Goal: Task Accomplishment & Management: Use online tool/utility

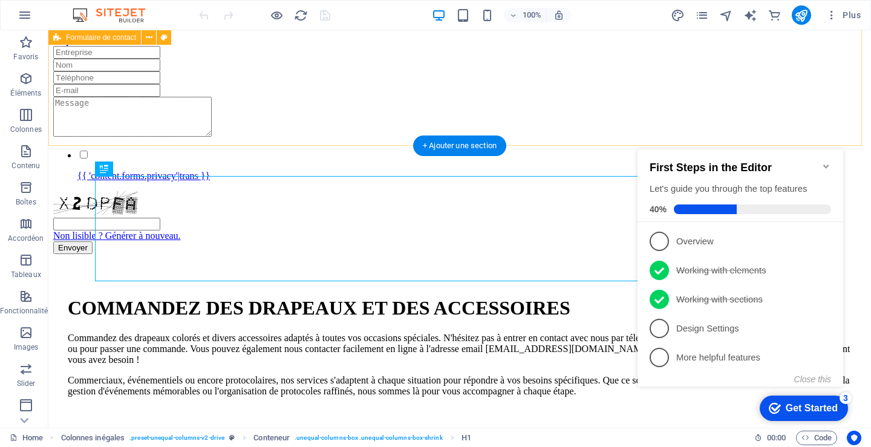
scroll to position [279, 0]
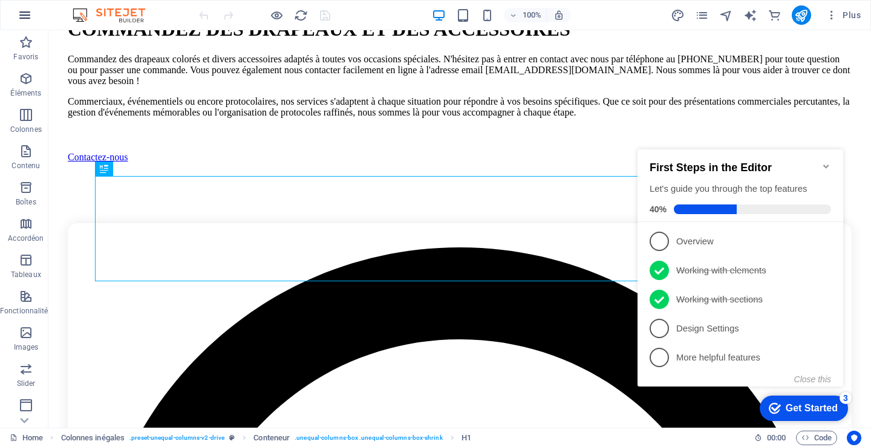
click at [24, 15] on icon "button" at bounding box center [25, 15] width 15 height 15
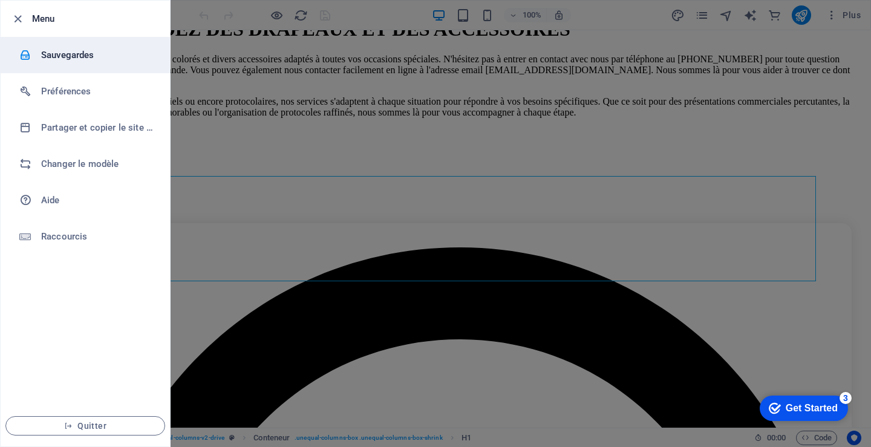
click at [60, 54] on h6 "Sauvegardes" at bounding box center [97, 55] width 112 height 15
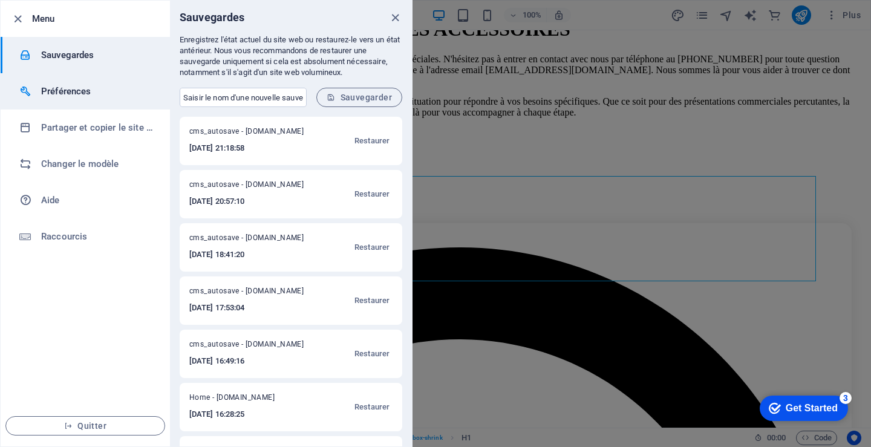
click at [68, 86] on h6 "Préférences" at bounding box center [97, 91] width 112 height 15
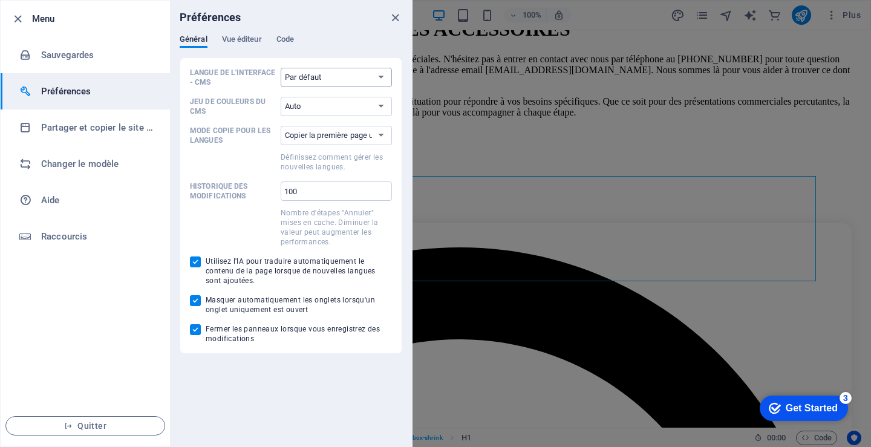
click at [384, 70] on select "Par défaut Deutsch English Español Français Magyar Italiano Nederlands Polski P…" at bounding box center [336, 77] width 111 height 19
select select "fr"
click at [281, 68] on select "Par défaut Deutsch English Español Français Magyar Italiano Nederlands Polski P…" at bounding box center [336, 77] width 111 height 19
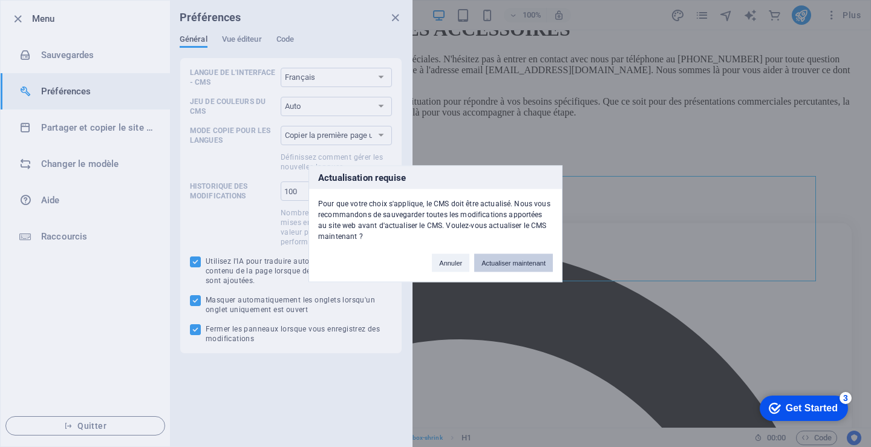
click at [508, 262] on button "Actualiser maintenant" at bounding box center [513, 262] width 79 height 18
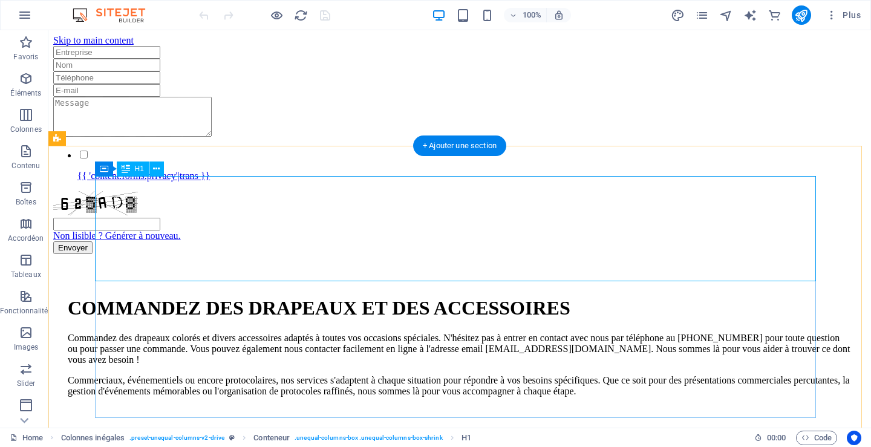
scroll to position [279, 0]
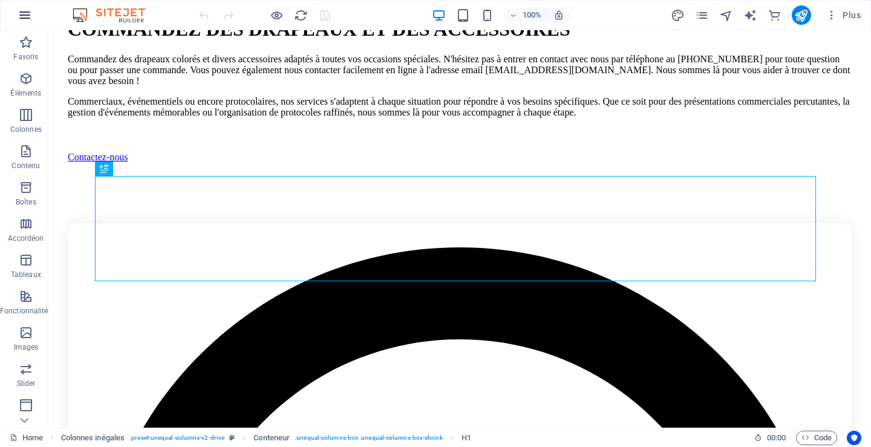
click at [28, 11] on icon "button" at bounding box center [25, 15] width 15 height 15
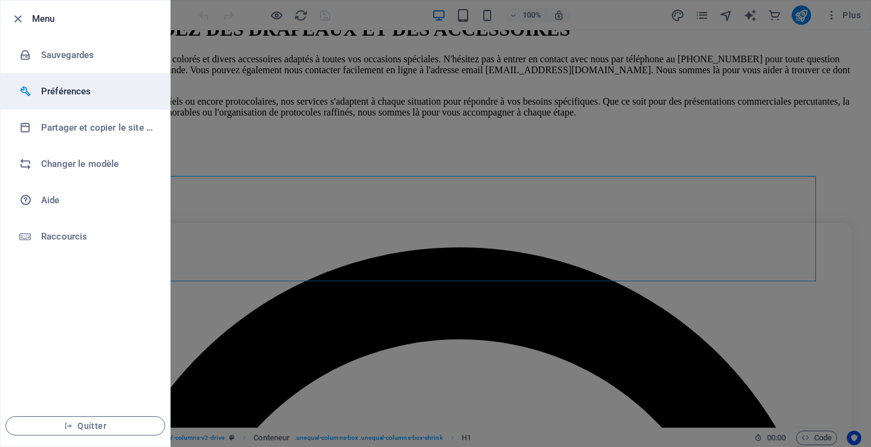
click at [67, 90] on h6 "Préférences" at bounding box center [97, 91] width 112 height 15
select select "fr"
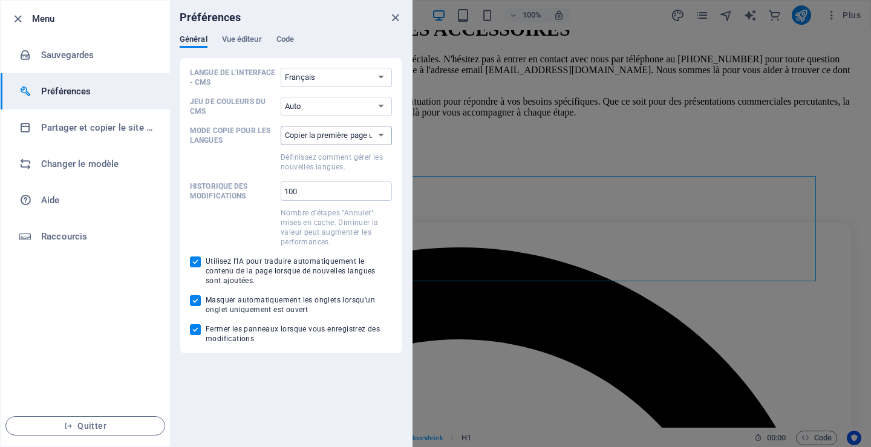
click at [336, 134] on select "Copier la première page uniquement Copier toutes les pages" at bounding box center [336, 135] width 111 height 19
click at [253, 148] on label "Mode copie pour les langues Copier la première page uniquement Copier toutes le…" at bounding box center [291, 149] width 202 height 46
click at [281, 145] on select "Copier la première page uniquement Copier toutes les pages" at bounding box center [336, 135] width 111 height 19
click at [382, 103] on select "Auto Sombre Clair" at bounding box center [336, 106] width 111 height 19
select select "dark"
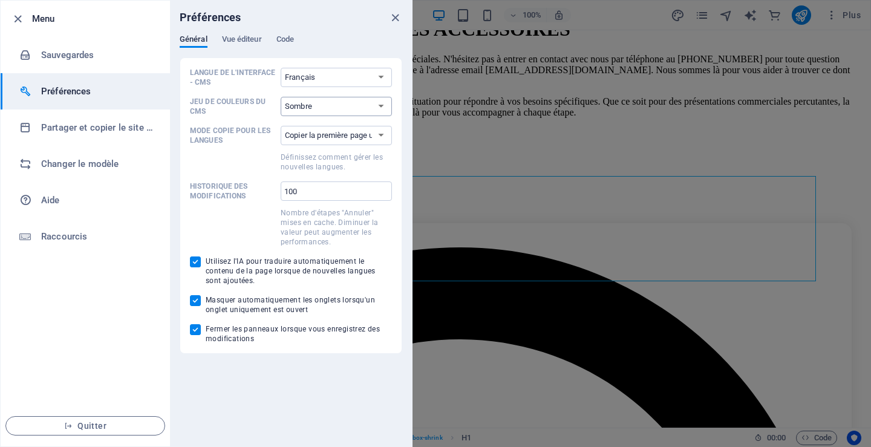
click at [281, 97] on select "Auto Sombre Clair" at bounding box center [336, 106] width 111 height 19
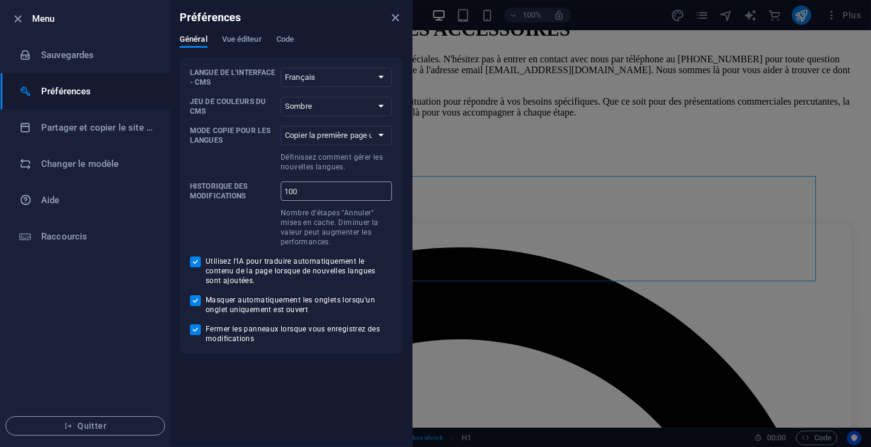
click at [307, 189] on input "100" at bounding box center [336, 190] width 111 height 19
drag, startPoint x: 307, startPoint y: 189, endPoint x: 267, endPoint y: 193, distance: 40.1
click at [267, 193] on label "Historique des modifications 100 ​ Nombre d'étapes "Annuler" mises en cache. Di…" at bounding box center [291, 213] width 202 height 65
type input "50"
click at [224, 229] on span at bounding box center [233, 226] width 86 height 41
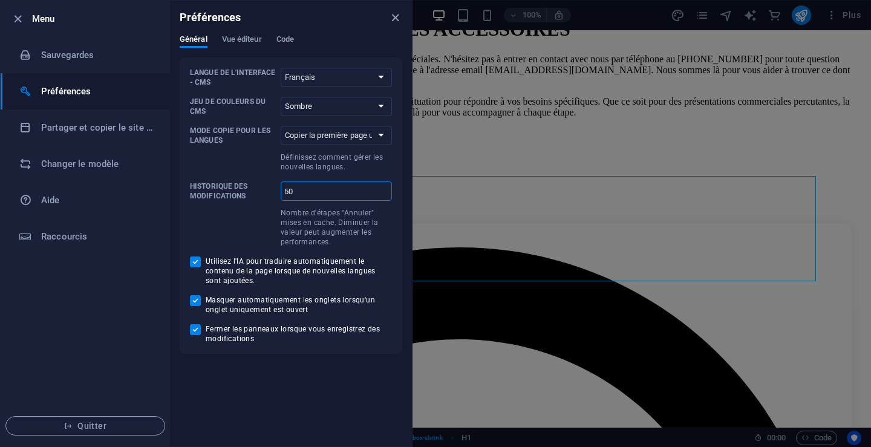
click at [281, 201] on input "50" at bounding box center [336, 190] width 111 height 19
click at [400, 235] on div "Langue de l'interface - CMS Par défaut Deutsch English Español Français Magyar …" at bounding box center [291, 205] width 223 height 296
click at [245, 40] on span "Vue éditeur" at bounding box center [242, 40] width 40 height 17
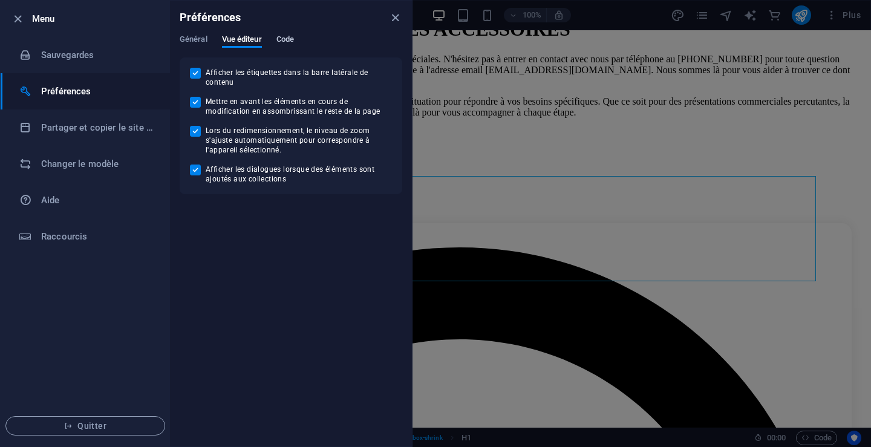
click at [290, 40] on span "Code" at bounding box center [285, 40] width 18 height 17
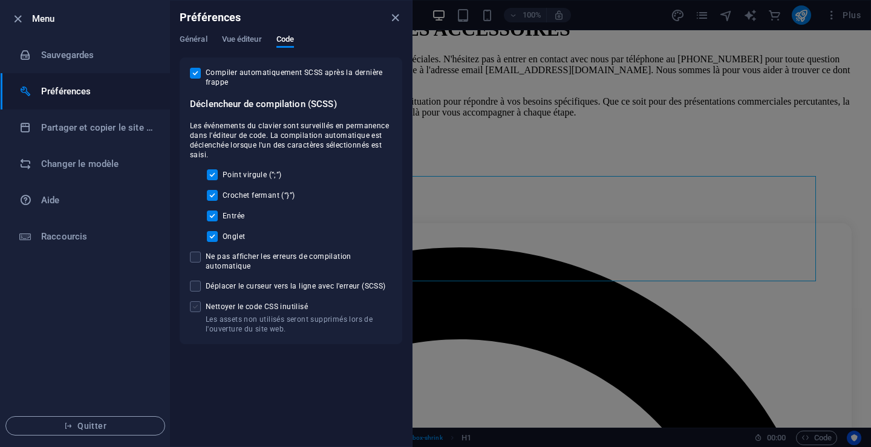
click at [196, 310] on span at bounding box center [195, 306] width 11 height 11
click at [196, 310] on input "Les assets non utilisés seront supprimés lors de l'ouverture du site web. Netto…" at bounding box center [198, 306] width 16 height 11
checkbox input "true"
click at [77, 232] on h6 "Raccourcis" at bounding box center [97, 236] width 112 height 15
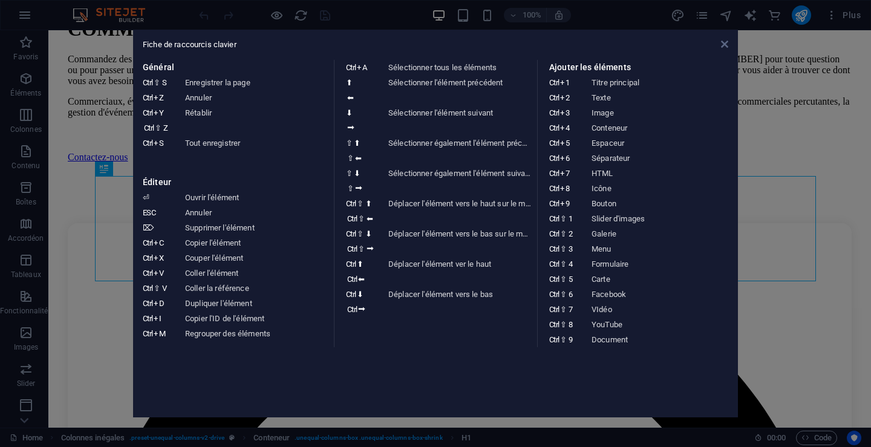
click at [724, 45] on icon at bounding box center [724, 44] width 7 height 10
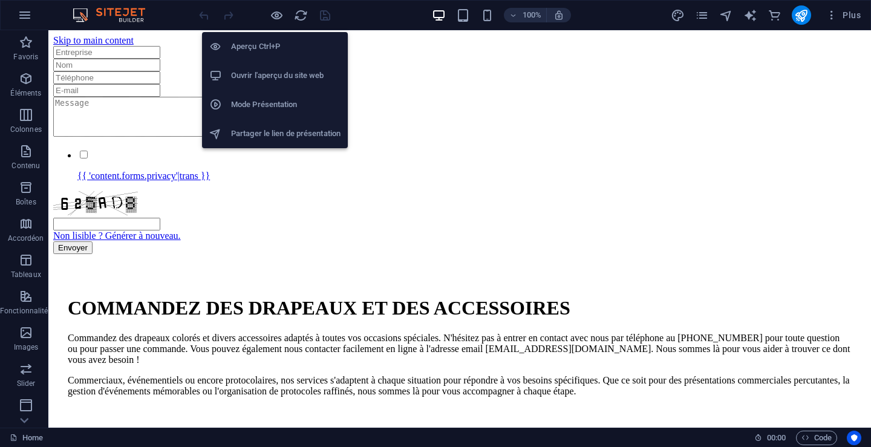
click at [284, 131] on h6 "Partager le lien de présentation" at bounding box center [285, 133] width 109 height 15
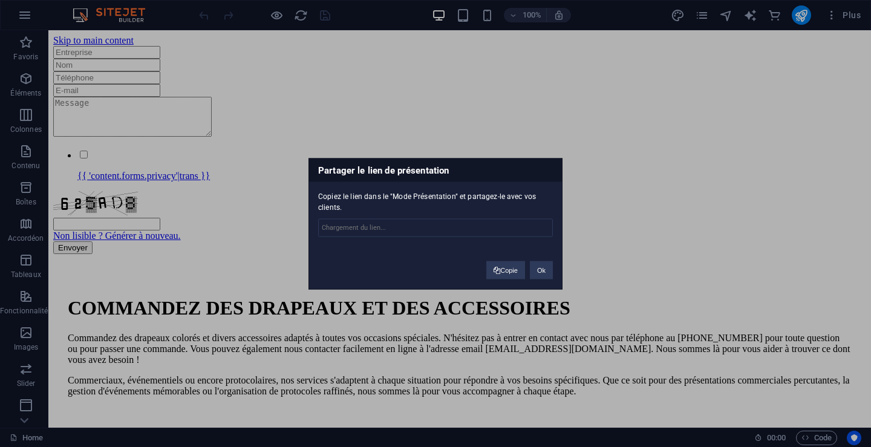
type input "https://cms.sitehub.io/presentation/1862010/4870b8983d4e34c8c62aec94e140e3e163e…"
drag, startPoint x: 537, startPoint y: 270, endPoint x: 489, endPoint y: 240, distance: 56.6
click at [537, 270] on button "Ok" at bounding box center [541, 270] width 23 height 18
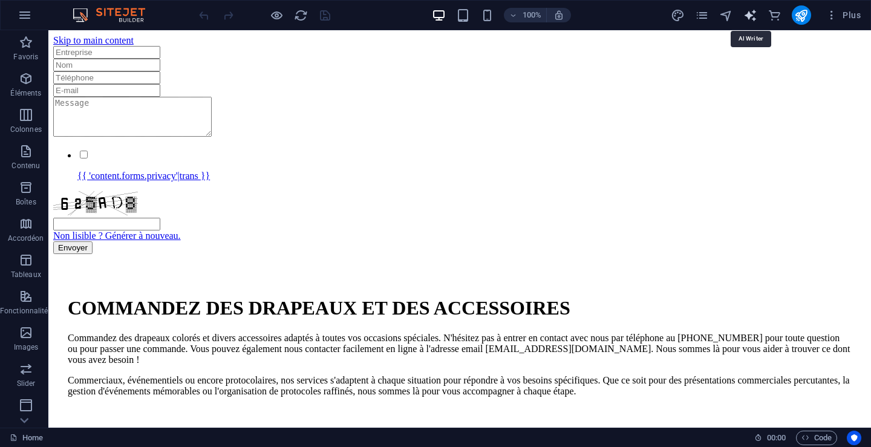
click at [751, 15] on icon "text_generator" at bounding box center [750, 15] width 14 height 14
select select "English"
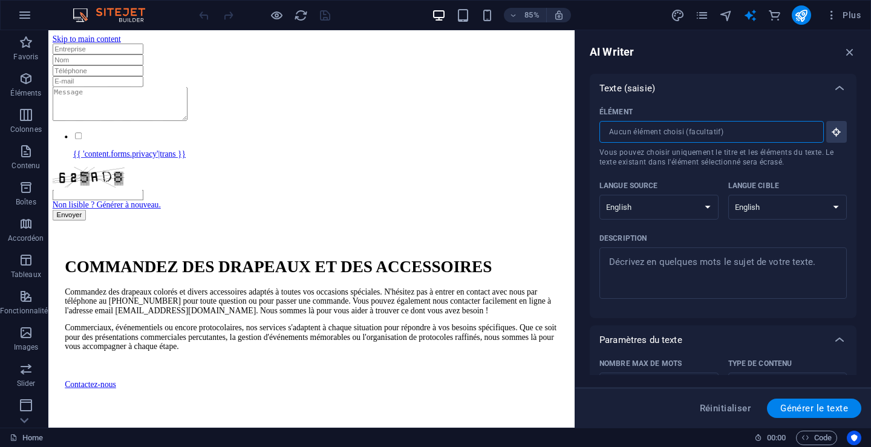
click at [607, 131] on input "Élément ​ Vous pouvez choisir uniquement le titre et les éléments du texte. Le …" at bounding box center [707, 132] width 216 height 22
click at [834, 131] on icon "button" at bounding box center [836, 131] width 11 height 11
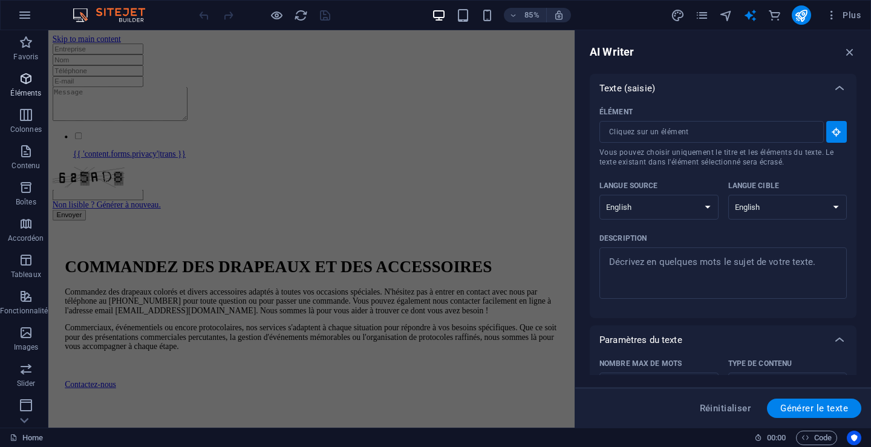
click at [30, 91] on p "Éléments" at bounding box center [25, 93] width 31 height 10
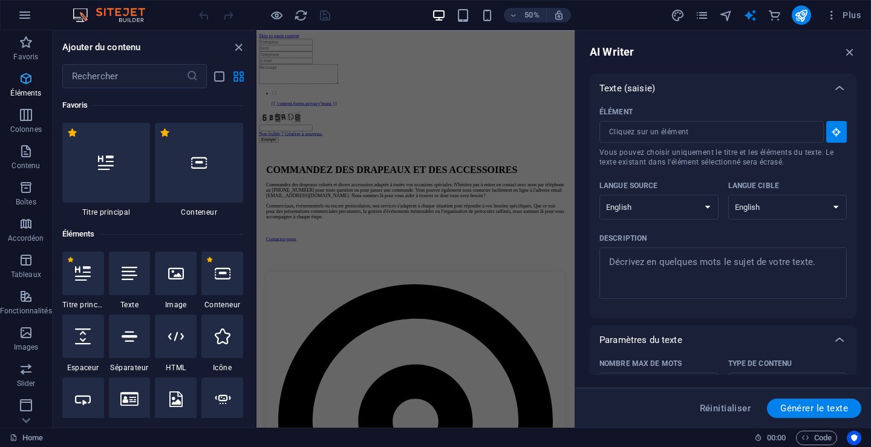
scroll to position [129, 0]
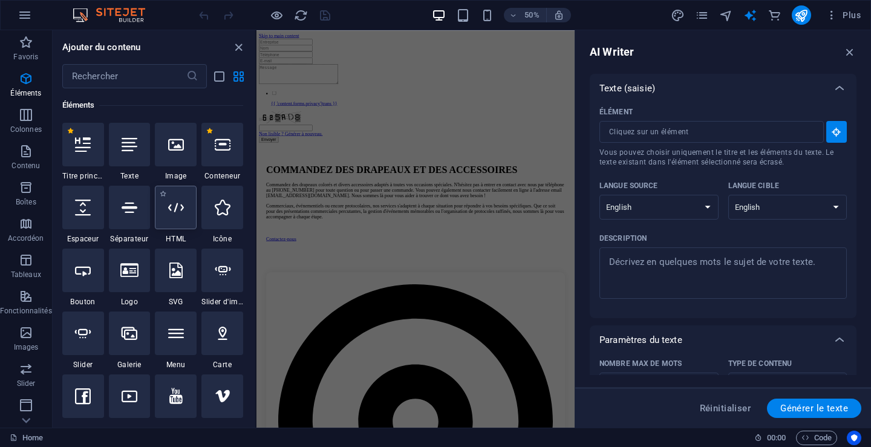
click at [175, 208] on icon at bounding box center [176, 208] width 16 height 16
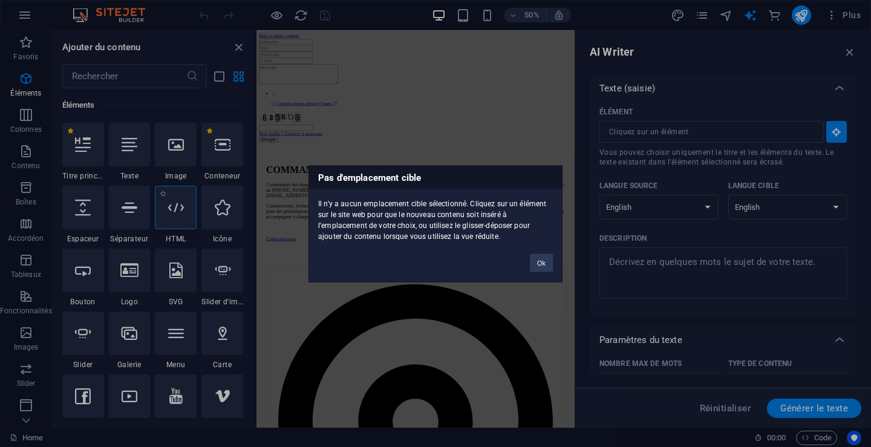
click at [175, 208] on div "Pas d'emplacement cible Il n'y a aucun emplacement cible sélectionné. Cliquez s…" at bounding box center [435, 223] width 871 height 447
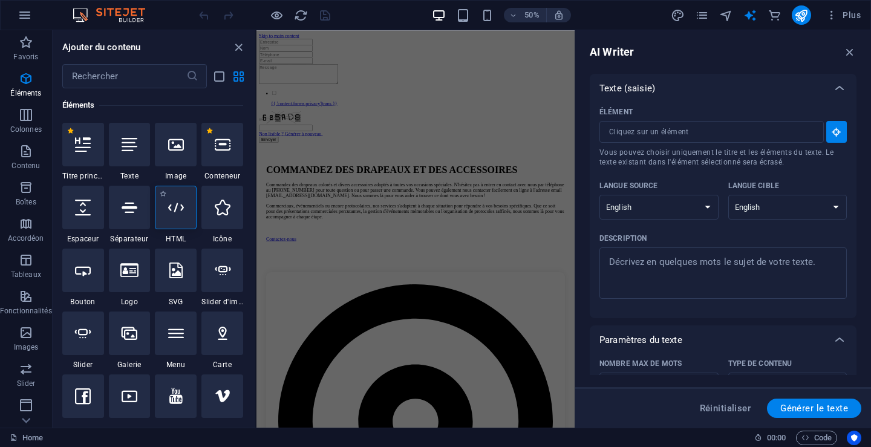
click at [175, 207] on icon at bounding box center [176, 208] width 16 height 16
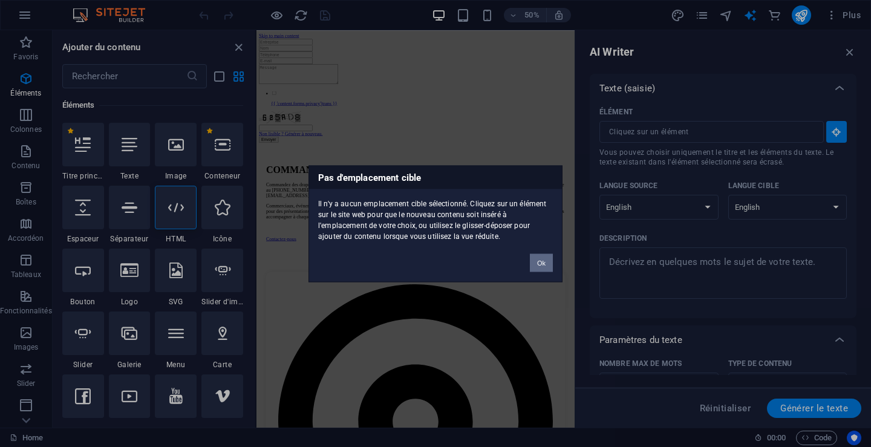
click at [542, 258] on button "Ok" at bounding box center [541, 262] width 23 height 18
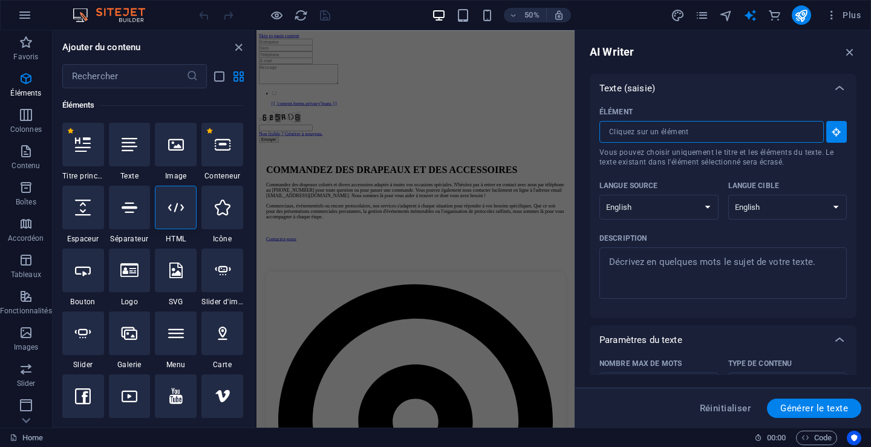
click at [696, 132] on input "Élément ​ Vous pouvez choisir uniquement le titre et les éléments du texte. Le …" at bounding box center [707, 132] width 216 height 22
click at [175, 207] on icon at bounding box center [176, 208] width 16 height 16
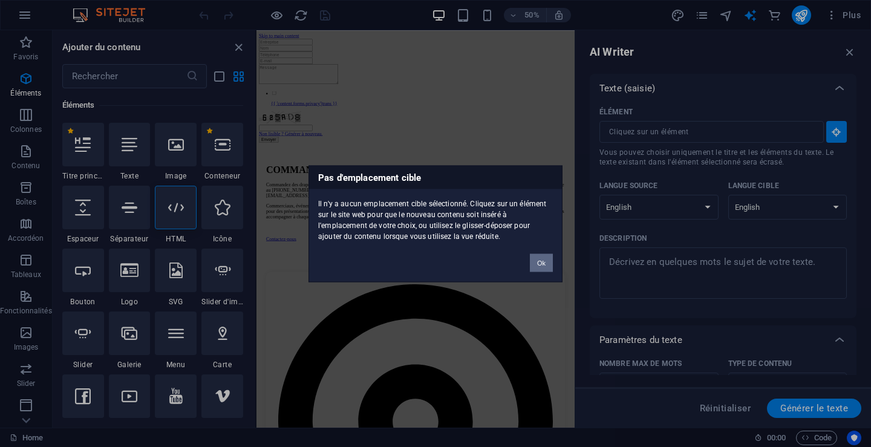
click at [543, 261] on button "Ok" at bounding box center [541, 262] width 23 height 18
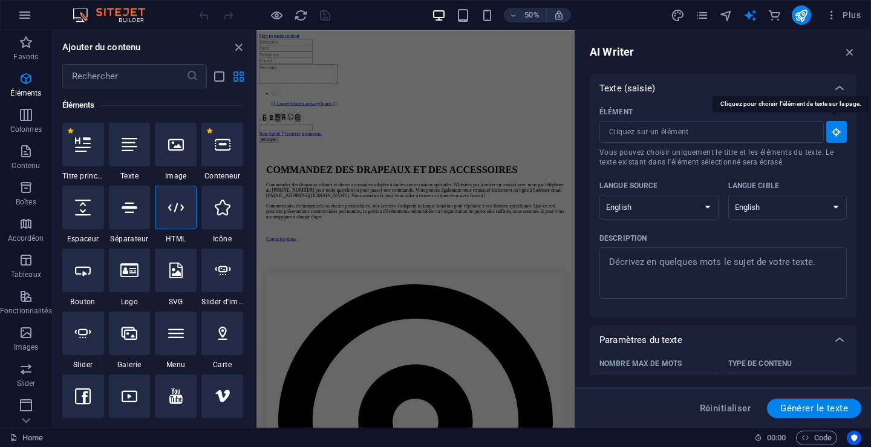
click at [833, 129] on icon "button" at bounding box center [836, 131] width 11 height 11
click at [723, 129] on input "Élément ​ Vous pouvez choisir uniquement le titre et les éléments du texte. Le …" at bounding box center [707, 132] width 216 height 22
click at [74, 74] on input "text" at bounding box center [124, 76] width 124 height 24
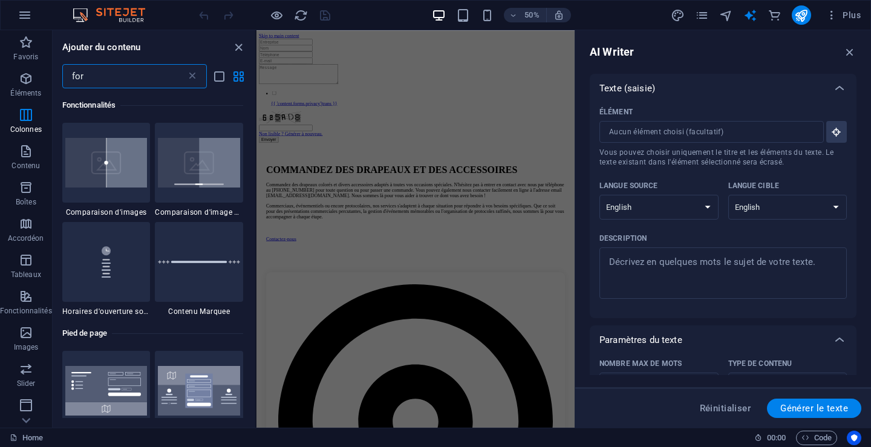
scroll to position [0, 0]
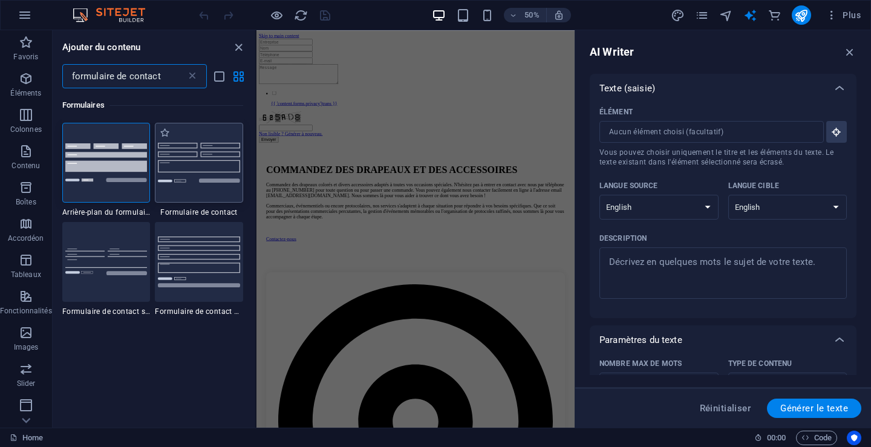
type input "formulaire de contact"
click at [194, 165] on img at bounding box center [199, 163] width 82 height 40
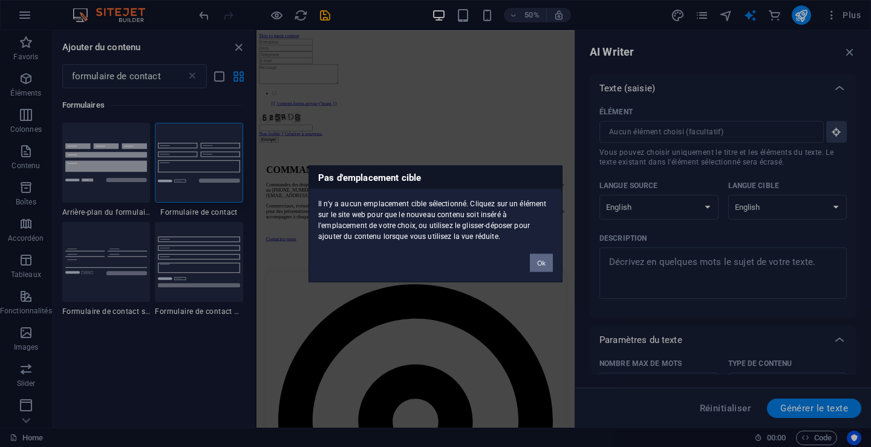
click at [539, 261] on button "Ok" at bounding box center [541, 262] width 23 height 18
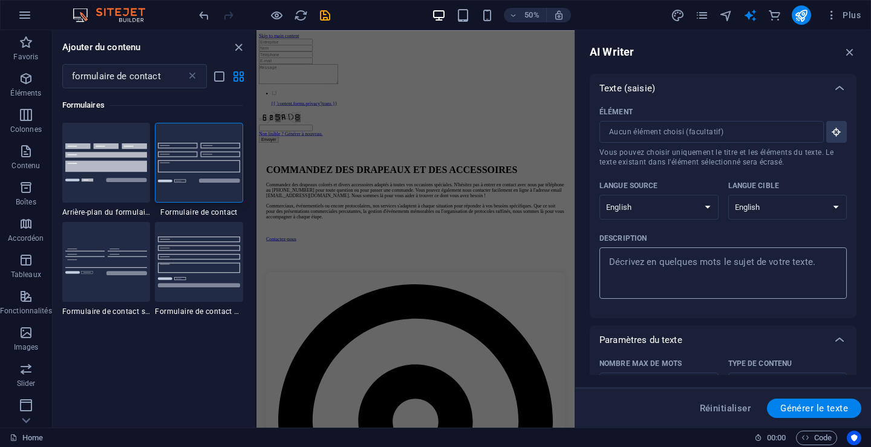
type textarea "x"
click at [610, 260] on textarea "Description x ​" at bounding box center [723, 272] width 235 height 39
type textarea "C"
type textarea "x"
type textarea "Co"
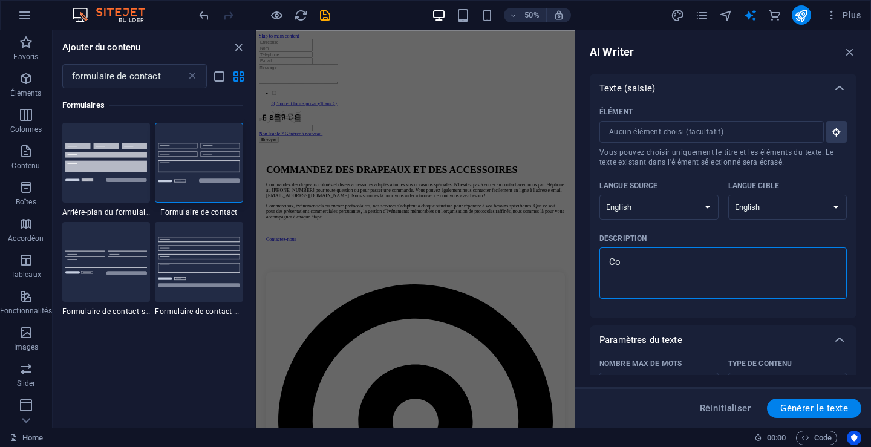
type textarea "x"
type textarea "Con"
type textarea "x"
type textarea "Cont"
type textarea "x"
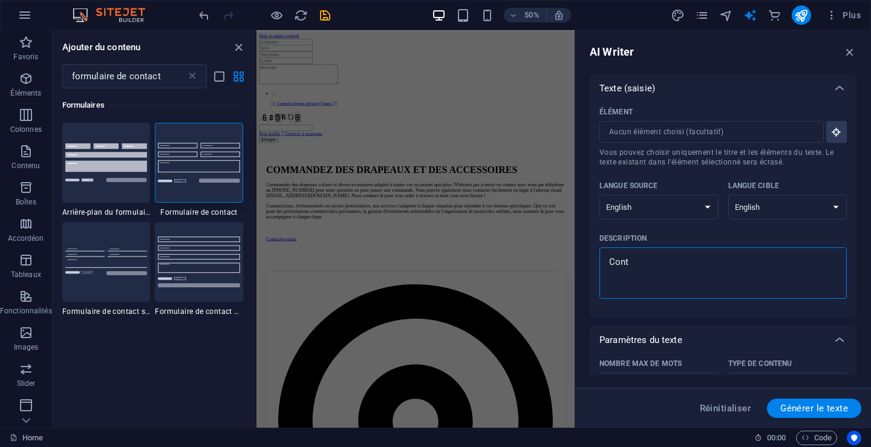
type textarea "Conta"
type textarea "x"
type textarea "Contac"
type textarea "x"
type textarea "Contact"
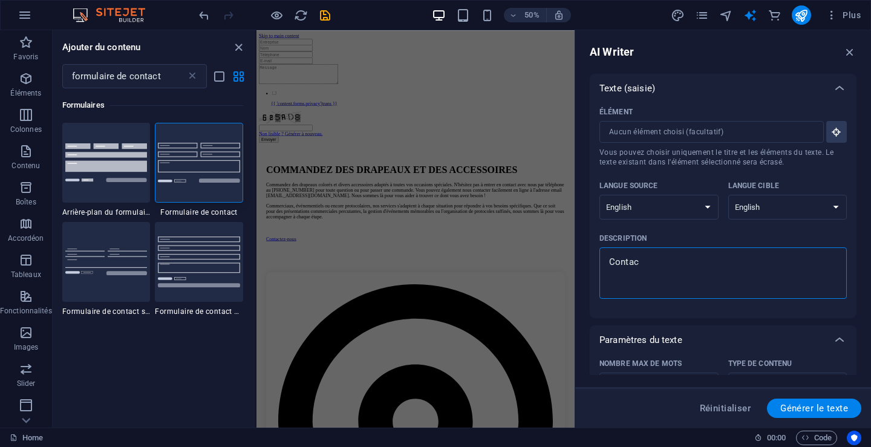
type textarea "x"
type textarea "Contacte"
type textarea "x"
type textarea "Contactez"
type textarea "x"
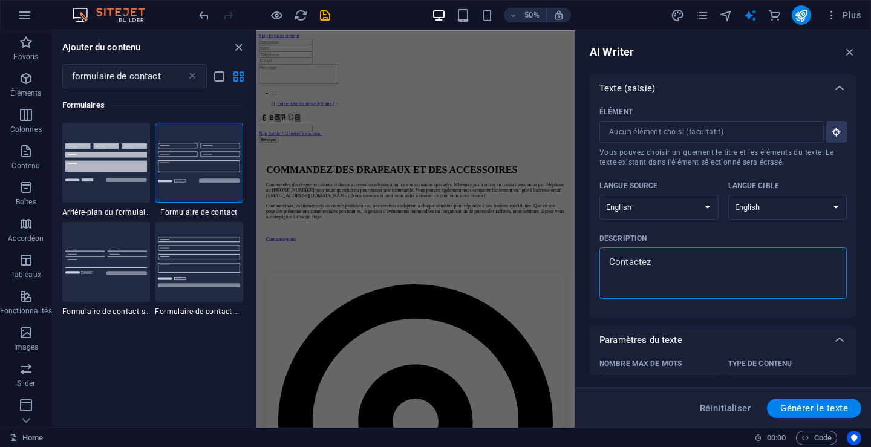
type textarea "Contactez-"
type textarea "x"
type textarea "Contactez-n"
type textarea "x"
type textarea "Contactez-no"
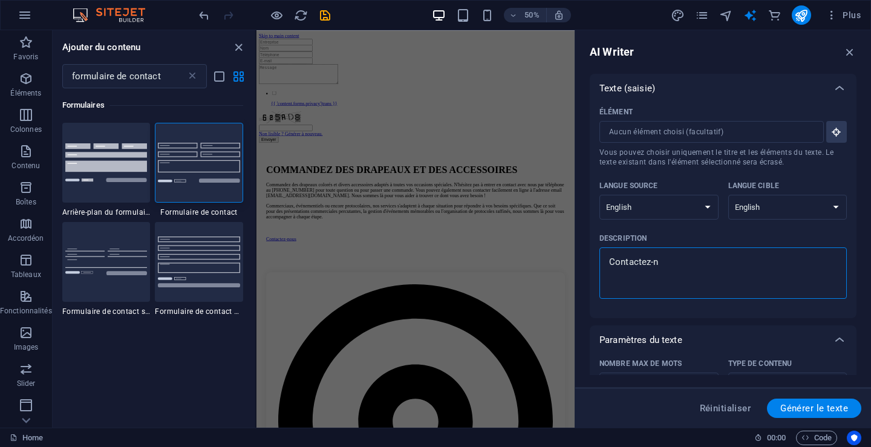
type textarea "x"
type textarea "Contactez-nou"
type textarea "x"
type textarea "Contactez-nous"
type textarea "x"
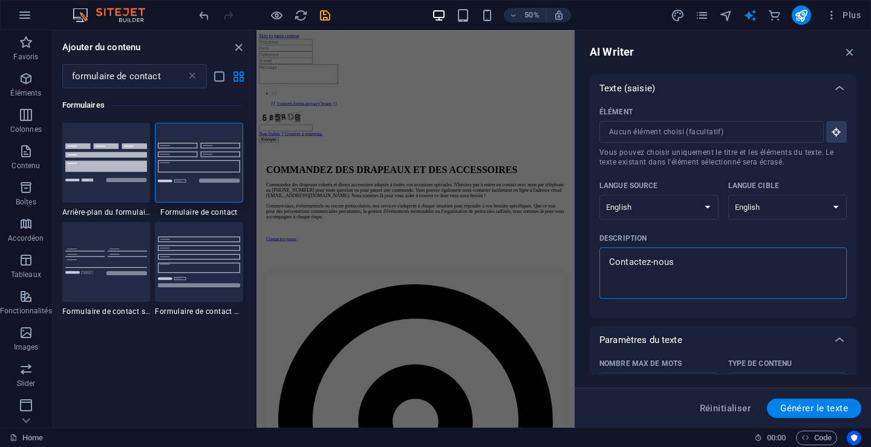
type textarea "Contactez-nous"
type textarea "x"
type textarea "Contactez-nous à"
type textarea "x"
type textarea "Contactez-nous à"
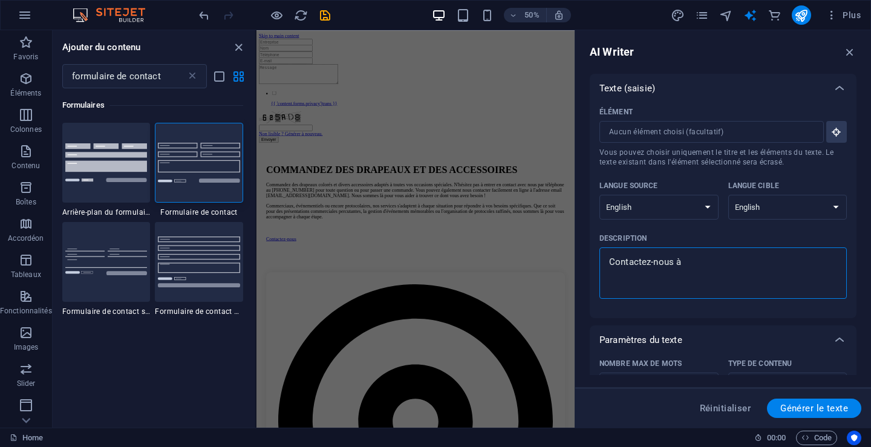
type textarea "x"
type textarea "Contactez-nous à 5"
type textarea "x"
type textarea "Contactez-nous à 51"
type textarea "x"
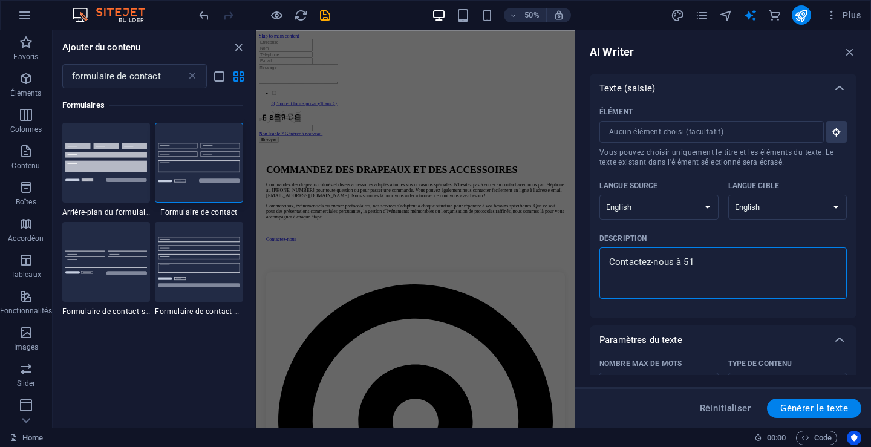
type textarea "Contactez-nous à 514"
type textarea "x"
type textarea "Contactez-nous à 51"
type textarea "x"
type textarea "Contactez-nous à 5"
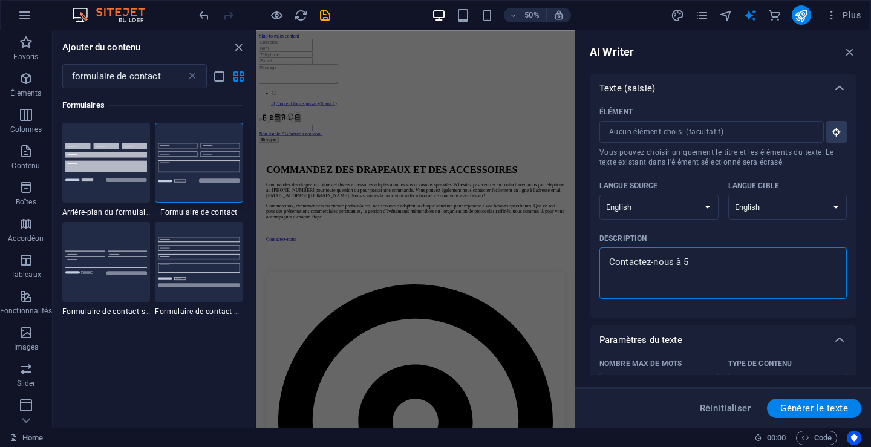
type textarea "x"
type textarea "Contactez-nous à"
type textarea "x"
type textarea "Contactez-nous à 4"
type textarea "x"
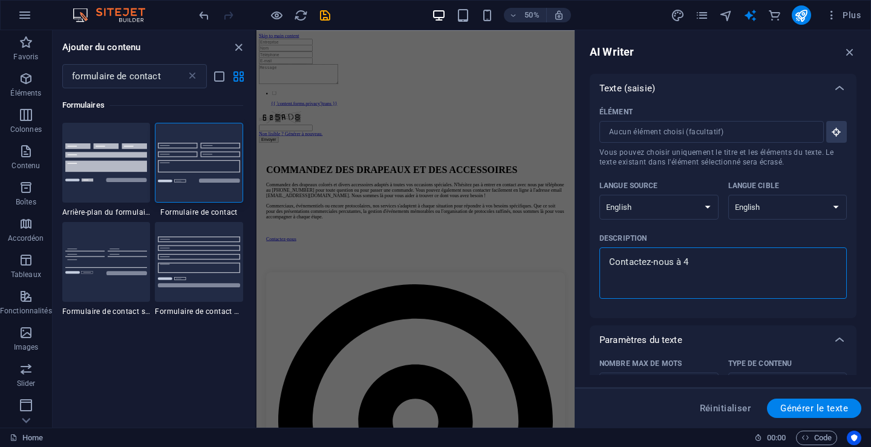
type textarea "Contactez-nous à 45"
type textarea "x"
type textarea "Contactez-nous à 450"
type textarea "x"
type textarea "Contactez-nous à 450"
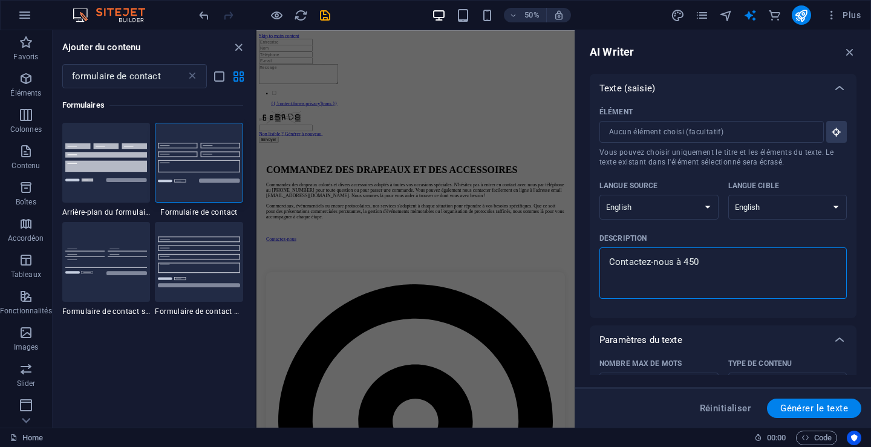
type textarea "x"
type textarea "Contactez-nous à 450 4"
type textarea "x"
type textarea "Contactez-nous à 450 43"
type textarea "x"
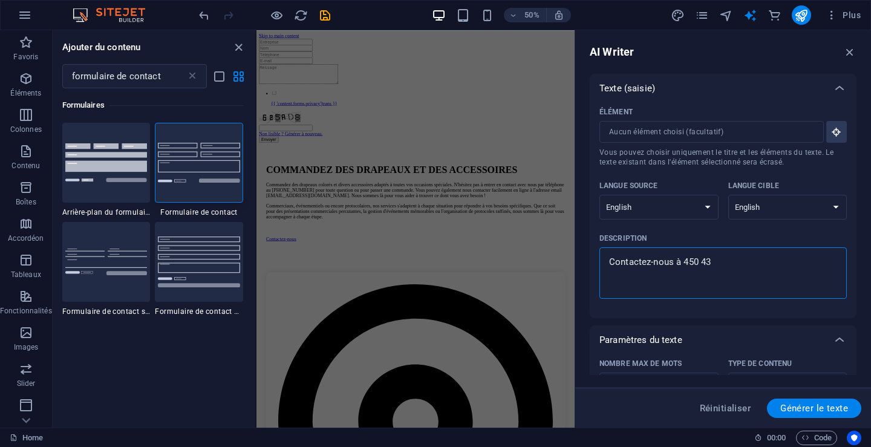
type textarea "Contactez-nous à 450 433"
type textarea "x"
type textarea "Contactez-nous à 450 433-"
type textarea "x"
type textarea "Contactez-nous à 450 433-8"
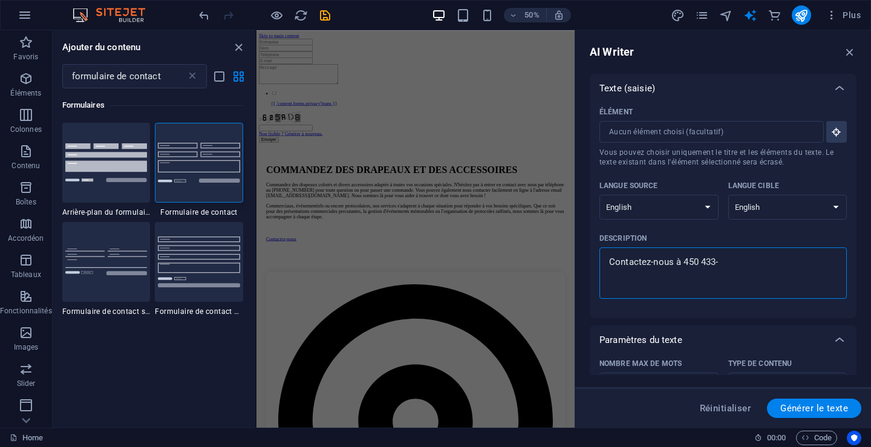
type textarea "x"
type textarea "Contactez-nous à 450 433-81"
type textarea "x"
type textarea "Contactez-nous à 450 433-812"
type textarea "x"
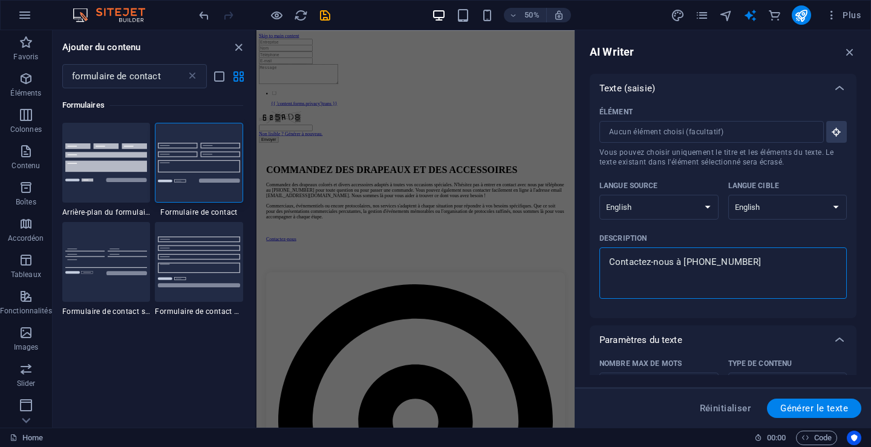
type textarea "Contactez-nous à 450 433-8129"
type textarea "x"
type textarea "Contactez-nous à 450 433-8129,"
type textarea "x"
type textarea "Contactez-nous à 450 433-8129,"
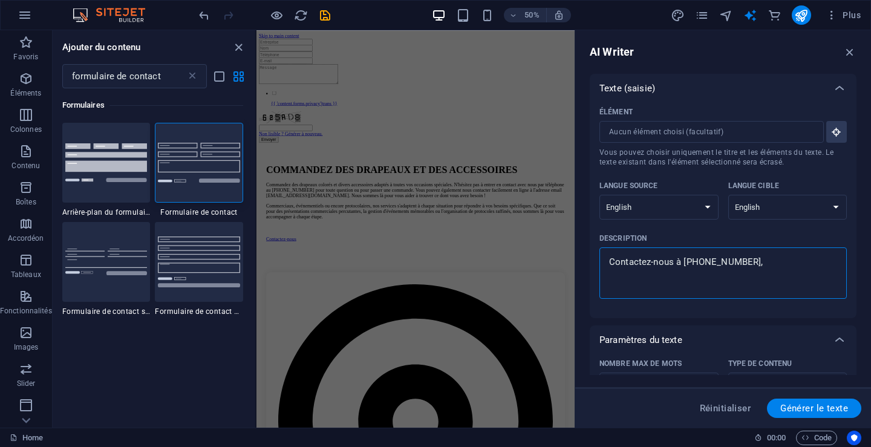
type textarea "x"
type textarea "Contactez-nous à 450 433-8129, c"
type textarea "x"
type textarea "Contactez-nous à 450 433-8129, co"
type textarea "x"
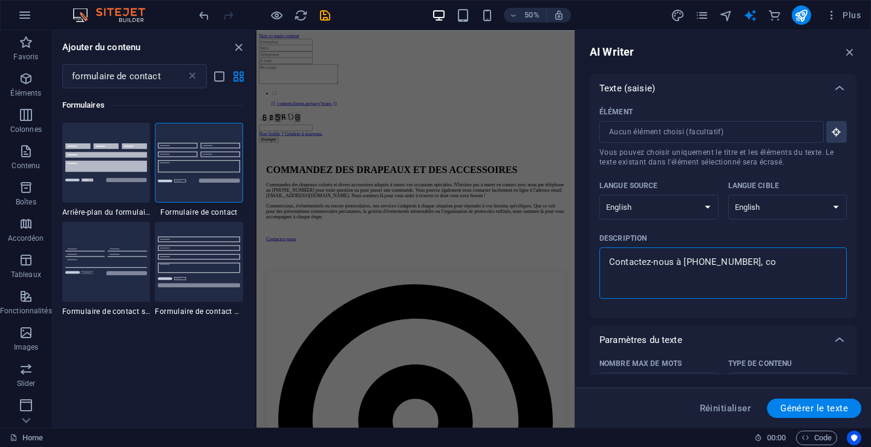
type textarea "Contactez-nous à 450 433-8129, cou"
type textarea "x"
type textarea "Contactez-nous à 450 433-8129, cour"
type textarea "x"
type textarea "Contactez-nous à 450 433-8129, courr"
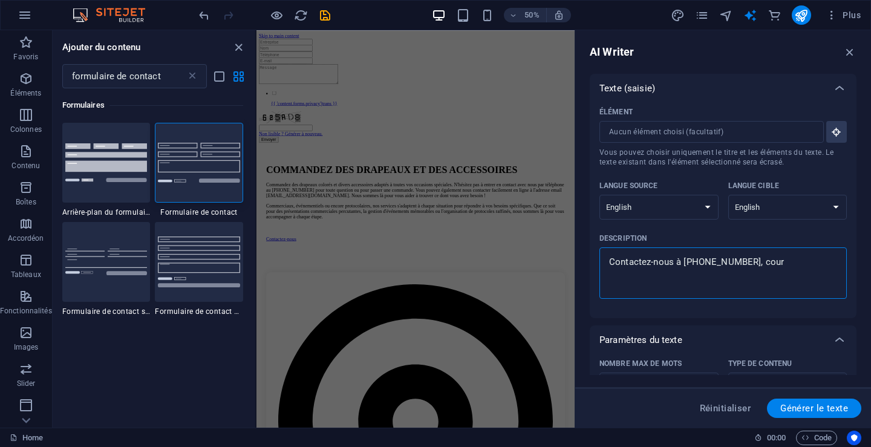
type textarea "x"
type textarea "Contactez-nous à 450 433-8129, courri"
type textarea "x"
type textarea "Contactez-nous à 450 433-8129, courrie"
type textarea "x"
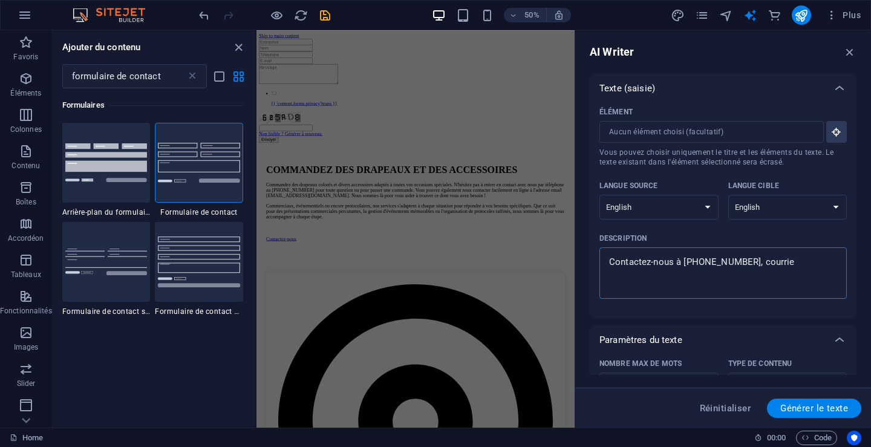
type textarea "Contactez-nous à 450 433-8129, courriel"
type textarea "x"
type textarea "Contactez-nous à 450 433-8129, courriel:"
type textarea "x"
type textarea "Contactez-nous à 450 433-8129, courriel:"
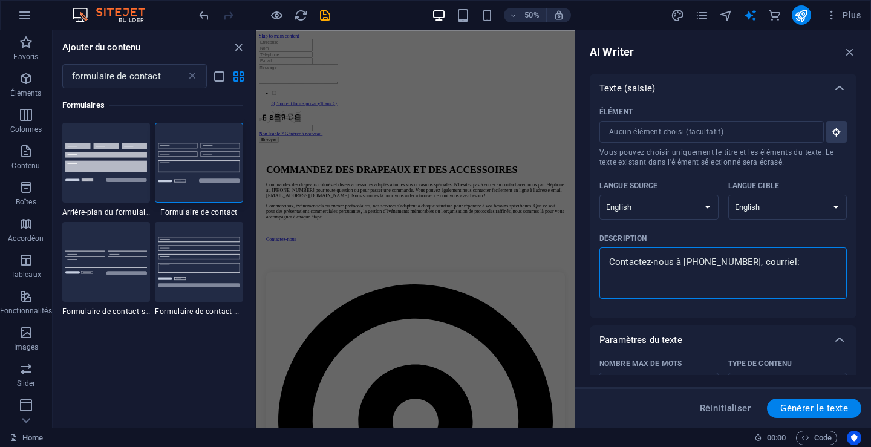
type textarea "x"
type textarea "Contactez-nous à 450 433-8129, courriel: i"
type textarea "x"
type textarea "Contactez-nous à 450 433-8129, courriel: in"
type textarea "x"
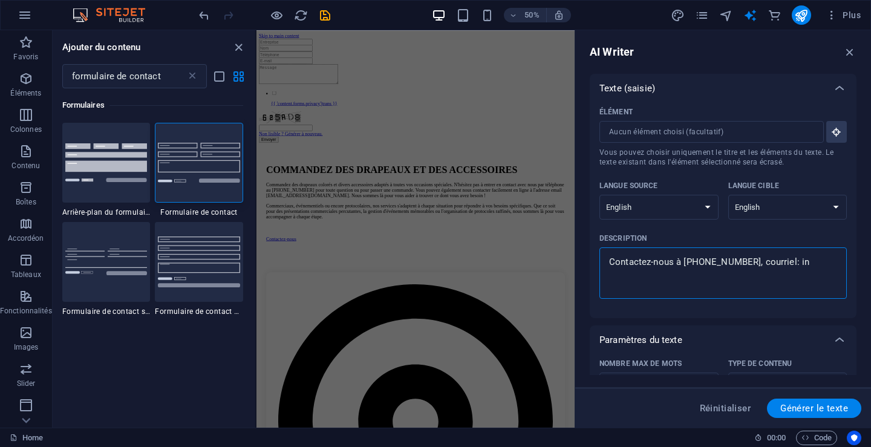
type textarea "Contactez-nous à 450 433-8129, courriel: inf"
type textarea "x"
type textarea "Contactez-nous à 450 433-8129, courriel: info"
type textarea "x"
type textarea "Contactez-nous à 450 433-8129, courriel: info@"
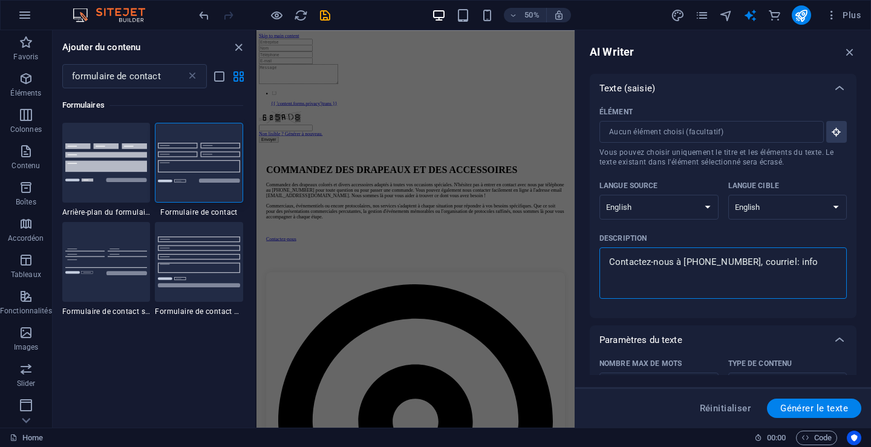
type textarea "x"
type textarea "Contactez-nous à 450 433-8129, courriel: info@f"
type textarea "x"
type textarea "Contactez-nous à 450 433-8129, courriel: info@fl"
type textarea "x"
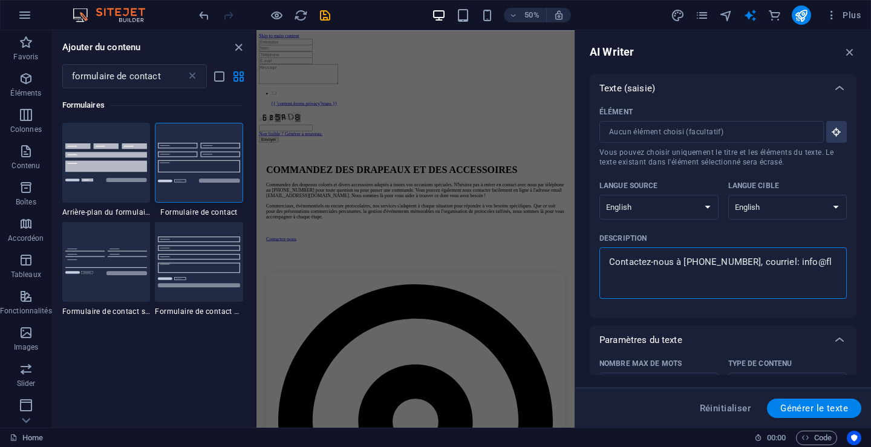
type textarea "Contactez-nous à 450 433-8129, courriel: info@fla"
type textarea "x"
type textarea "Contactez-nous à 450 433-8129, courriel: info@flag"
type textarea "x"
type textarea "Contactez-nous à 450 433-8129, courriel: info@flags"
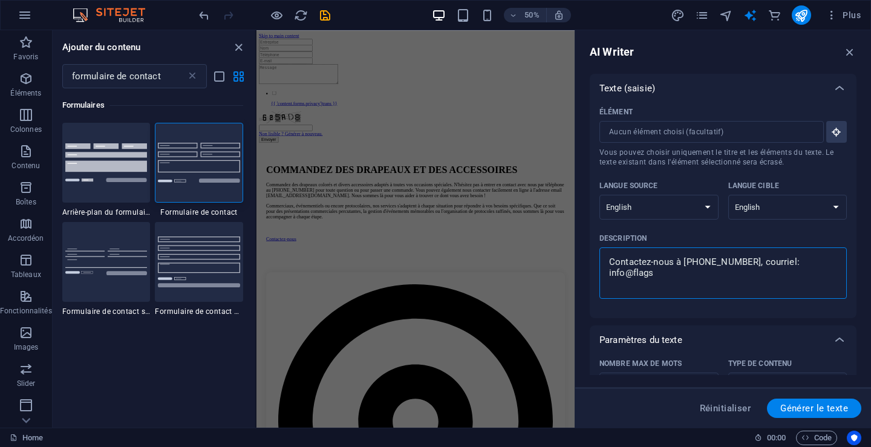
type textarea "x"
type textarea "Contactez-nous à 450 433-8129, courriel: info@flagsc"
type textarea "x"
type textarea "Contactez-nous à 450 433-8129, courriel: info@flagsco"
type textarea "x"
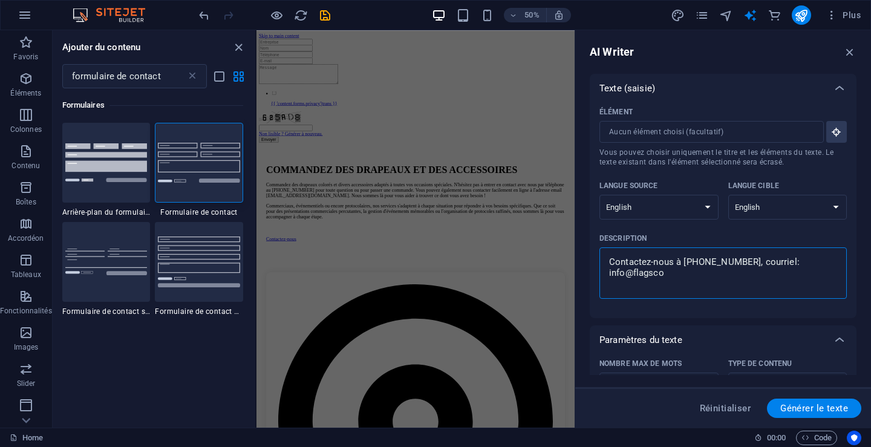
type textarea "Contactez-nous à 450 433-8129, courriel: info@flagscol"
type textarea "x"
type textarea "Contactez-nous à 450 433-8129, courriel: info@flagscoll"
type textarea "x"
type textarea "Contactez-nous à 450 433-8129, courriel: info@flagscolle"
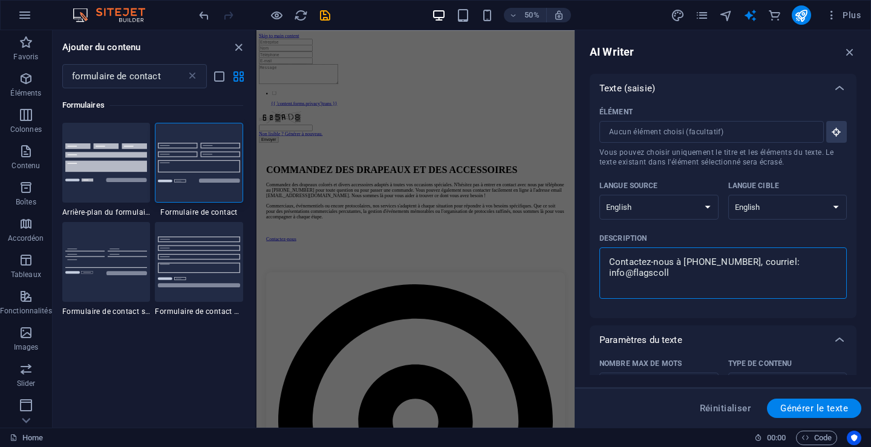
type textarea "x"
type textarea "Contactez-nous à 450 433-8129, courriel: info@flagscollec"
type textarea "x"
type textarea "Contactez-nous à 450 433-8129, courriel: info@flagscollect"
type textarea "x"
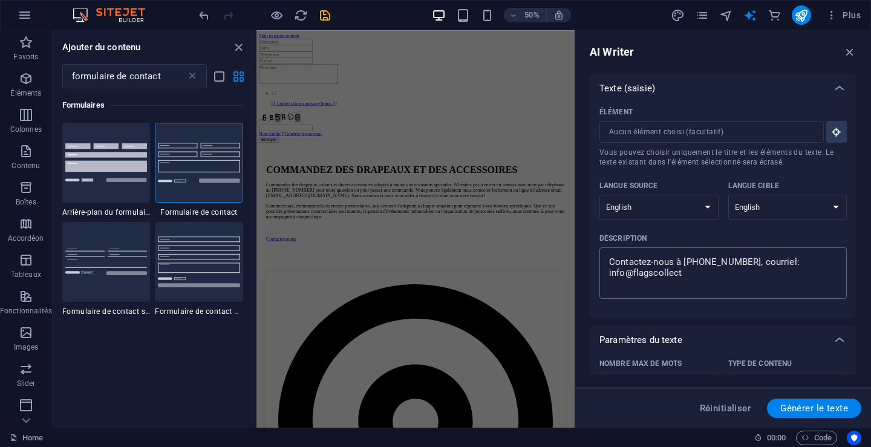
type textarea "Contactez-nous à 450 433-8129, courriel: info@flagscollecti"
type textarea "x"
type textarea "Contactez-nous à 450 433-8129, courriel: info@flagscollectio"
type textarea "x"
type textarea "Contactez-nous à 450 433-8129, courriel: info@flagscollection"
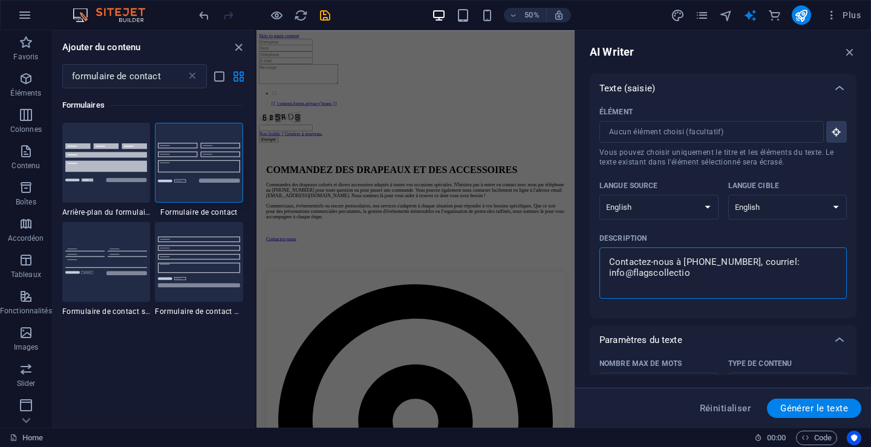
type textarea "x"
type textarea "Contactez-nous à 450 433-8129, courriel: info@flagscollection."
type textarea "x"
type textarea "Contactez-nous à 450 433-8129, courriel: info@flagscollection.c"
type textarea "x"
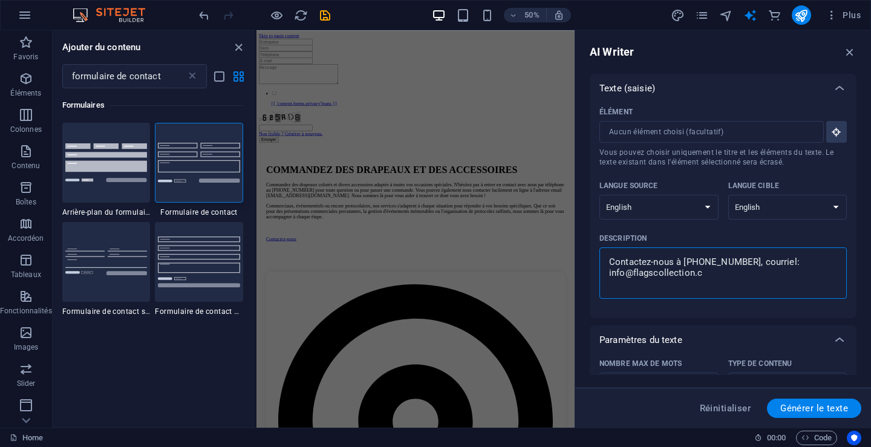
type textarea "Contactez-nous à 450 433-8129, courriel: info@flagscollection.co"
type textarea "x"
type textarea "Contactez-nous à 450 433-8129, courriel: info@flagscollection.com"
type textarea "x"
type textarea "Contactez-nous à 450 433-8129, courriel: info@flagscollection.comv"
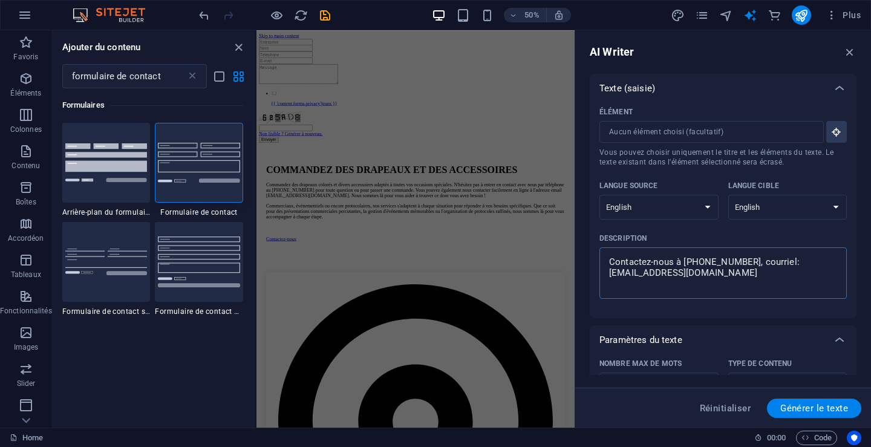
type textarea "x"
type textarea "Contactez-nous à 450 433-8129, courriel: info@flagscollection.comv"
type textarea "x"
type textarea "Contactez-nous à 450 433-8129, courriel: info@flagscollection.comv v"
type textarea "x"
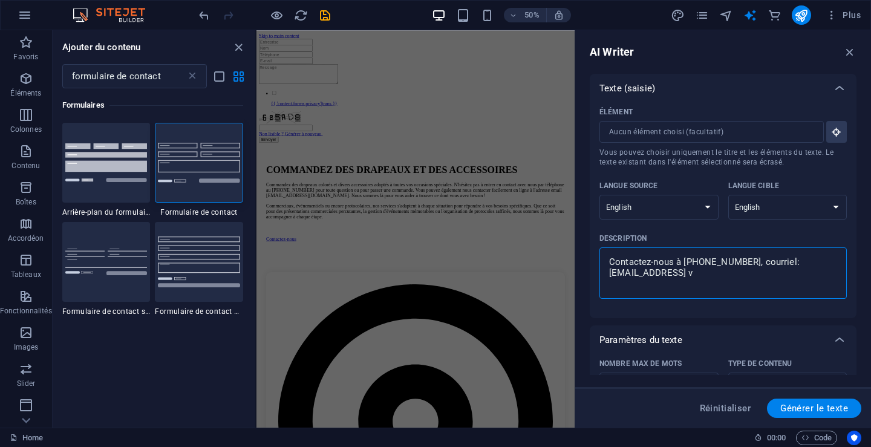
type textarea "Contactez-nous à 450 433-8129, courriel: info@flagscollection.comv ve"
type textarea "x"
type textarea "Contactez-nous à 450 433-8129, courriel: info@flagscollection.comv veu"
type textarea "x"
type textarea "Contactez-nous à 450 433-8129, courriel: info@flagscollection.comv veui"
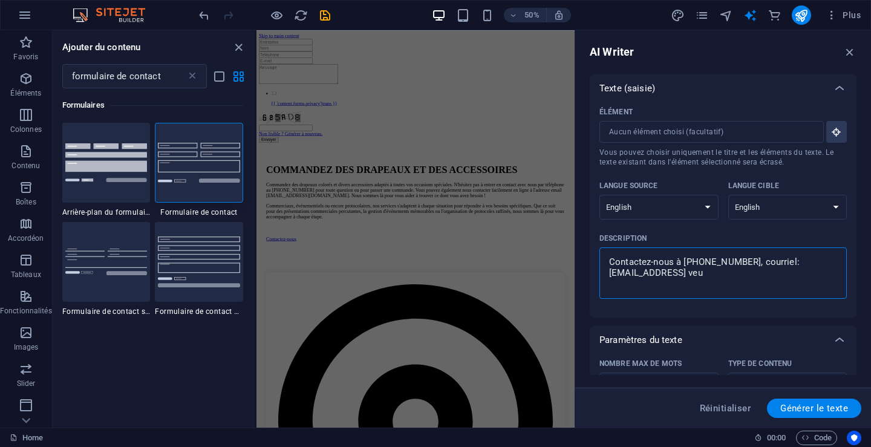
type textarea "x"
type textarea "Contactez-nous à 450 433-8129, courriel: info@flagscollection.comv veuil"
type textarea "x"
type textarea "Contactez-nous à 450 433-8129, courriel: info@flagscollection.comv veuill"
type textarea "x"
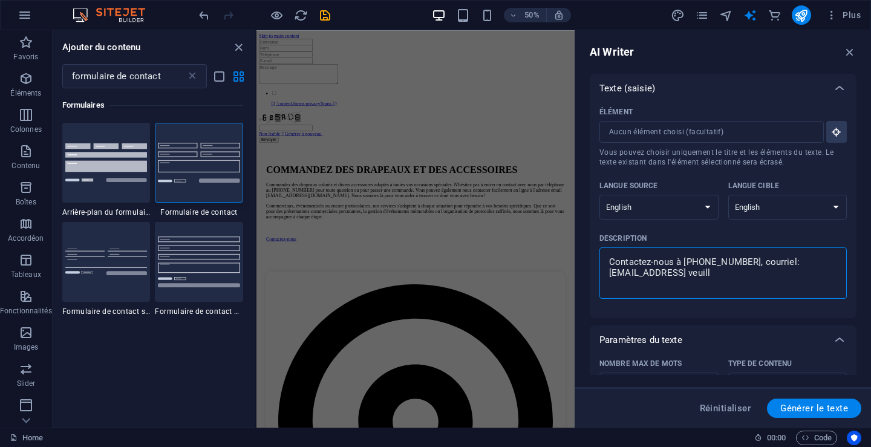
type textarea "Contactez-nous à 450 433-8129, courriel: info@flagscollection.comv veuille"
type textarea "x"
type textarea "Contactez-nous à 450 433-8129, courriel: info@flagscollection.comv veuillez"
type textarea "x"
type textarea "Contactez-nous à 450 433-8129, courriel: info@flagscollection.comv veuillez"
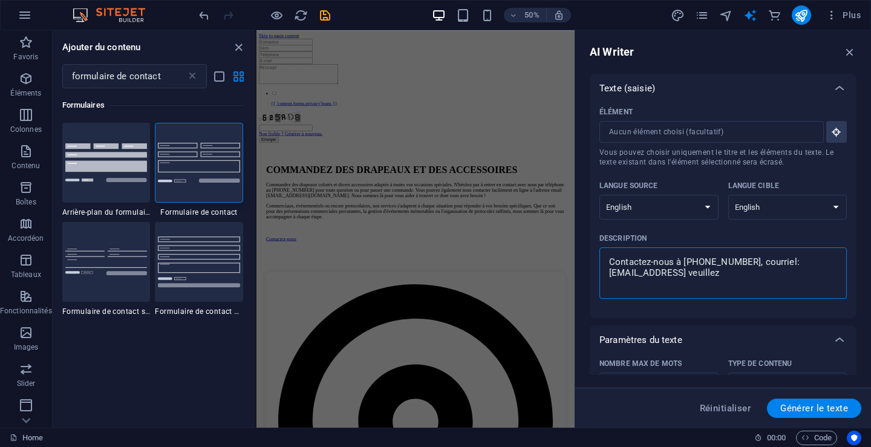
type textarea "x"
type textarea "Contactez-nous à 450 433-8129, courriel: info@flagscollection.comv veuillez r"
type textarea "x"
type textarea "Contactez-nous à 450 433-8129, courriel: info@flagscollection.comv veuillez re"
type textarea "x"
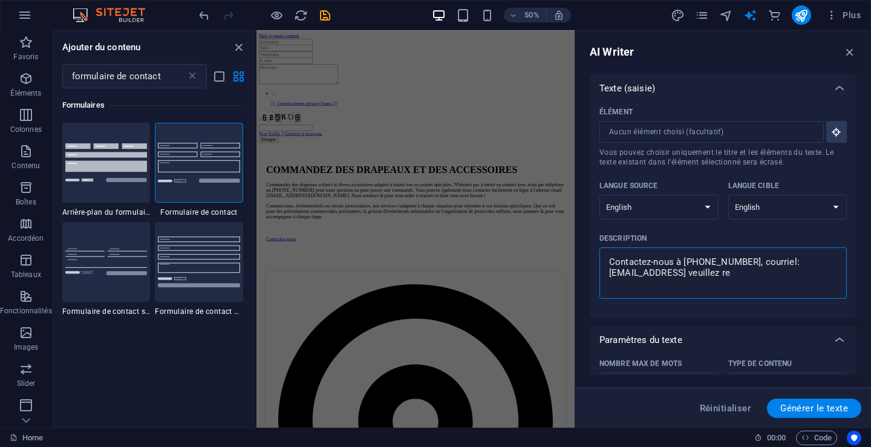
type textarea "Contactez-nous à 450 433-8129, courriel: info@flagscollection.comv veuillez rem"
type textarea "x"
type textarea "Contactez-nous à 450 433-8129, courriel: info@flagscollection.comv veuillez remp"
type textarea "x"
type textarea "Contactez-nous à 450 433-8129, courriel: info@flagscollection.comv veuillez rem…"
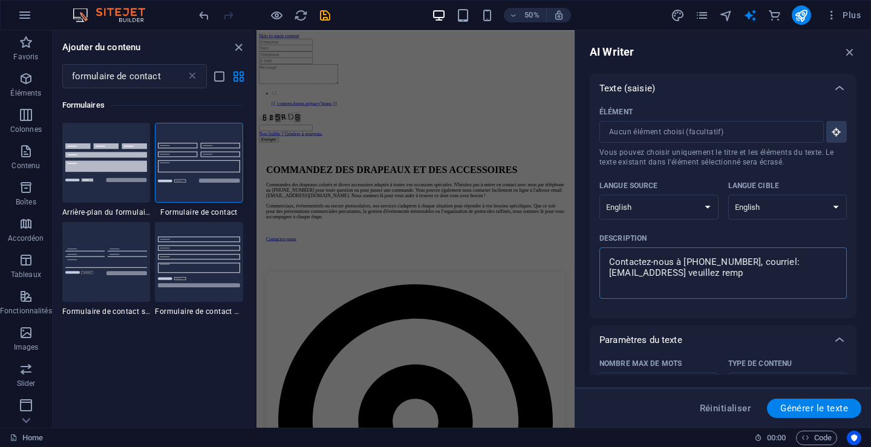
type textarea "x"
type textarea "Contactez-nous à 450 433-8129, courriel: info@flagscollection.comv veuillez rem…"
type textarea "x"
type textarea "Contactez-nous à 450 433-8129, courriel: info@flagscollection.comv veuillez rem…"
type textarea "x"
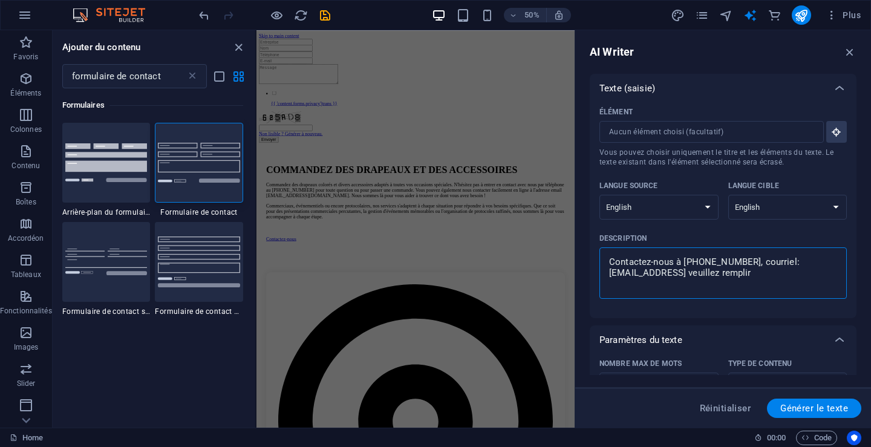
type textarea "Contactez-nous à 450 433-8129, courriel: info@flagscollection.comv veuillez rem…"
type textarea "x"
type textarea "Contactez-nous à 450 433-8129, courriel: info@flagscollection.comv veuillez rem…"
type textarea "x"
type textarea "Contactez-nous à 450 433-8129, courriel: info@flagscollection.comv veuillez rem…"
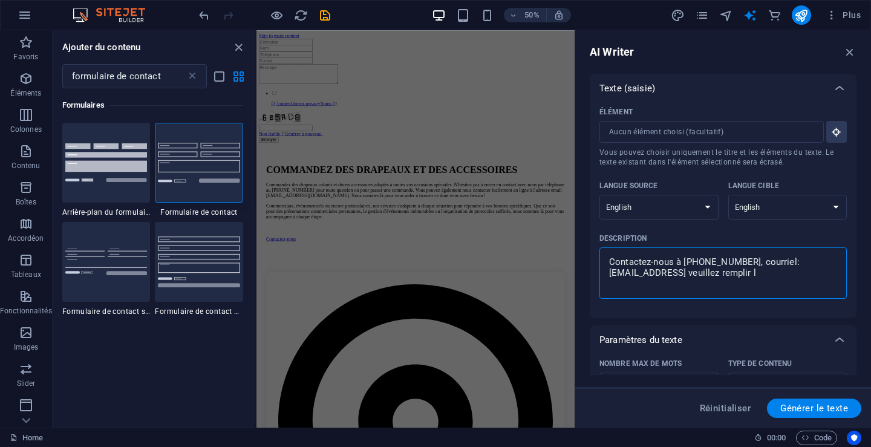
type textarea "x"
type textarea "Contactez-nous à 450 433-8129, courriel: info@flagscollection.comv veuillez rem…"
type textarea "x"
type textarea "Contactez-nous à 450 433-8129, courriel: info@flagscollection.comv veuillez rem…"
type textarea "x"
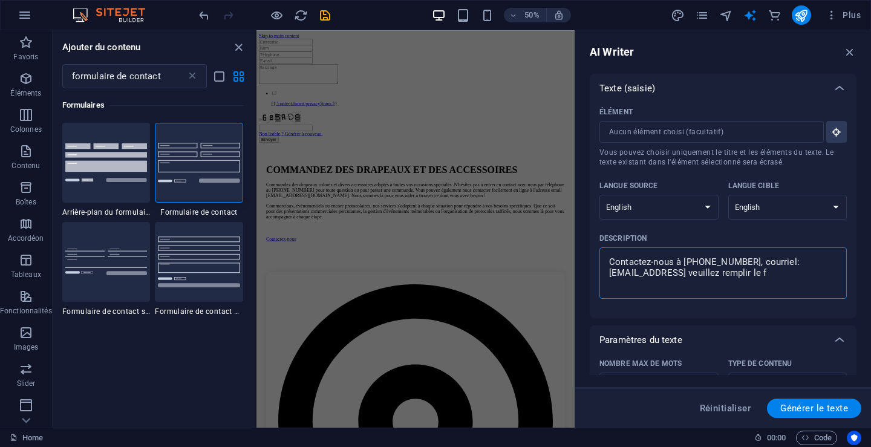
type textarea "Contactez-nous à 450 433-8129, courriel: info@flagscollection.comv veuillez rem…"
type textarea "x"
click at [607, 263] on textarea "Contactez-nous à 450 433-8129, courriel: info@flagscollection.comv veuillez rem…" at bounding box center [723, 272] width 235 height 39
click at [610, 263] on textarea "POur demande de soumission, Contactez-nous à 450 433-8129, courriel: info@flags…" at bounding box center [723, 272] width 235 height 39
click at [767, 261] on textarea "Titre: Page de contact. POur demande de soumission, Contactez-nous à 450 433-81…" at bounding box center [723, 272] width 235 height 39
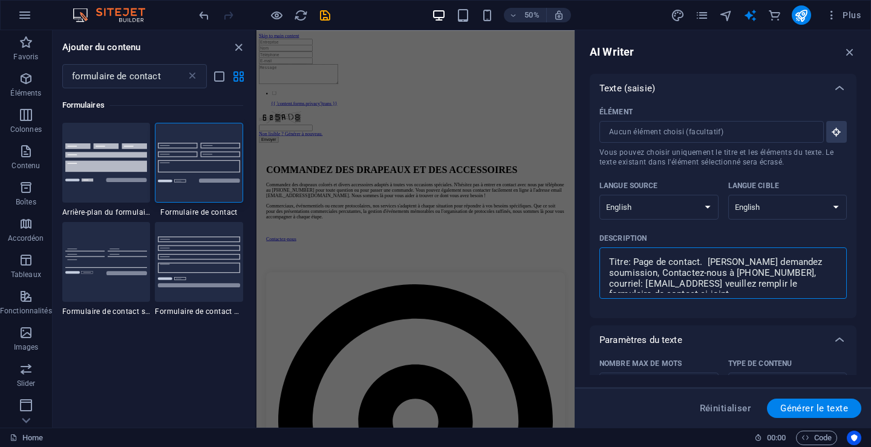
click at [716, 257] on textarea "Titre: Page de contact. POur demandez soumission, Contactez-nous à 450 433-8129…" at bounding box center [723, 272] width 235 height 39
click at [609, 260] on textarea "Titre: Page de contact. Pour demandez soumission, Contactez-nous à 450 433-8129…" at bounding box center [723, 272] width 235 height 39
click at [706, 207] on select "Albanian Arabic Armenian Awadhi Azerbaijani Bashkir Basque Belarusian Bengali B…" at bounding box center [658, 207] width 119 height 25
click at [599, 195] on select "Albanian Arabic Armenian Awadhi Azerbaijani Bashkir Basque Belarusian Bengali B…" at bounding box center [658, 207] width 119 height 25
click at [835, 204] on select "Albanian Arabic Armenian Awadhi Azerbaijani Bashkir Basque Belarusian Bengali B…" at bounding box center [787, 207] width 119 height 25
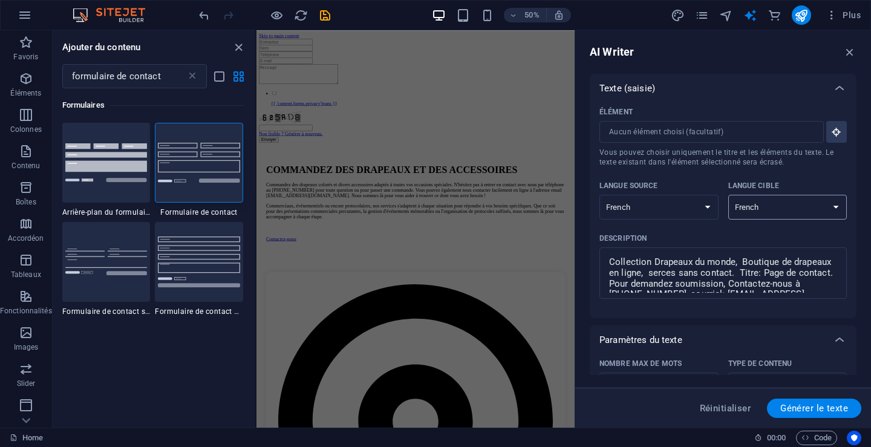
click at [728, 195] on select "Albanian Arabic Armenian Awadhi Azerbaijani Bashkir Basque Belarusian Bengali B…" at bounding box center [787, 207] width 119 height 25
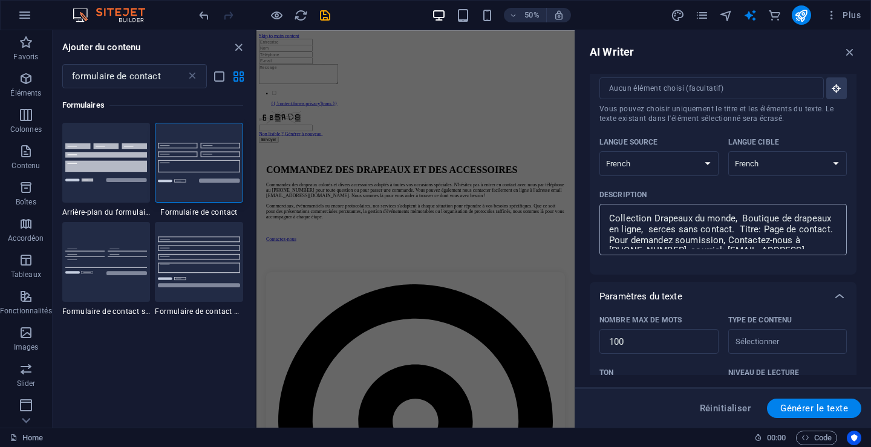
scroll to position [60, 0]
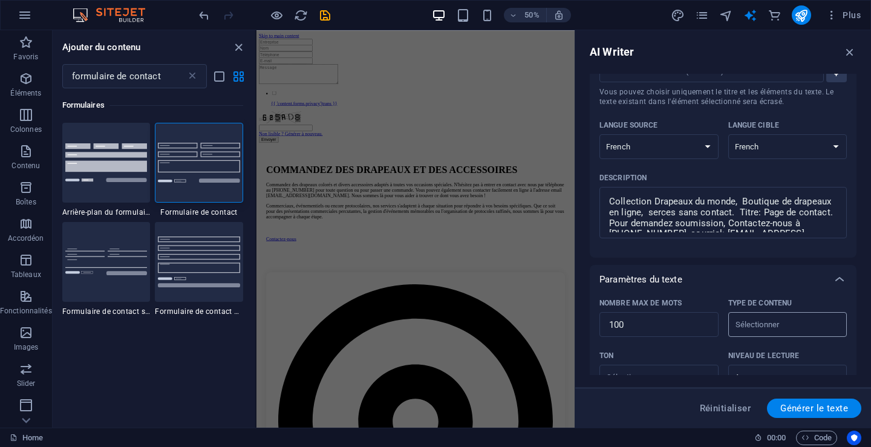
click at [790, 327] on input "Type de contenu ​" at bounding box center [778, 325] width 92 height 18
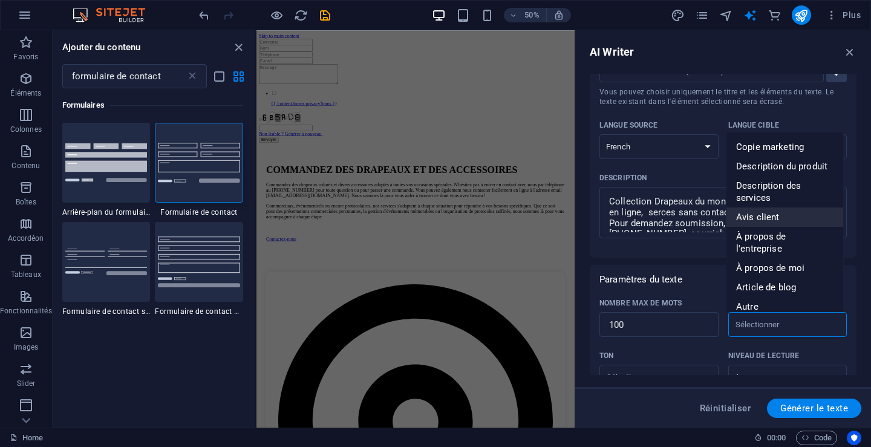
click at [767, 212] on span "Avis client" at bounding box center [758, 217] width 44 height 12
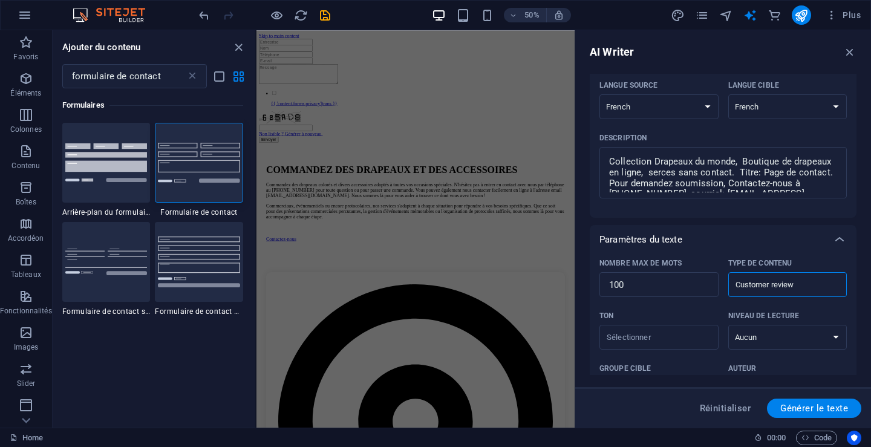
scroll to position [181, 0]
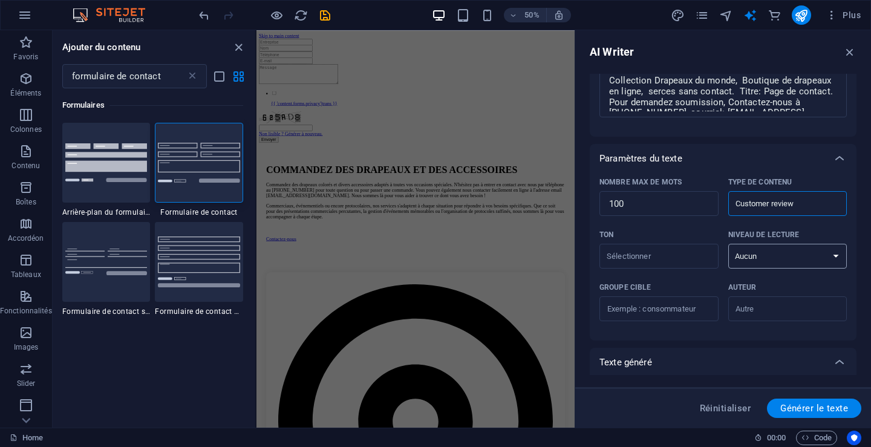
click at [832, 257] on select "Aucun Universitaire Adulte Ado Enfant" at bounding box center [787, 256] width 119 height 25
click at [728, 244] on select "Aucun Universitaire Adulte Ado Enfant" at bounding box center [787, 256] width 119 height 25
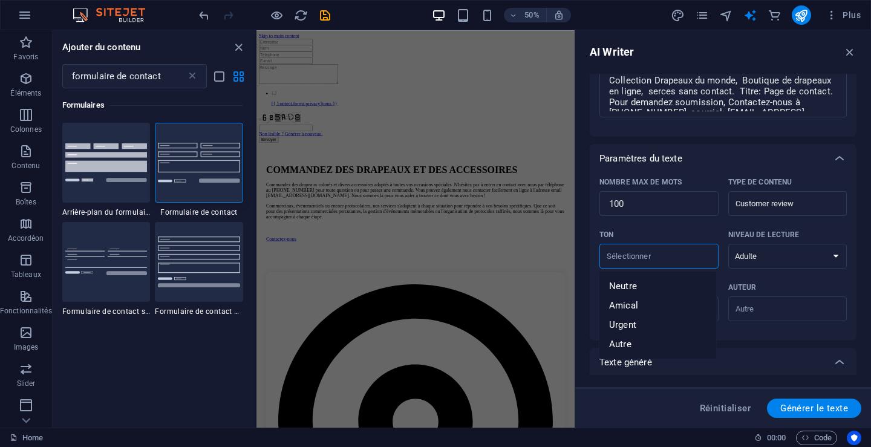
click at [604, 253] on input "Ton ​" at bounding box center [649, 256] width 92 height 18
click at [627, 304] on span "Amical" at bounding box center [623, 305] width 29 height 12
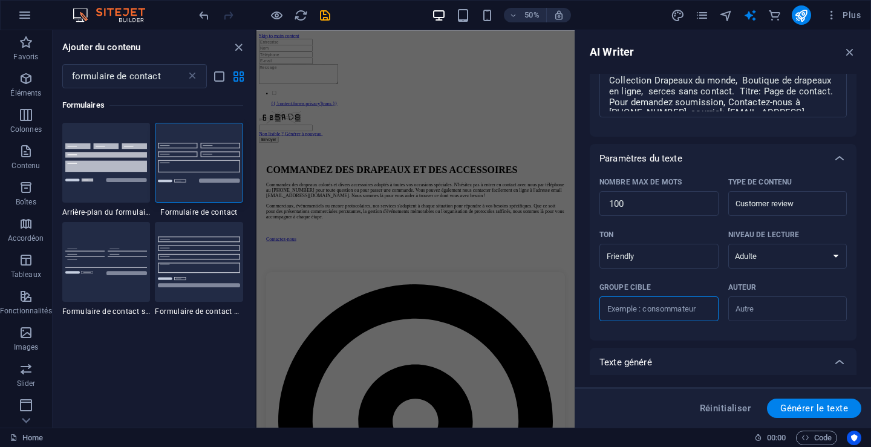
click at [604, 309] on input "Groupe cible ​" at bounding box center [658, 308] width 119 height 19
click at [642, 304] on input "Groupe cible ​" at bounding box center [658, 308] width 119 height 19
click at [652, 307] on input "Groupe cible ​" at bounding box center [658, 308] width 119 height 19
click at [656, 310] on input "commercial, municipal, gouvernemental, événements divers," at bounding box center [658, 308] width 119 height 19
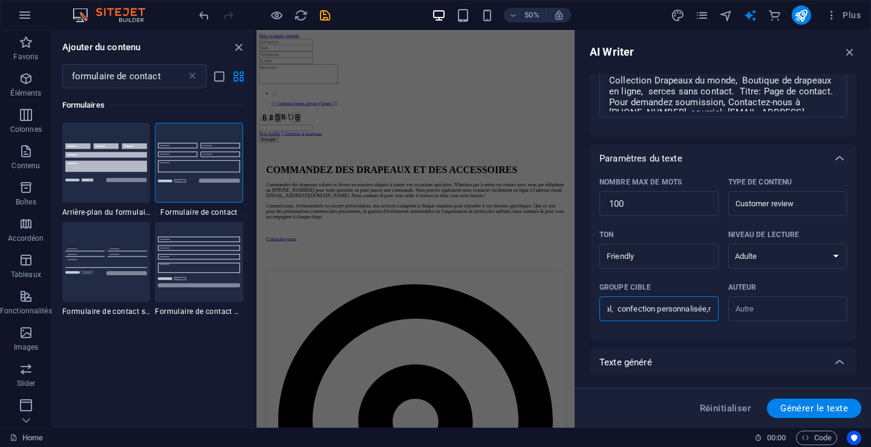
scroll to position [0, 38]
click at [825, 314] on div "​" at bounding box center [787, 308] width 119 height 25
click at [824, 314] on input "Auteur ​" at bounding box center [778, 309] width 92 height 18
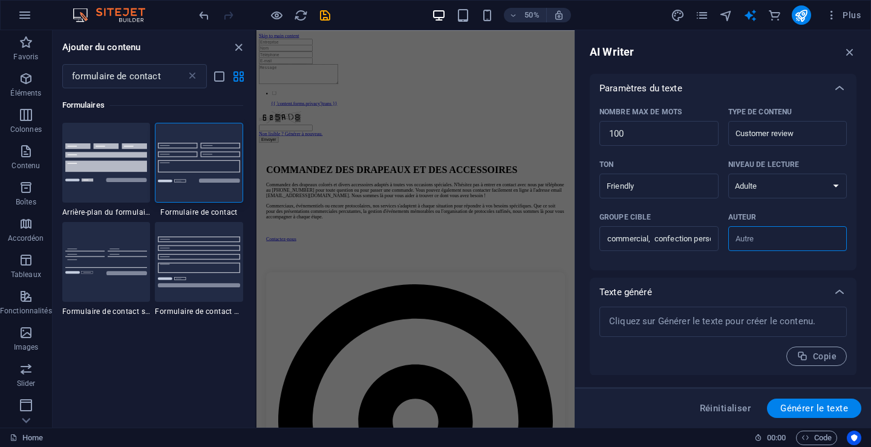
scroll to position [252, 0]
click at [818, 405] on span "Générer le texte" at bounding box center [814, 408] width 68 height 10
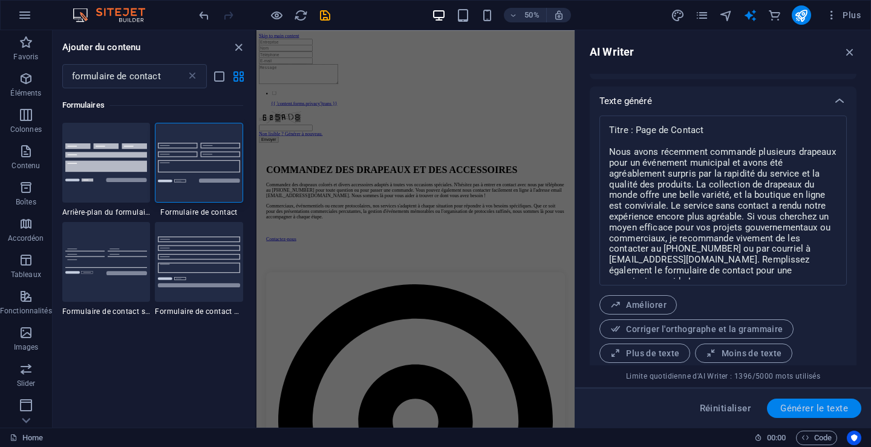
scroll to position [479, 0]
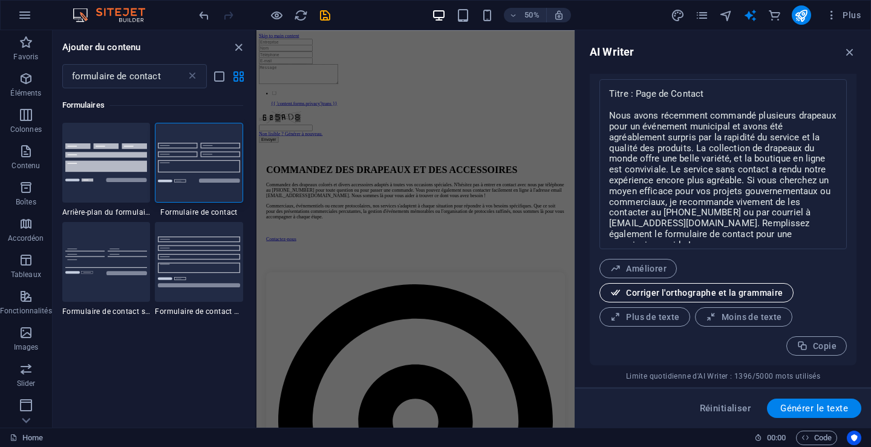
click at [676, 289] on span "Corriger l'orthographe et la grammaire" at bounding box center [697, 292] width 174 height 11
click at [645, 265] on span "Améliorer" at bounding box center [638, 268] width 57 height 11
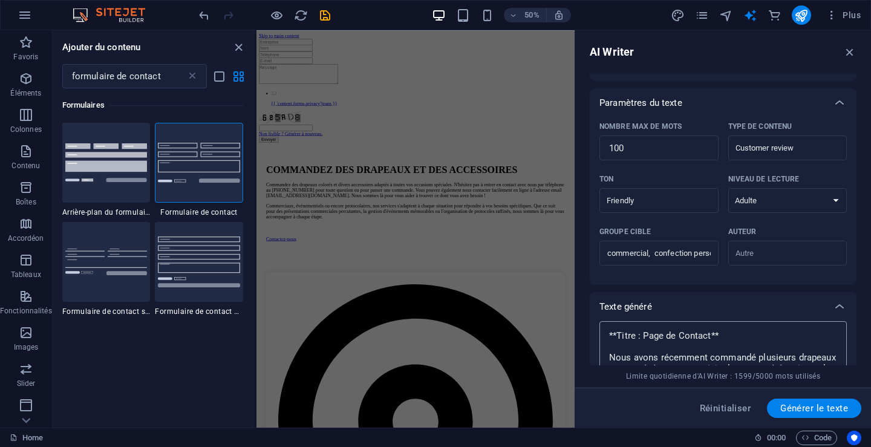
scroll to position [177, 0]
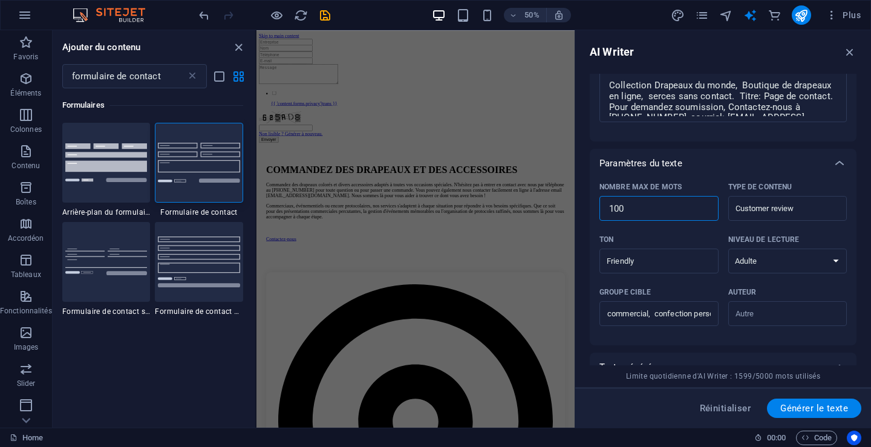
drag, startPoint x: 607, startPoint y: 209, endPoint x: 658, endPoint y: 211, distance: 50.8
click at [658, 211] on input "100" at bounding box center [658, 209] width 119 height 24
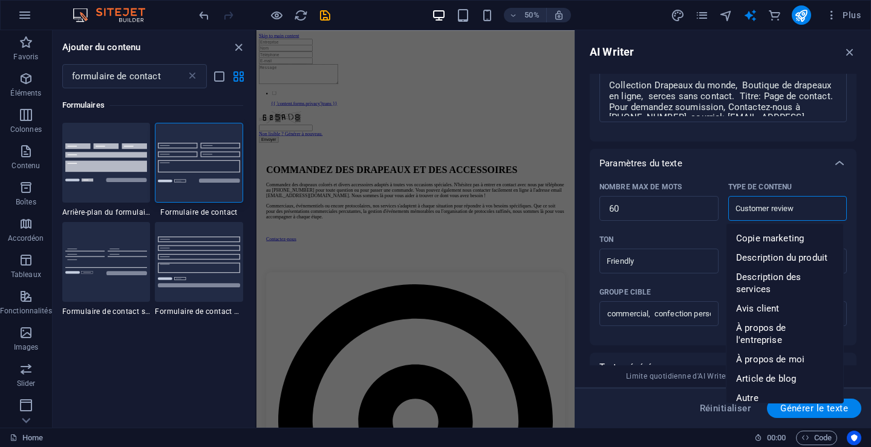
click at [744, 209] on input "Customer review" at bounding box center [778, 209] width 92 height 18
click at [733, 207] on input "Customer review" at bounding box center [778, 209] width 92 height 18
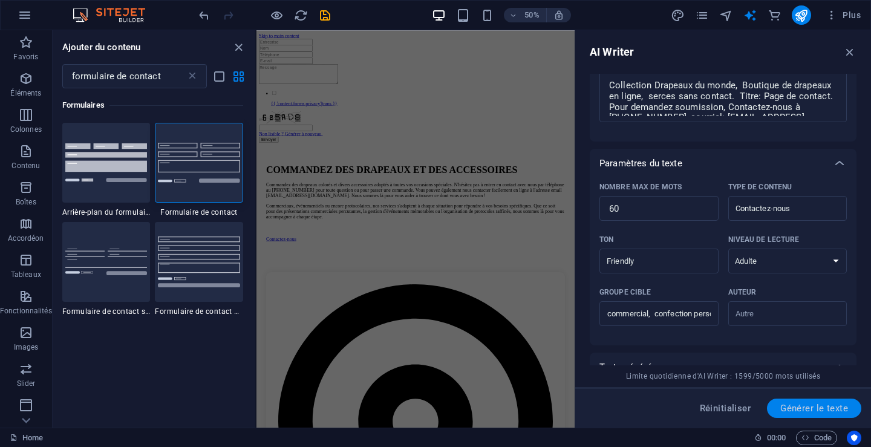
click at [804, 407] on span "Générer le texte" at bounding box center [814, 408] width 68 height 10
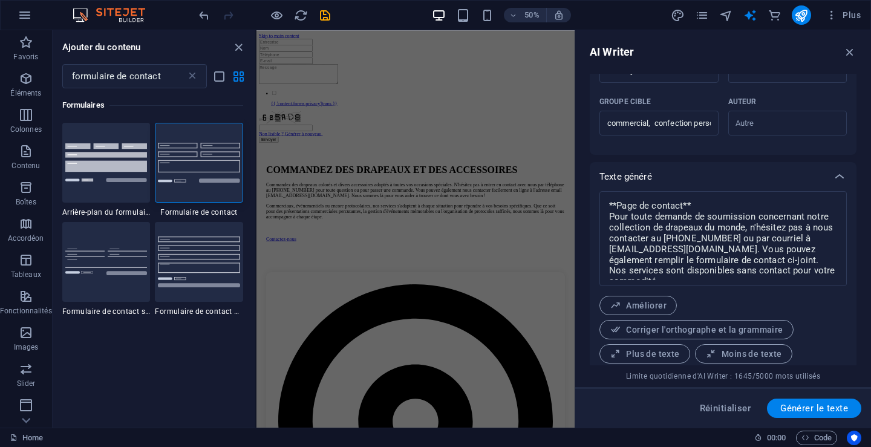
scroll to position [404, 0]
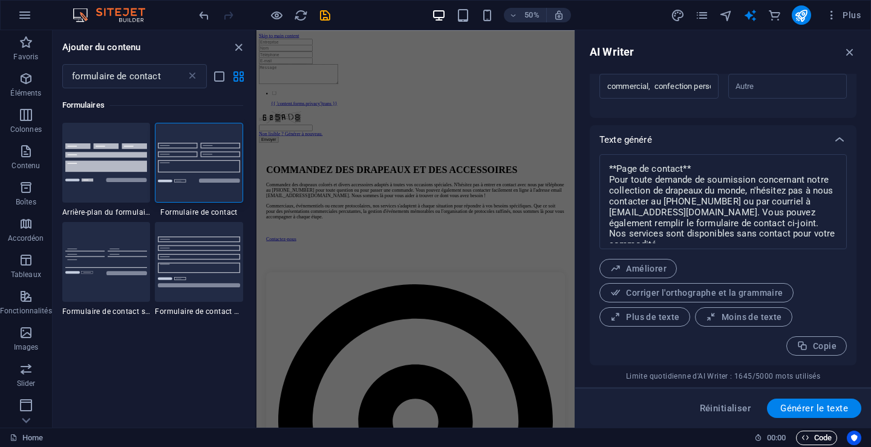
click at [822, 434] on span "Code" at bounding box center [817, 438] width 30 height 15
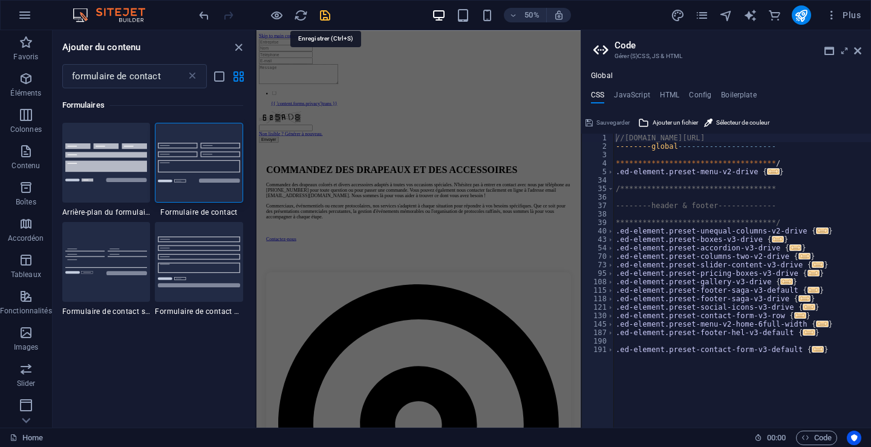
click at [322, 15] on icon "save" at bounding box center [325, 15] width 14 height 14
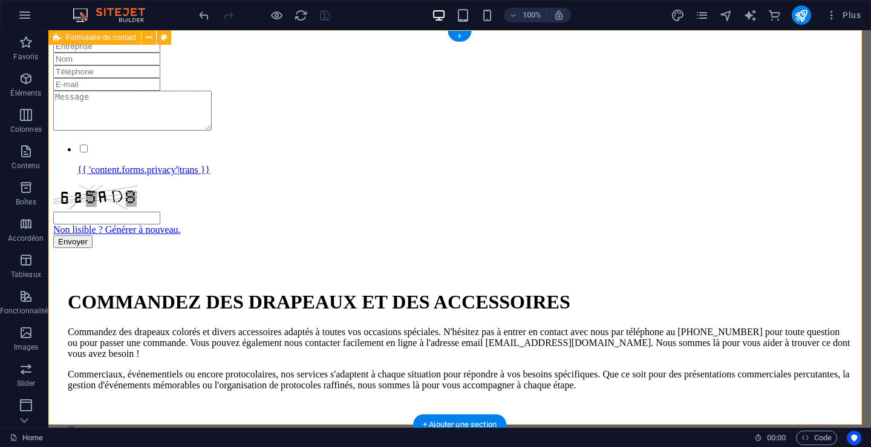
scroll to position [0, 0]
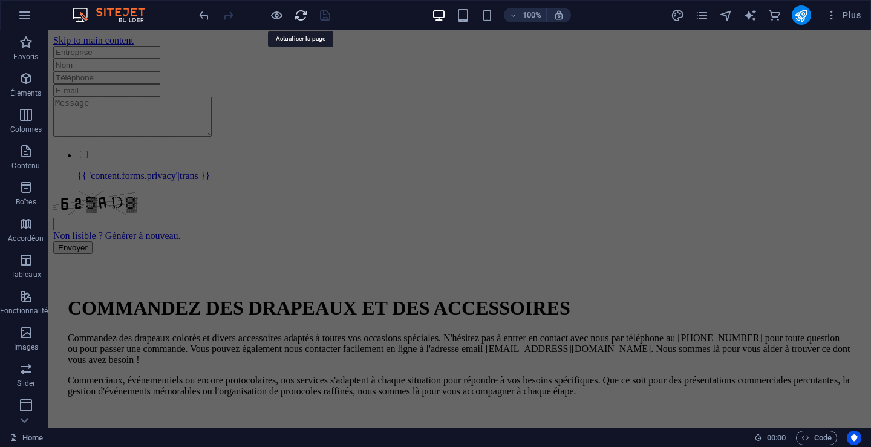
click at [300, 15] on icon "reload" at bounding box center [301, 15] width 14 height 14
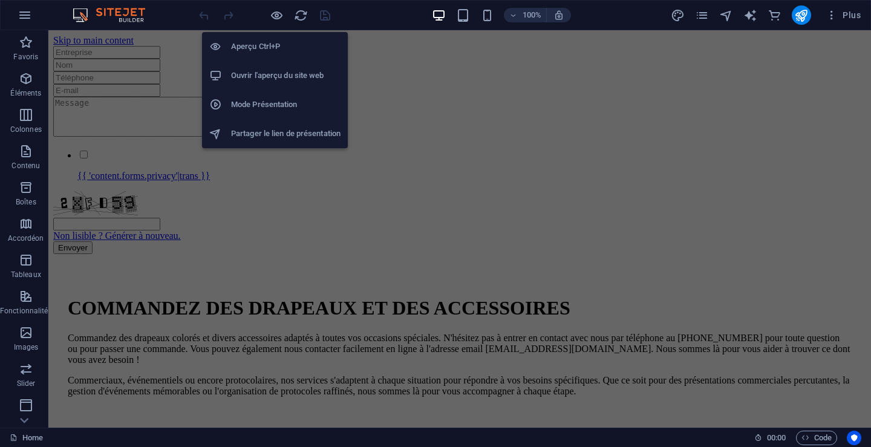
click at [273, 130] on h6 "Partager le lien de présentation" at bounding box center [285, 133] width 109 height 15
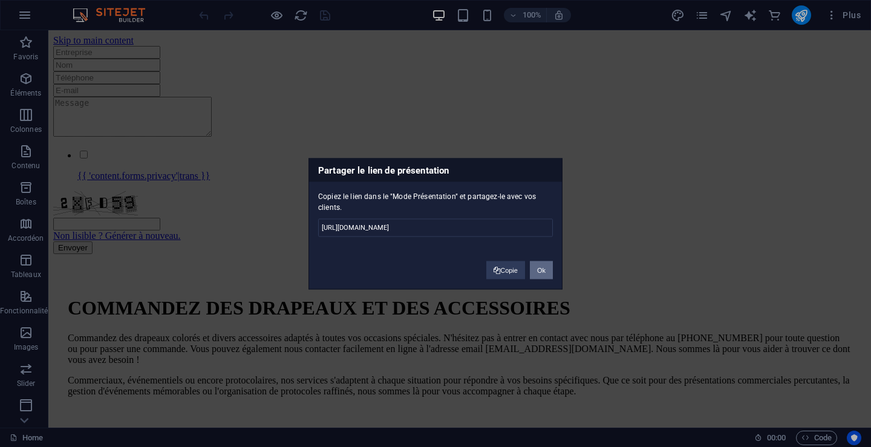
click at [544, 268] on button "Ok" at bounding box center [541, 270] width 23 height 18
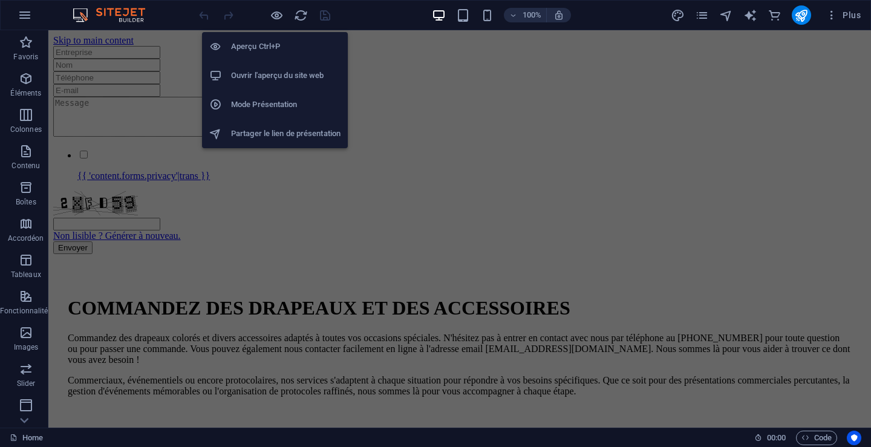
click at [249, 73] on h6 "Ouvrir l'aperçu du site web" at bounding box center [285, 75] width 109 height 15
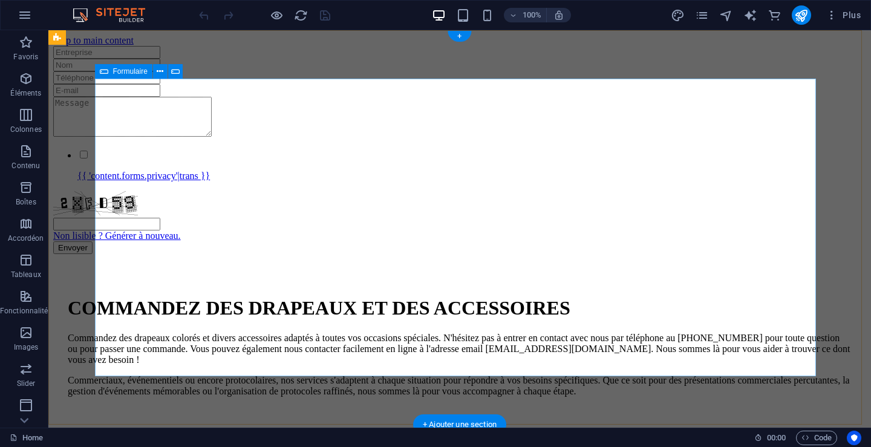
click at [361, 173] on div "{{ 'content.forms.privacy'|trans }} Non lisible ? Générer à nouveau. Envoyer" at bounding box center [459, 150] width 813 height 208
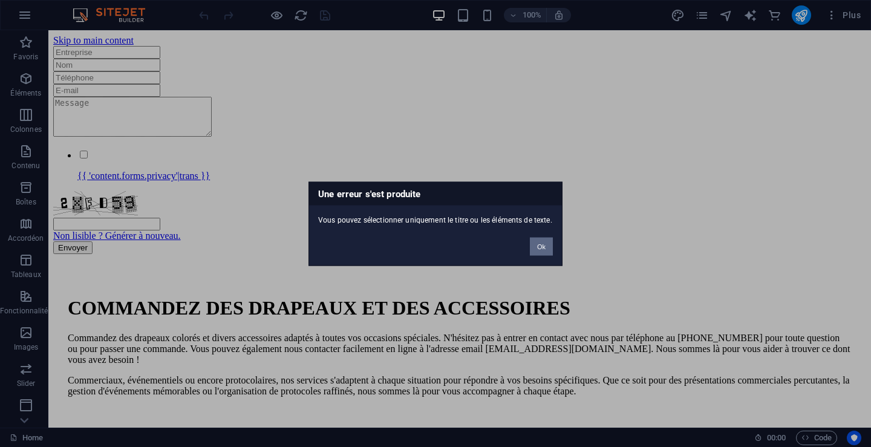
click at [546, 246] on button "Ok" at bounding box center [541, 246] width 23 height 18
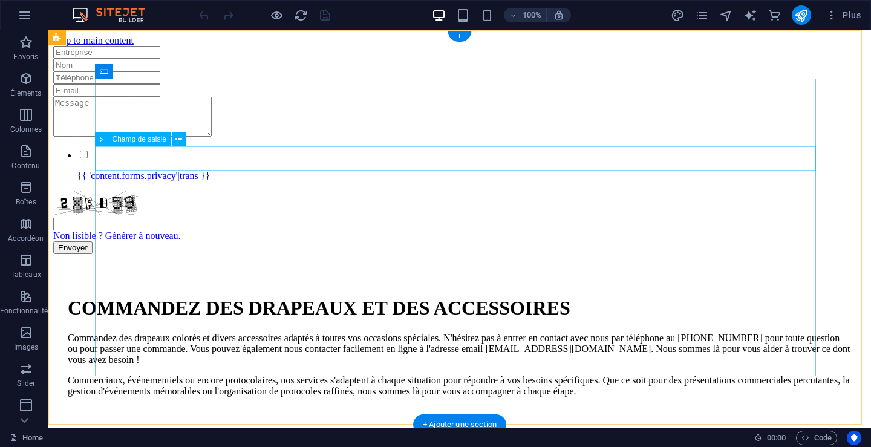
click at [322, 84] on div at bounding box center [459, 77] width 813 height 13
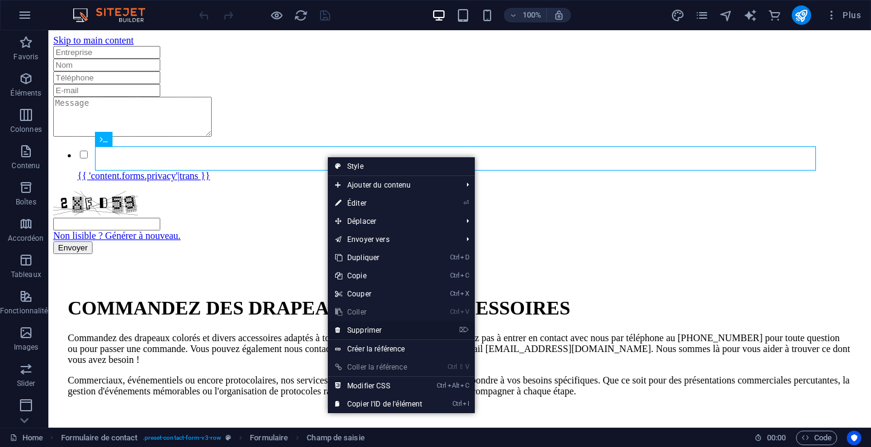
click at [391, 331] on link "⌦ Supprimer" at bounding box center [379, 330] width 102 height 18
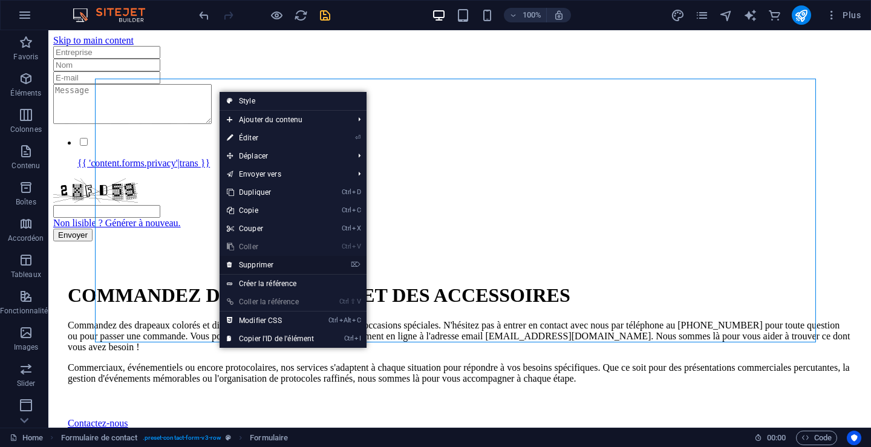
click at [262, 261] on link "⌦ Supprimer" at bounding box center [271, 265] width 102 height 18
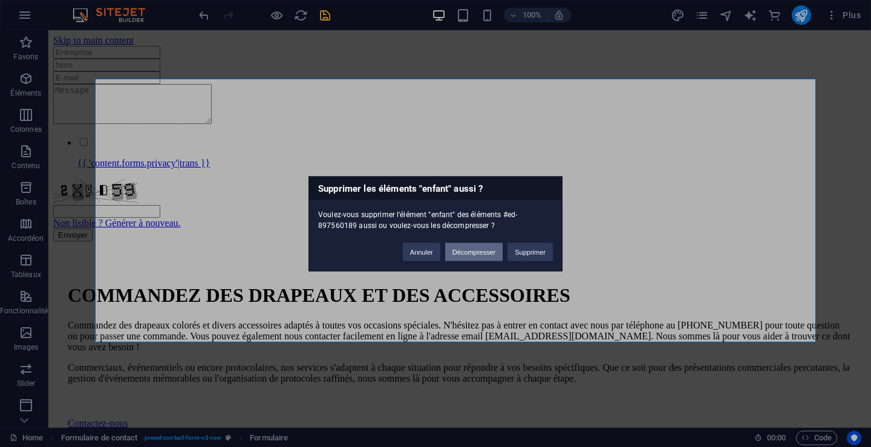
click at [465, 253] on button "Décompresser" at bounding box center [474, 252] width 58 height 18
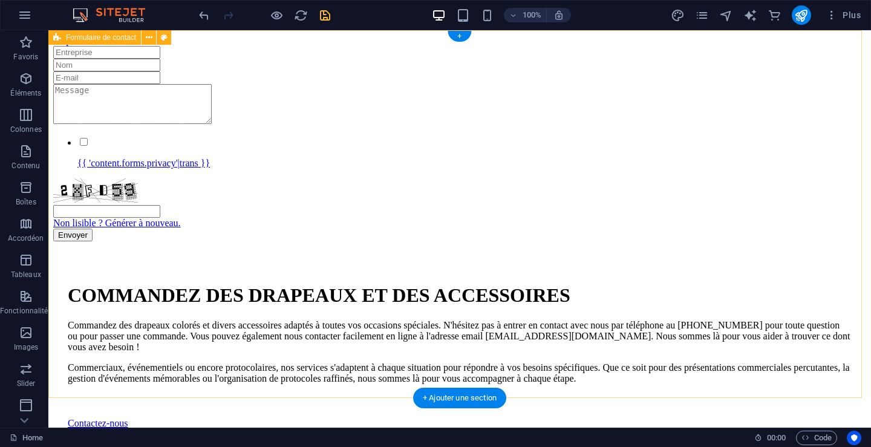
click at [352, 71] on div "{{ 'content.forms.privacy'|trans }} Non lisible ? Générer à nouveau. Envoyer" at bounding box center [459, 143] width 813 height 195
click at [336, 104] on div "{{ 'content.forms.privacy'|trans }} Non lisible ? Générer à nouveau. Envoyer" at bounding box center [459, 143] width 813 height 195
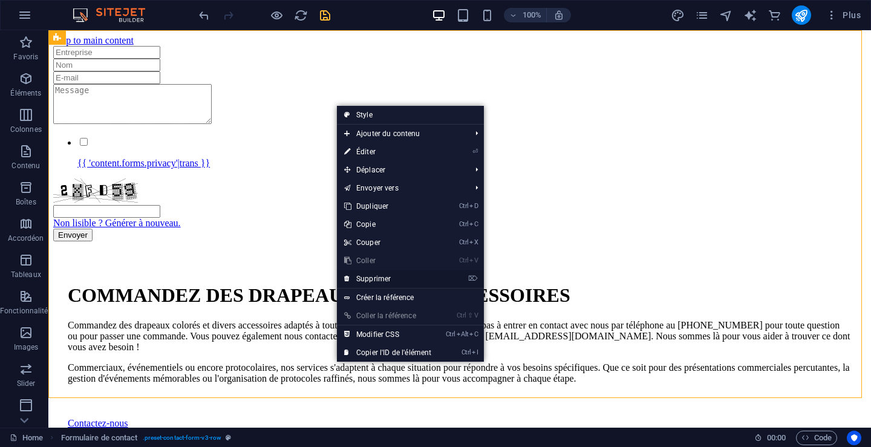
click at [373, 276] on link "⌦ Supprimer" at bounding box center [388, 279] width 102 height 18
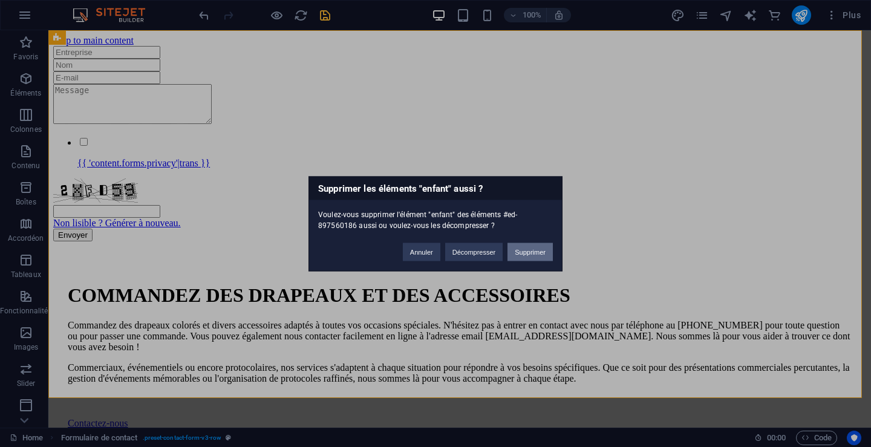
click at [526, 243] on button "Supprimer" at bounding box center [530, 252] width 45 height 18
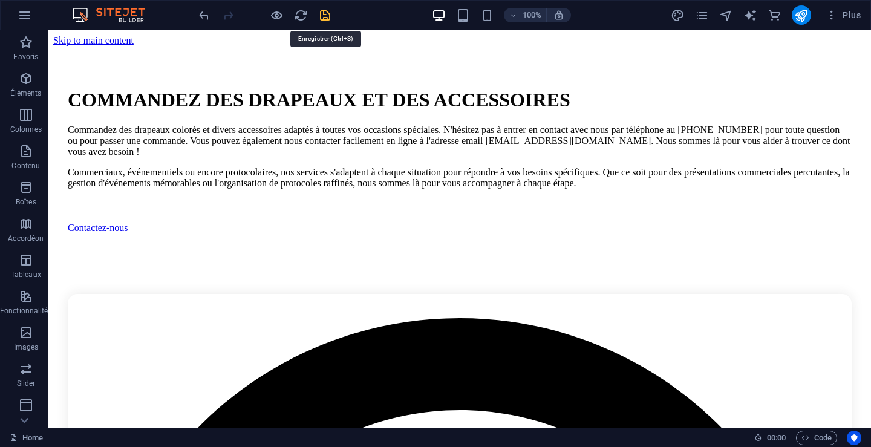
click at [326, 15] on icon "save" at bounding box center [325, 15] width 14 height 14
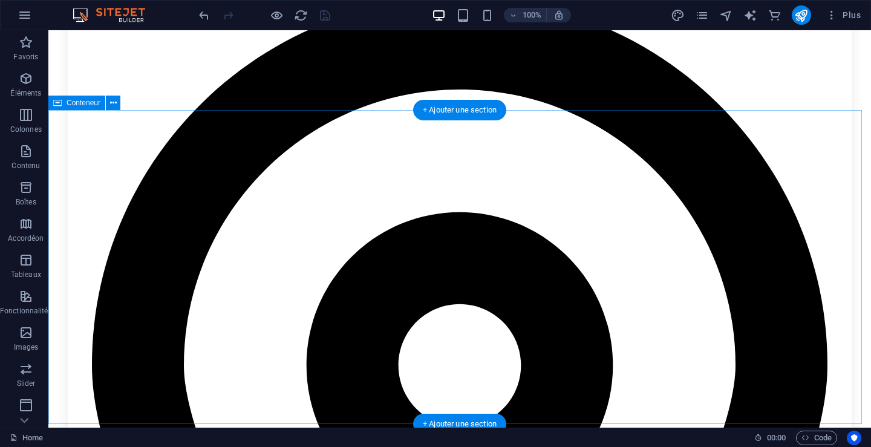
scroll to position [363, 0]
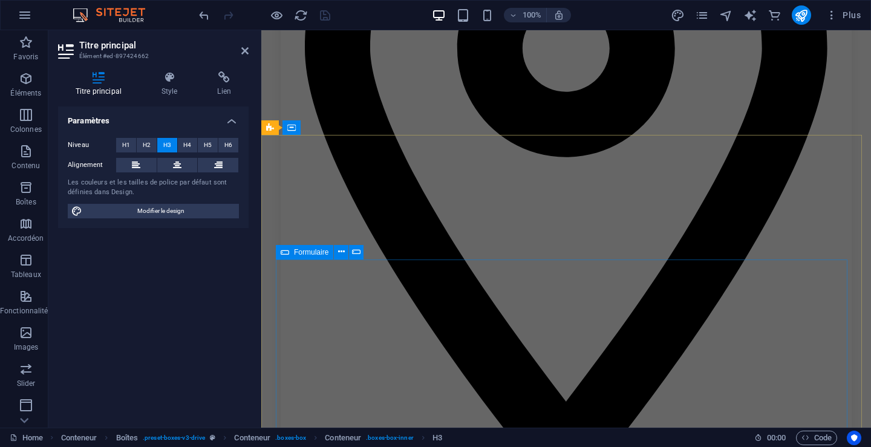
scroll to position [559, 0]
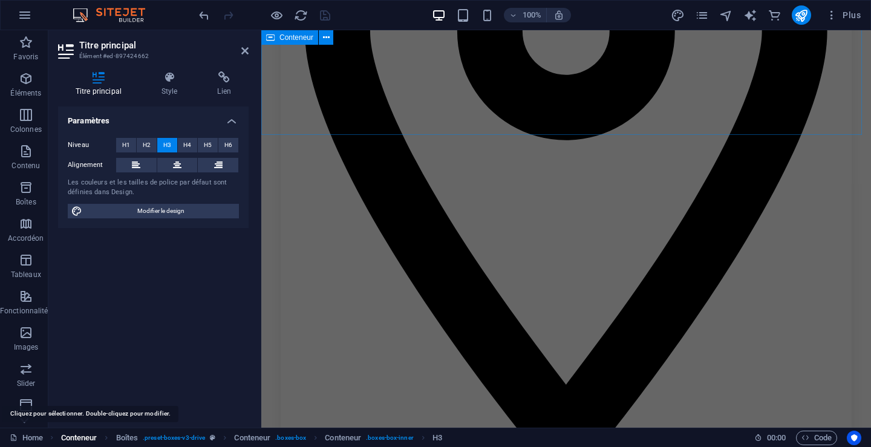
click at [79, 434] on span "Conteneur" at bounding box center [79, 438] width 36 height 15
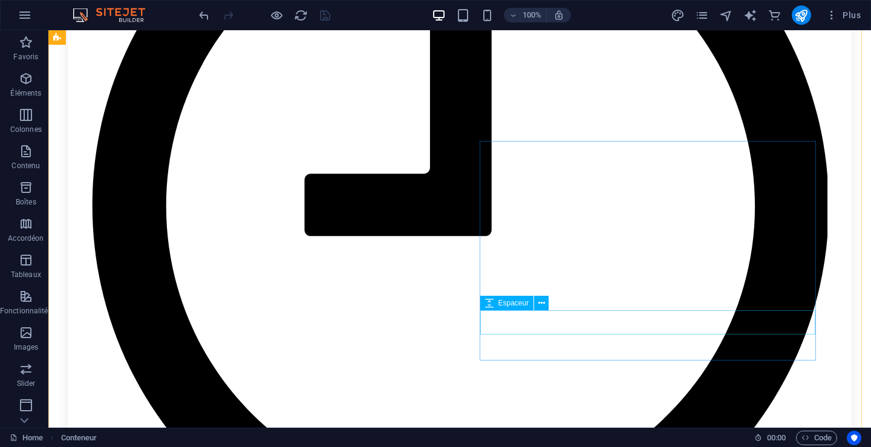
scroll to position [1633, 0]
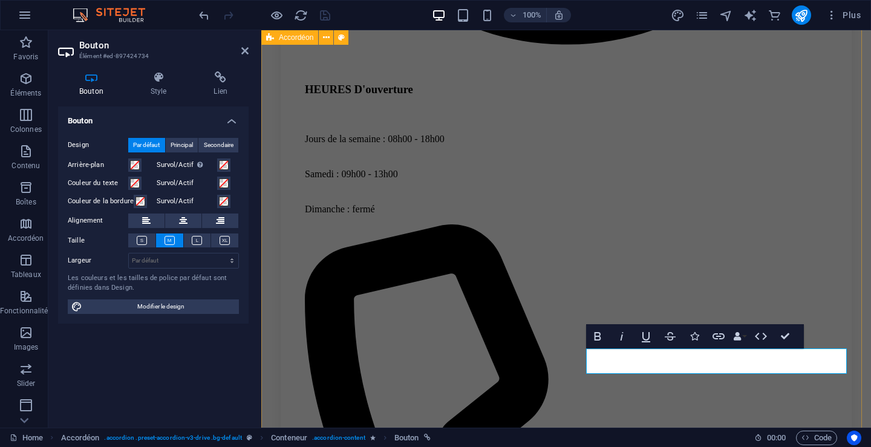
scroll to position [1705, 0]
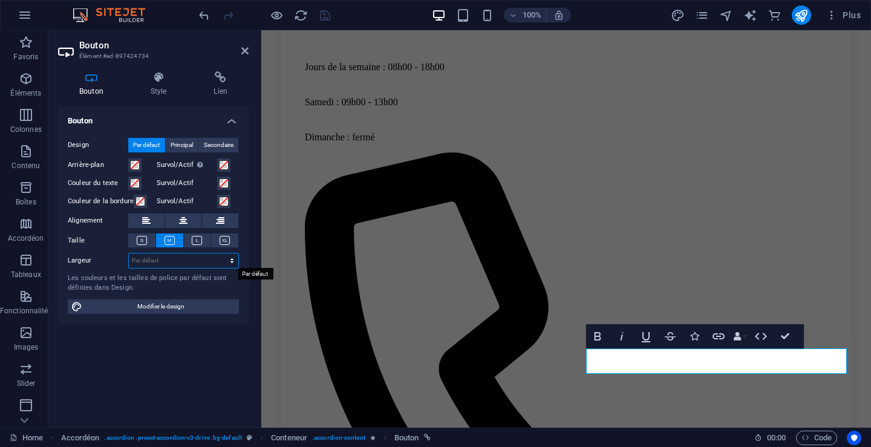
click at [232, 258] on select "Par défaut px rem % em vh vw" at bounding box center [183, 260] width 109 height 15
click at [129, 253] on select "Par défaut px rem % em vh vw" at bounding box center [183, 260] width 109 height 15
click at [220, 90] on h4 "Lien" at bounding box center [220, 83] width 56 height 25
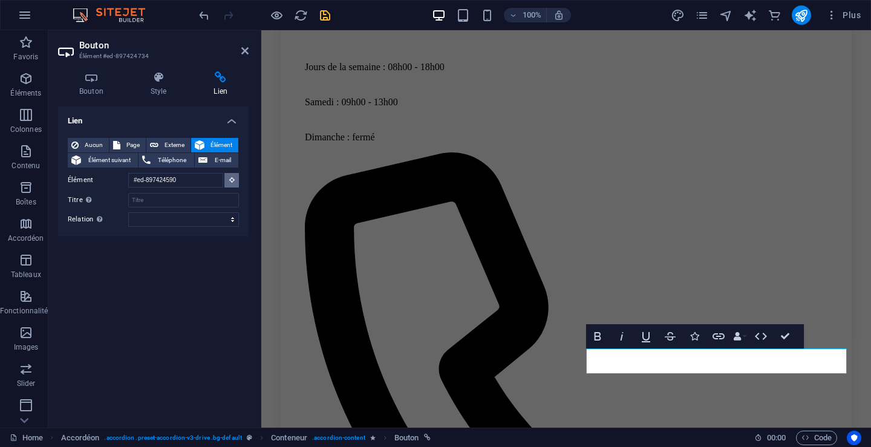
click at [230, 177] on icon at bounding box center [231, 180] width 5 height 6
click at [164, 158] on span "Téléphone" at bounding box center [172, 160] width 36 height 15
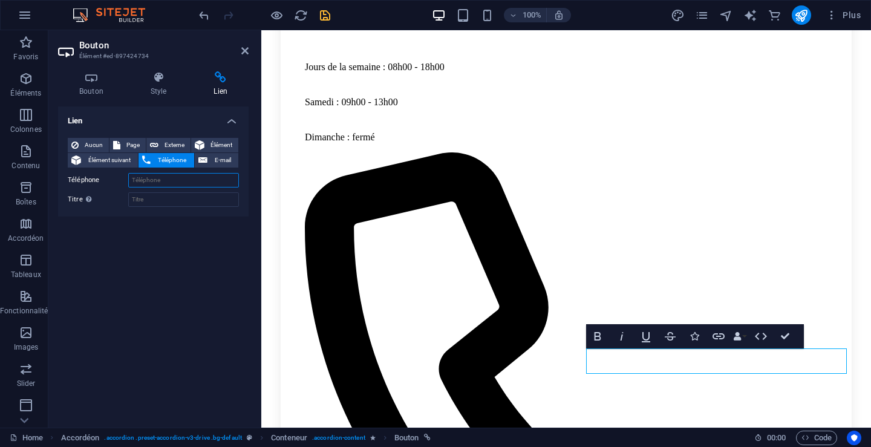
click at [162, 178] on input "Téléphone" at bounding box center [183, 180] width 111 height 15
click at [325, 16] on icon "save" at bounding box center [325, 15] width 14 height 14
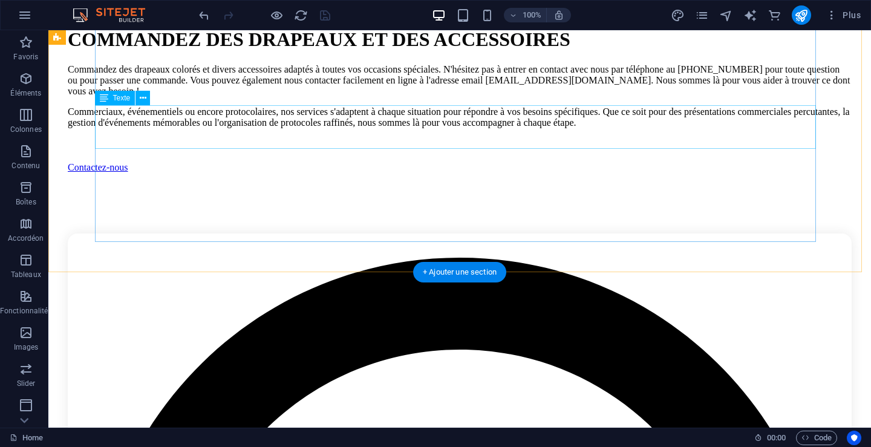
scroll to position [0, 0]
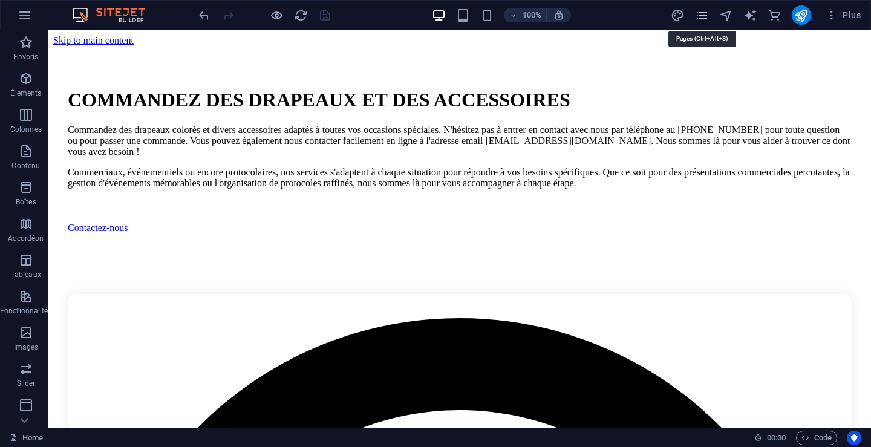
click at [705, 15] on icon "pages" at bounding box center [702, 15] width 14 height 14
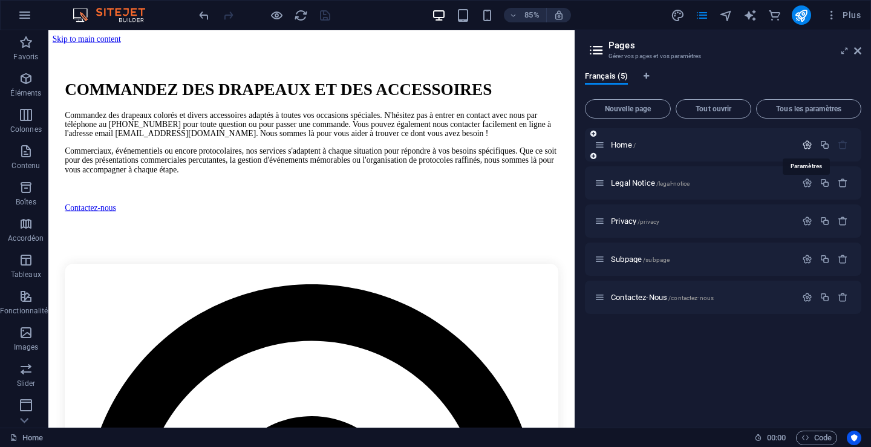
click at [806, 145] on icon "button" at bounding box center [807, 145] width 10 height 10
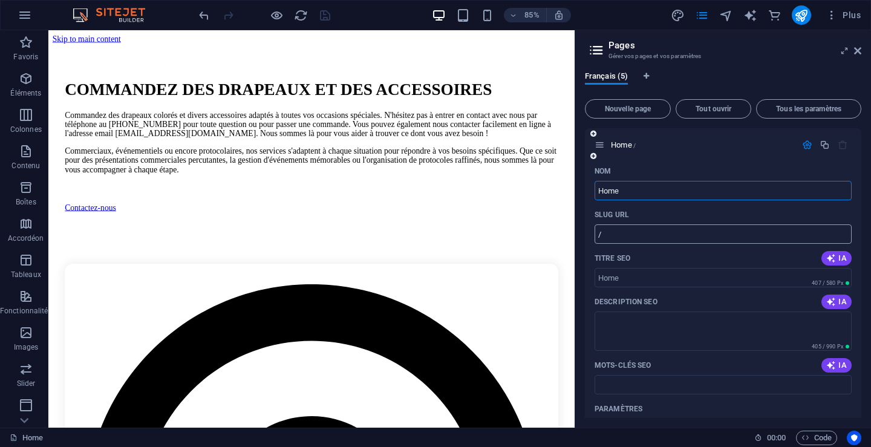
click at [640, 234] on input "/" at bounding box center [723, 233] width 257 height 19
click at [838, 257] on span "IA" at bounding box center [836, 258] width 21 height 10
click at [835, 299] on span "IA" at bounding box center [836, 302] width 21 height 10
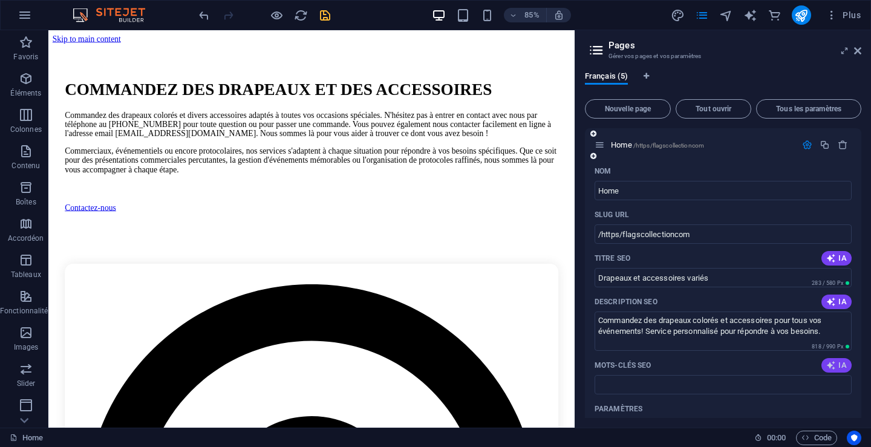
click at [837, 362] on span "IA" at bounding box center [836, 366] width 21 height 10
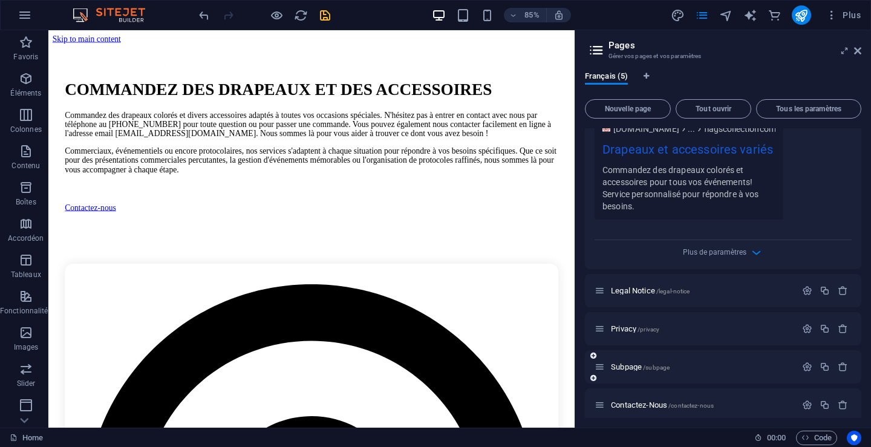
scroll to position [388, 0]
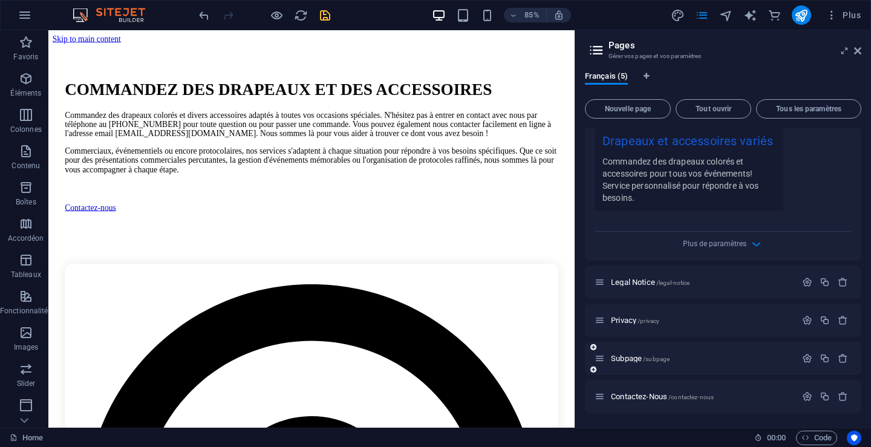
click at [602, 361] on icon at bounding box center [600, 358] width 10 height 10
click at [807, 358] on icon "button" at bounding box center [807, 358] width 10 height 10
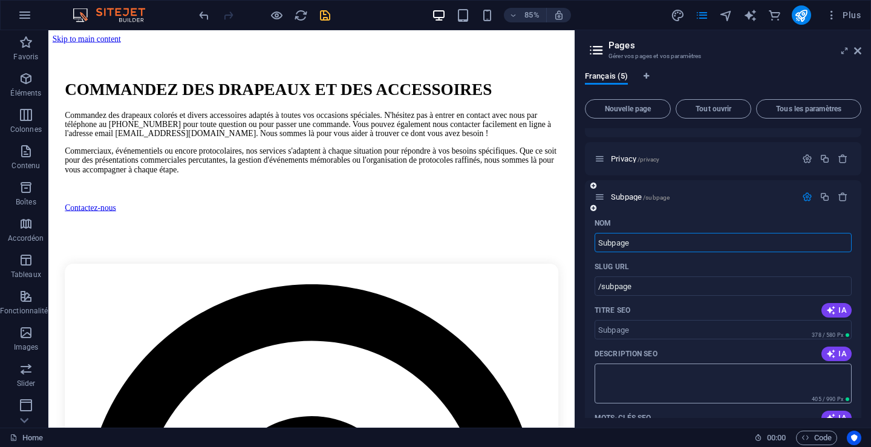
scroll to position [569, 0]
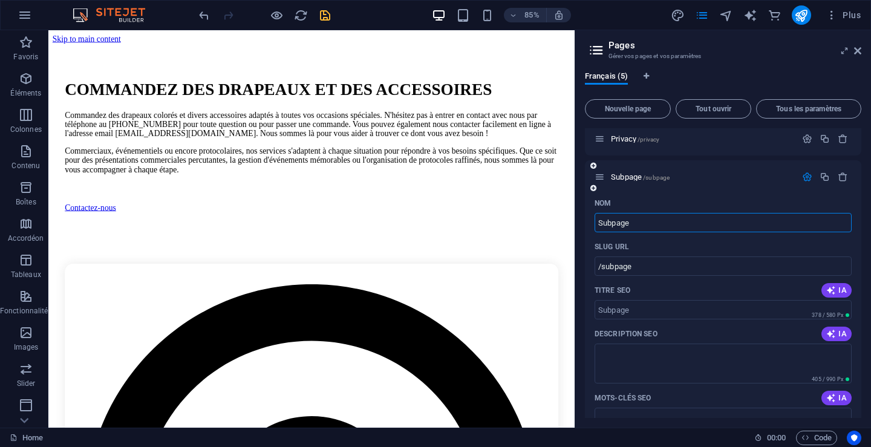
click at [643, 225] on input "Subpage" at bounding box center [723, 222] width 257 height 19
drag, startPoint x: 639, startPoint y: 223, endPoint x: 594, endPoint y: 223, distance: 45.4
click at [594, 223] on div "Nom Subpage ​ SLUG URL /subpage ​ Titre SEO IA ​ 378 / 580 Px Description SEO I…" at bounding box center [723, 434] width 276 height 480
click at [840, 291] on span "IA" at bounding box center [836, 291] width 21 height 10
click at [840, 333] on span "IA" at bounding box center [836, 334] width 21 height 10
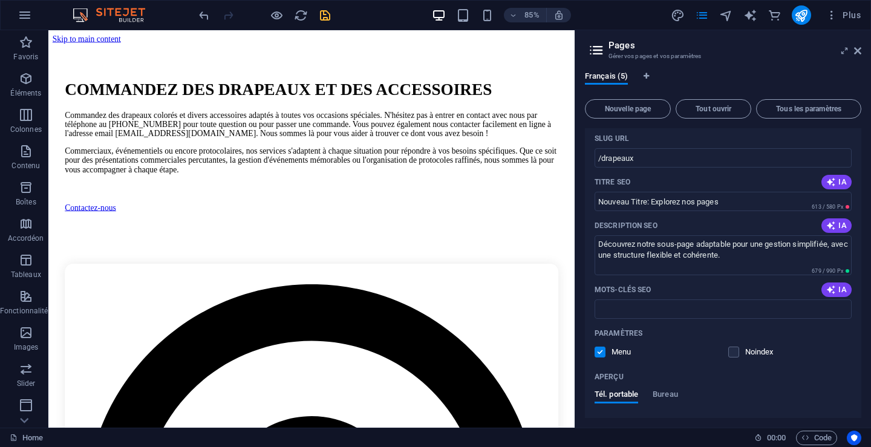
scroll to position [690, 0]
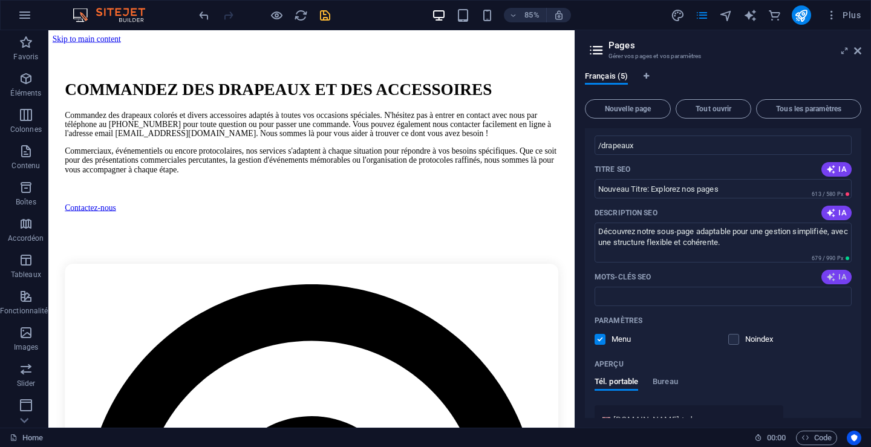
click at [834, 272] on icon "button" at bounding box center [831, 277] width 10 height 10
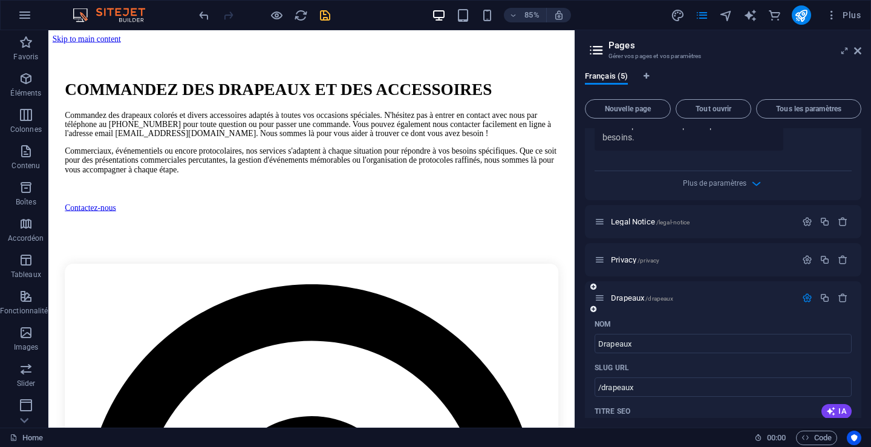
scroll to position [509, 0]
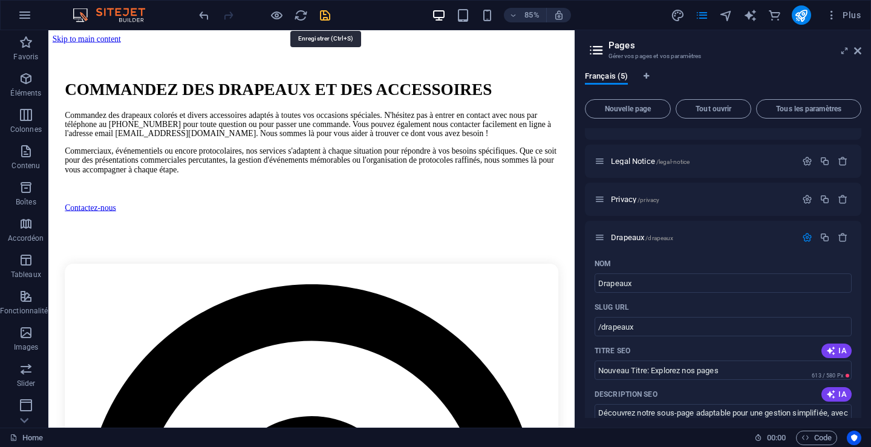
click at [325, 15] on icon "save" at bounding box center [325, 15] width 14 height 14
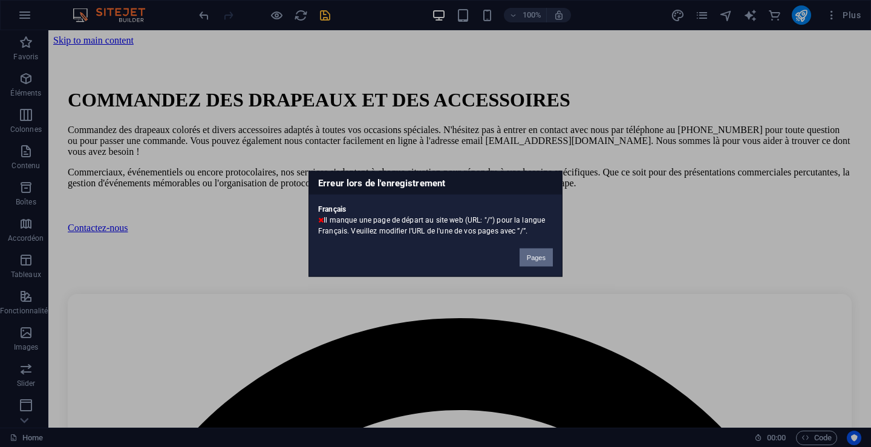
click at [529, 255] on button "Pages" at bounding box center [536, 257] width 33 height 18
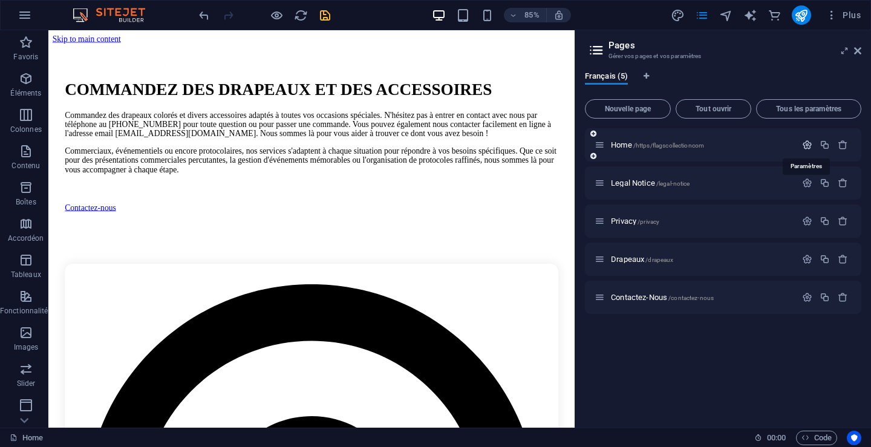
click at [807, 143] on icon "button" at bounding box center [807, 145] width 10 height 10
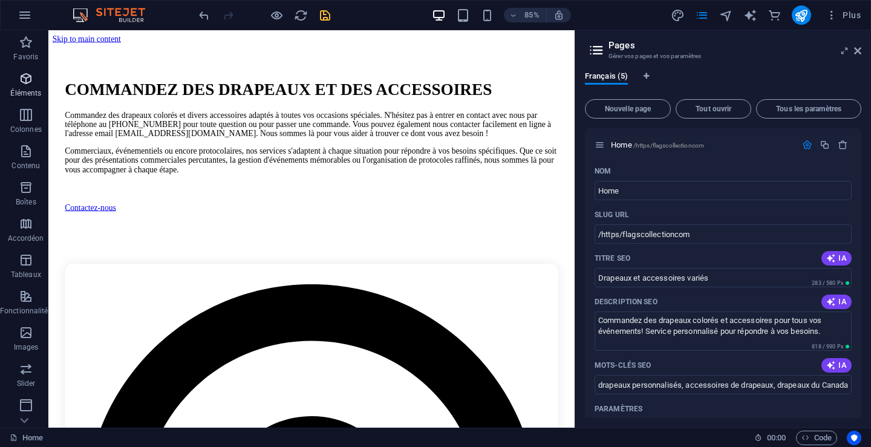
click at [28, 91] on p "Éléments" at bounding box center [25, 93] width 31 height 10
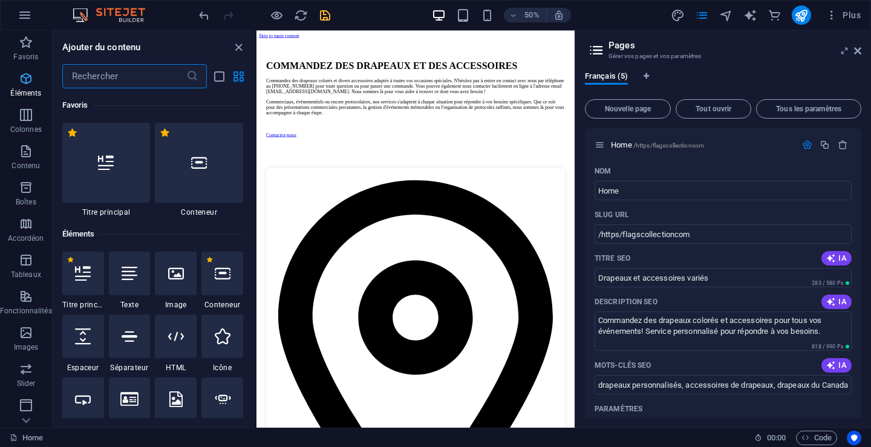
scroll to position [129, 0]
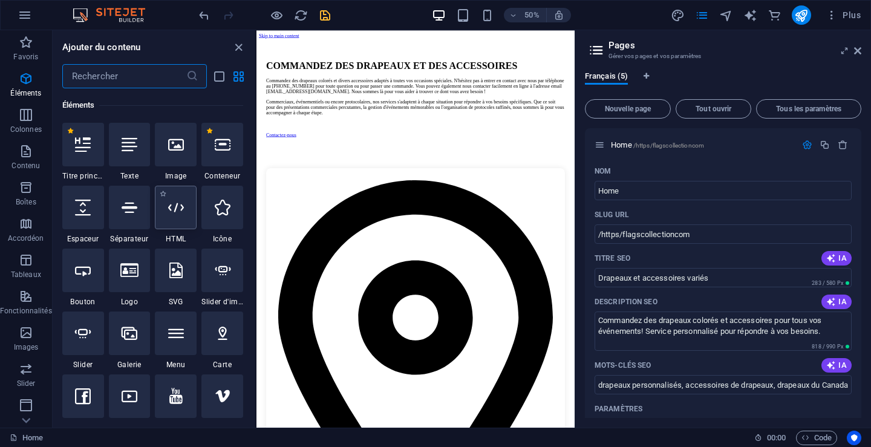
click at [178, 211] on icon at bounding box center [176, 208] width 16 height 16
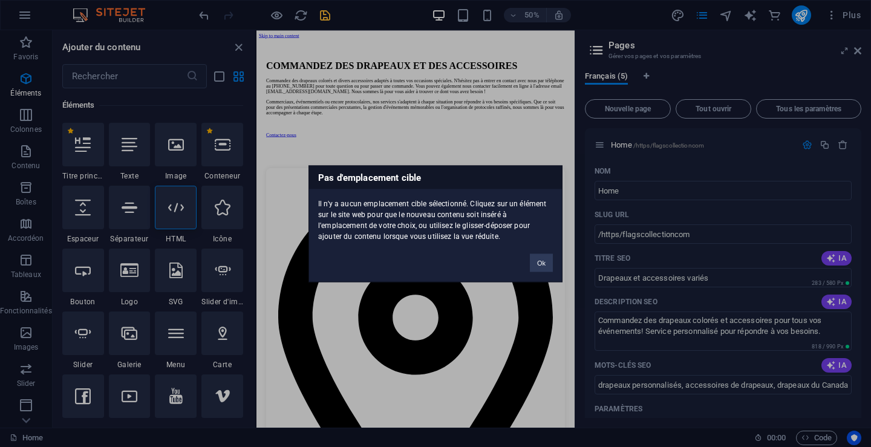
click at [685, 214] on div "Pas d'emplacement cible Il n'y a aucun emplacement cible sélectionné. Cliquez s…" at bounding box center [435, 223] width 871 height 447
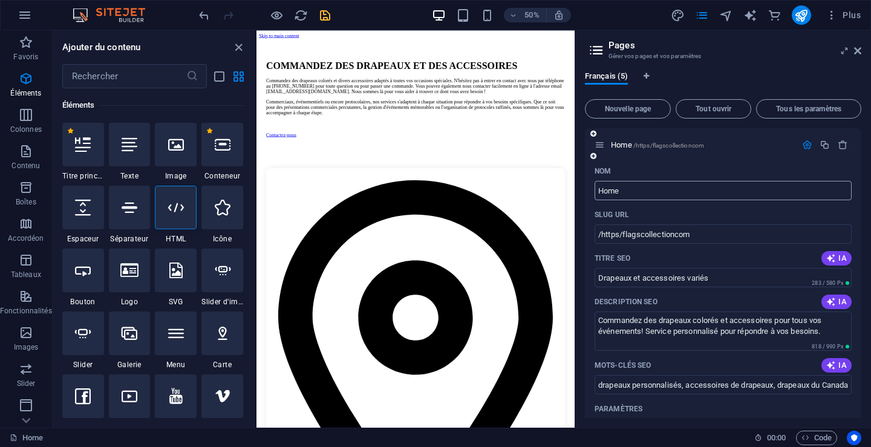
click at [645, 194] on input "Home" at bounding box center [723, 190] width 257 height 19
click at [185, 214] on div at bounding box center [176, 208] width 42 height 44
click at [178, 214] on icon at bounding box center [176, 208] width 16 height 16
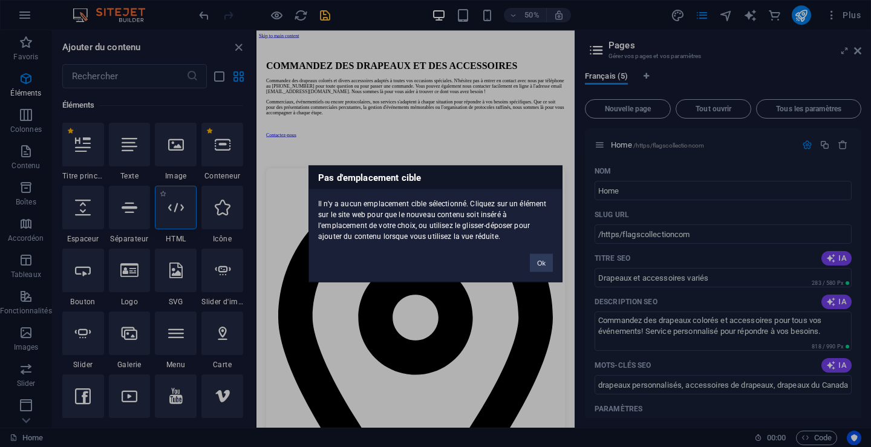
click at [178, 214] on div "Pas d'emplacement cible Il n'y a aucun emplacement cible sélectionné. Cliquez s…" at bounding box center [435, 223] width 871 height 447
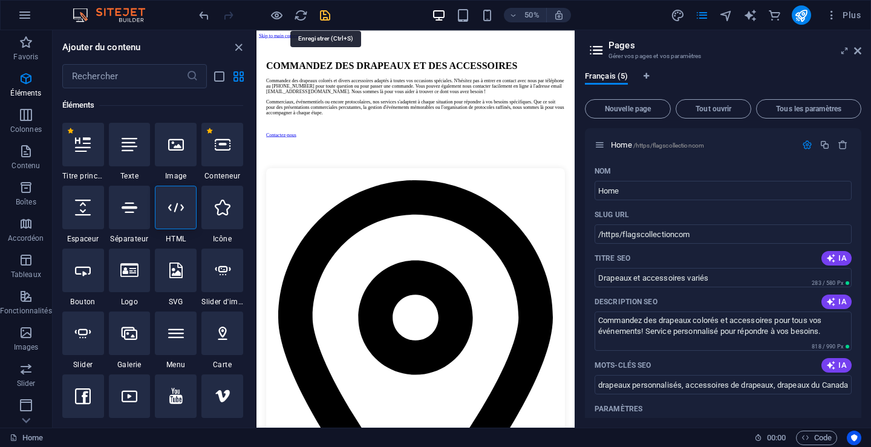
click at [321, 16] on icon "save" at bounding box center [325, 15] width 14 height 14
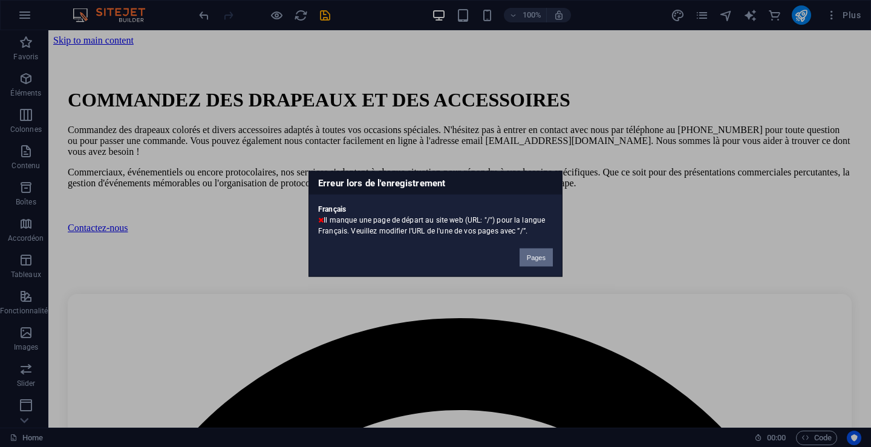
click at [533, 256] on button "Pages" at bounding box center [536, 257] width 33 height 18
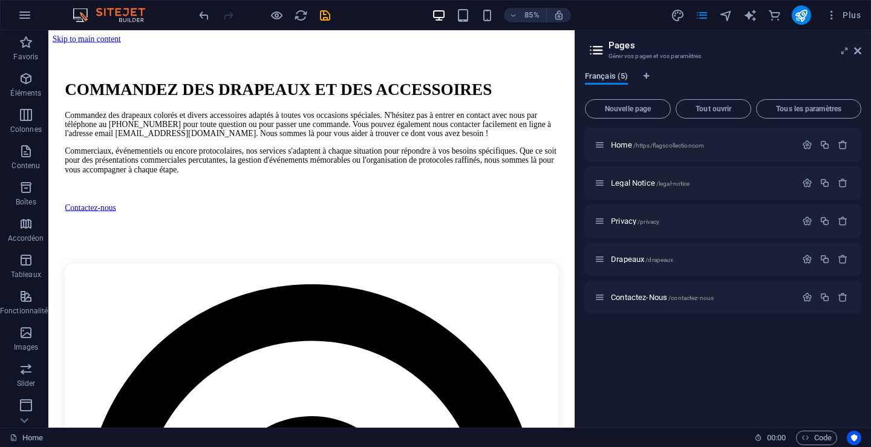
click at [603, 76] on span "Français (5)" at bounding box center [606, 77] width 43 height 17
click at [27, 95] on p "Éléments" at bounding box center [25, 93] width 31 height 10
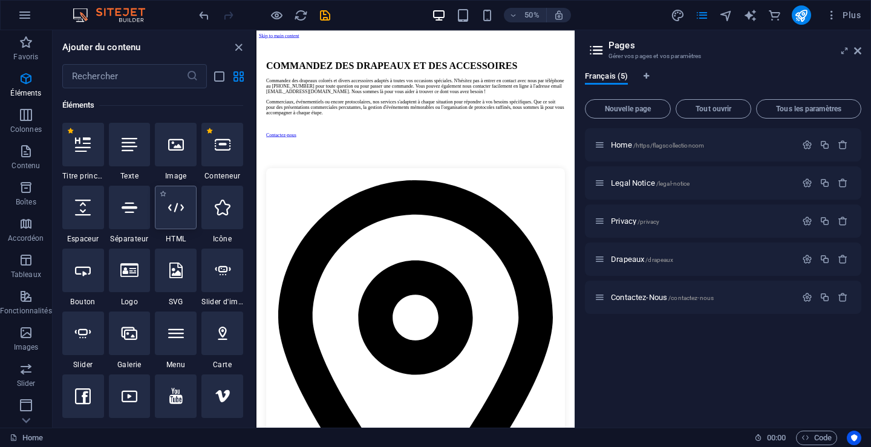
click at [176, 208] on icon at bounding box center [176, 208] width 16 height 16
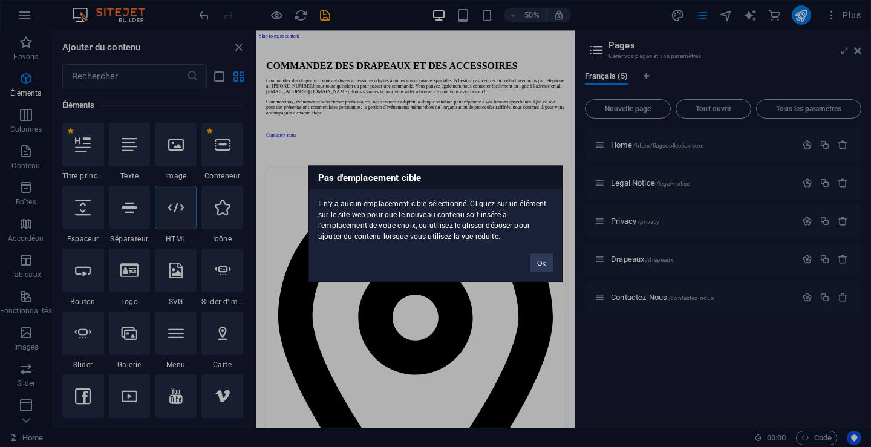
click at [644, 113] on div "Pas d'emplacement cible Il n'y a aucun emplacement cible sélectionné. Cliquez s…" at bounding box center [435, 223] width 871 height 447
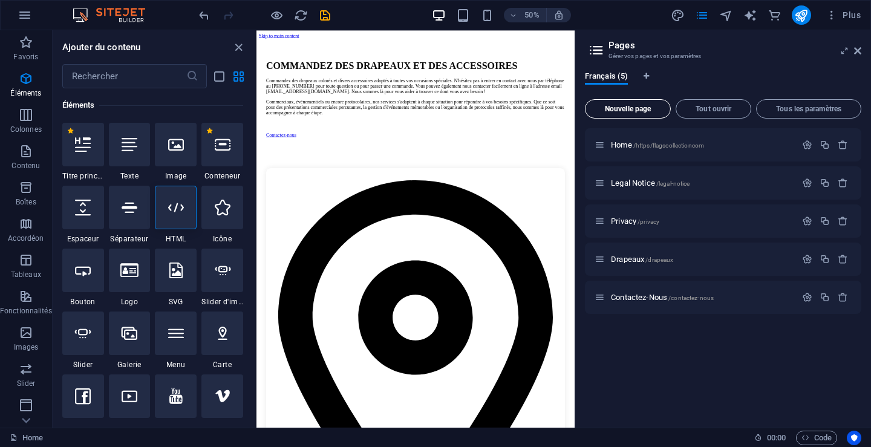
click at [635, 109] on span "Nouvelle page" at bounding box center [627, 108] width 75 height 7
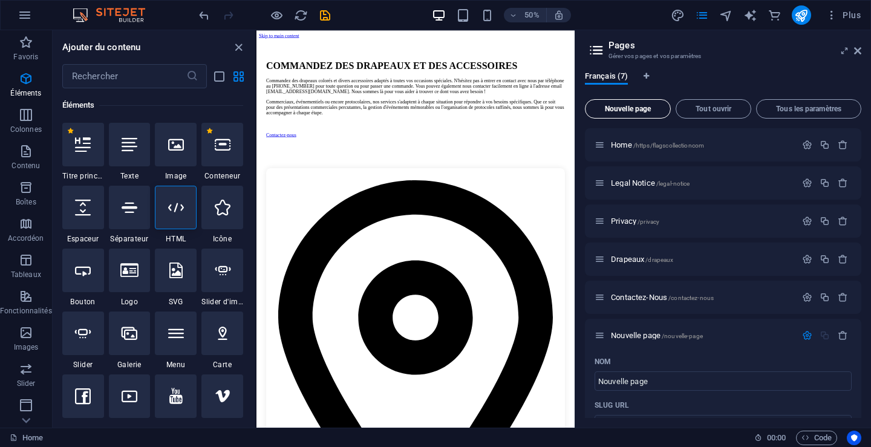
scroll to position [568, 0]
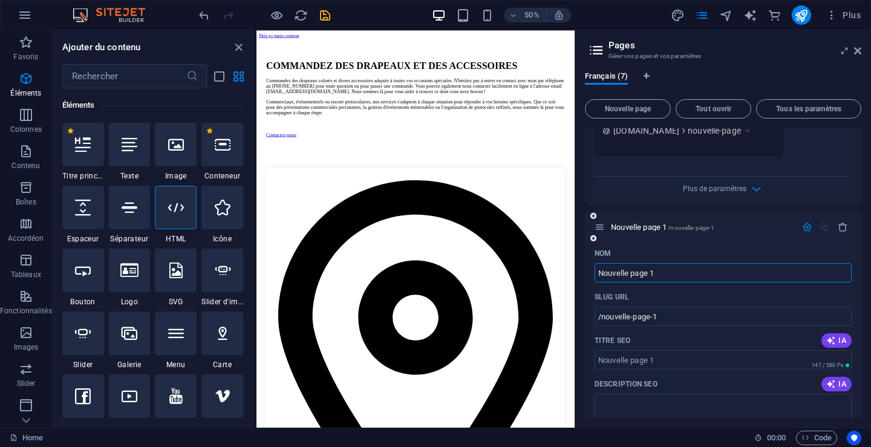
click at [599, 273] on input "Nouvelle page 1" at bounding box center [723, 272] width 257 height 19
click at [180, 209] on icon at bounding box center [176, 208] width 16 height 16
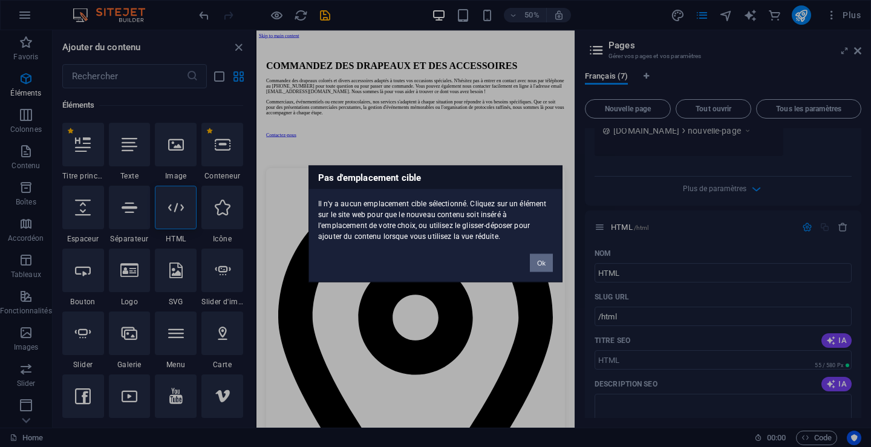
click at [545, 265] on button "Ok" at bounding box center [541, 262] width 23 height 18
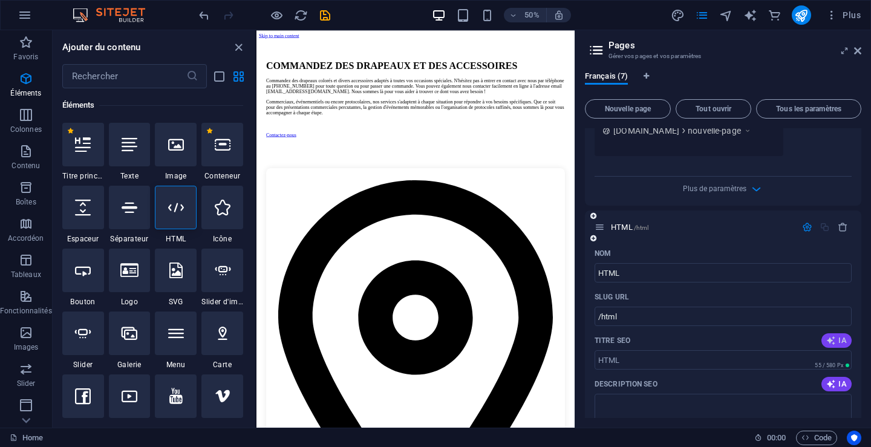
click at [837, 340] on span "IA" at bounding box center [836, 341] width 21 height 10
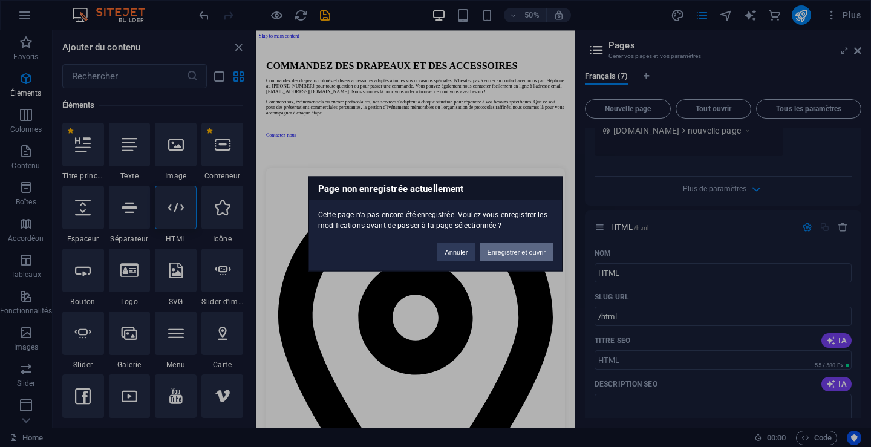
click at [507, 250] on button "Enregistrer et ouvrir" at bounding box center [516, 252] width 73 height 18
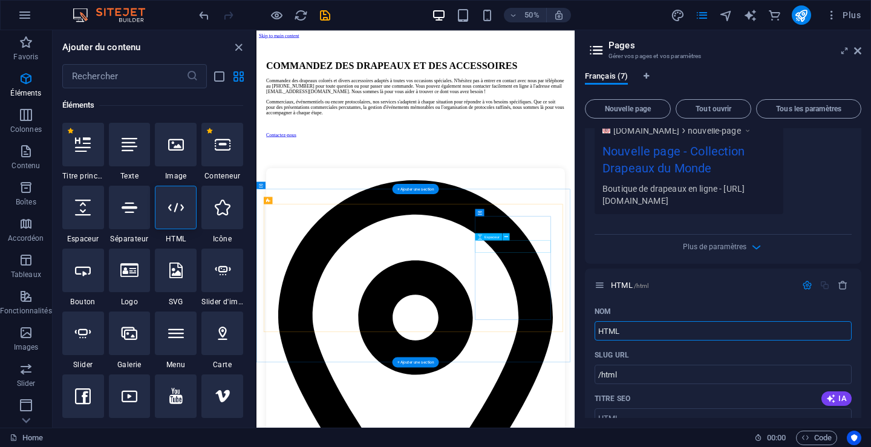
scroll to position [626, 0]
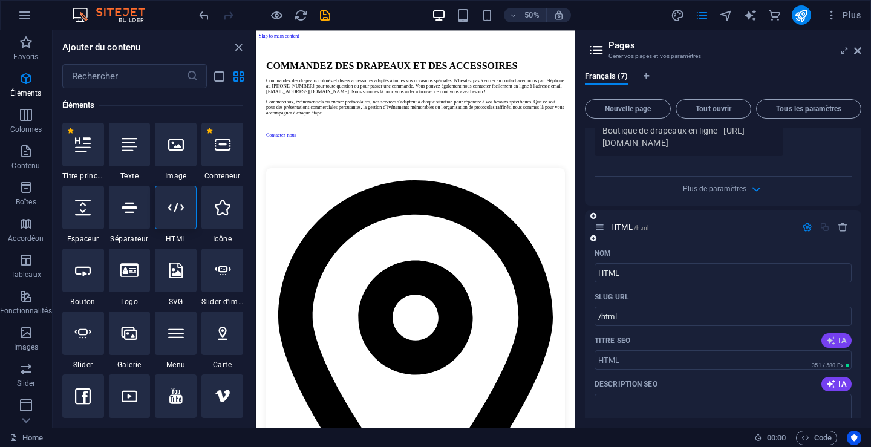
click at [839, 338] on span "IA" at bounding box center [836, 341] width 21 height 10
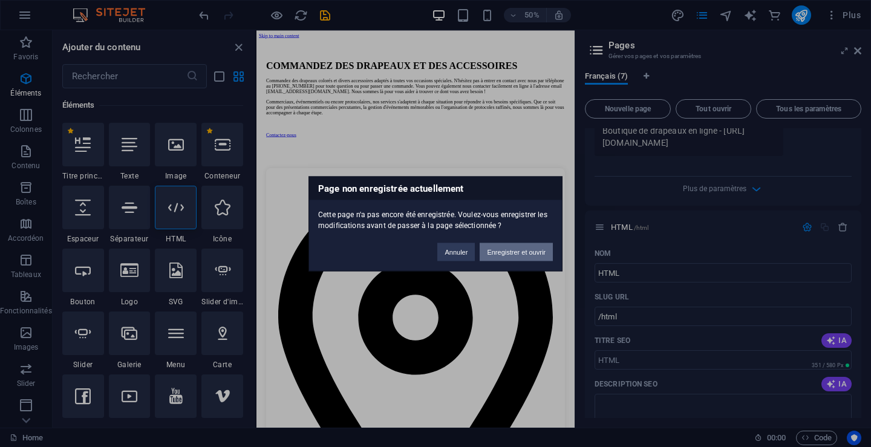
click at [506, 250] on button "Enregistrer et ouvrir" at bounding box center [516, 252] width 73 height 18
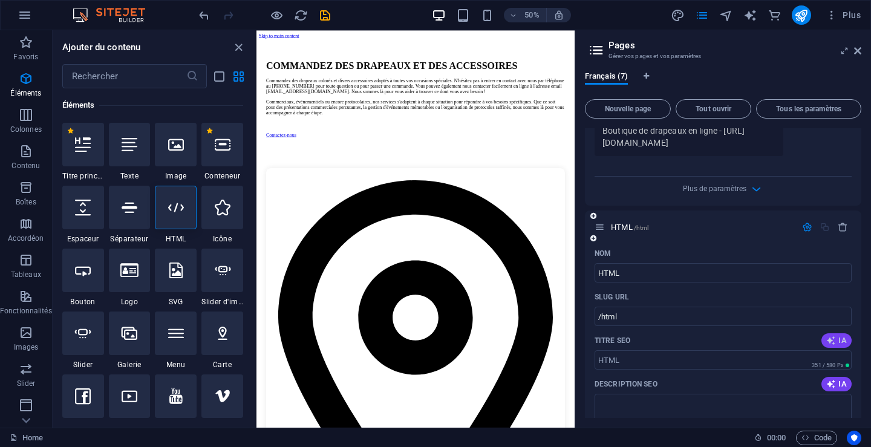
click at [832, 343] on icon "button" at bounding box center [831, 341] width 10 height 10
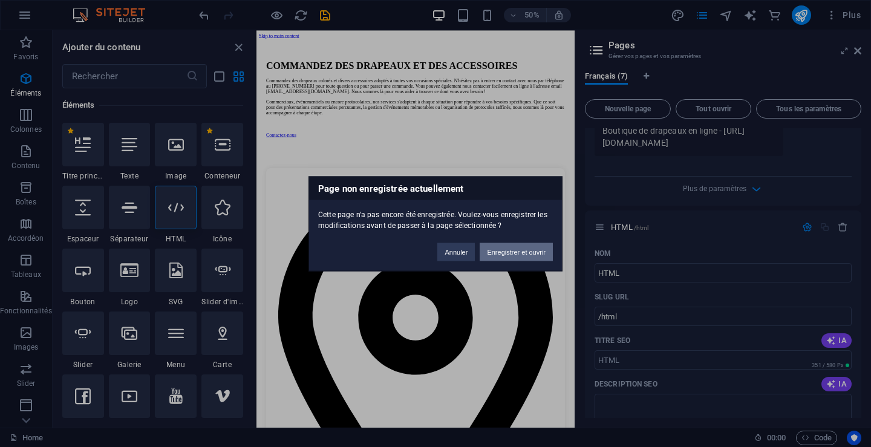
click at [500, 252] on button "Enregistrer et ouvrir" at bounding box center [516, 252] width 73 height 18
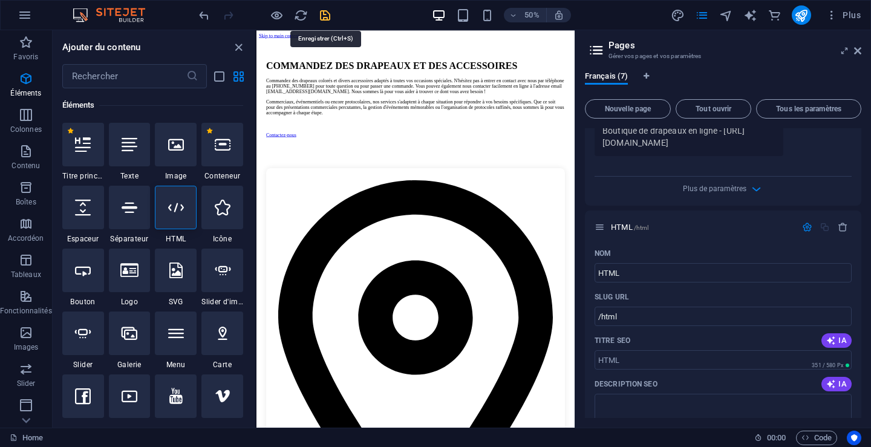
click at [326, 17] on icon "save" at bounding box center [325, 15] width 14 height 14
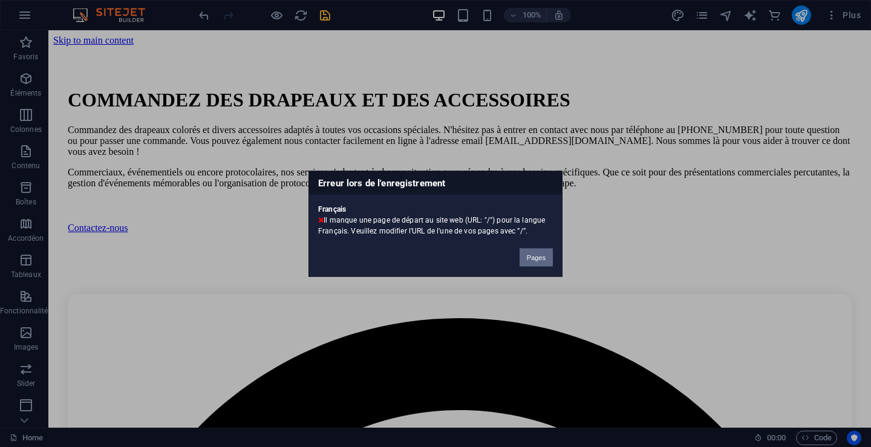
click at [532, 253] on button "Pages" at bounding box center [536, 257] width 33 height 18
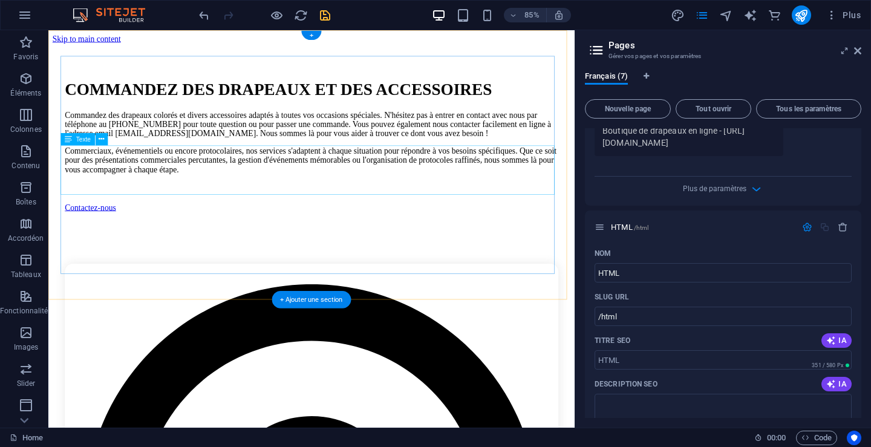
click at [151, 157] on div "Commandez des drapeaux colorés et divers accessoires adaptés à toutes vos occas…" at bounding box center [358, 141] width 581 height 33
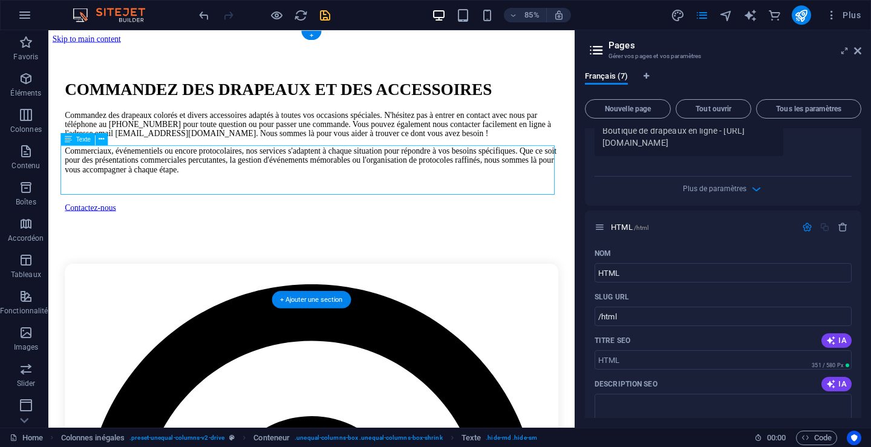
click at [151, 157] on div "Commandez des drapeaux colorés et divers accessoires adaptés à toutes vos occas…" at bounding box center [358, 141] width 581 height 33
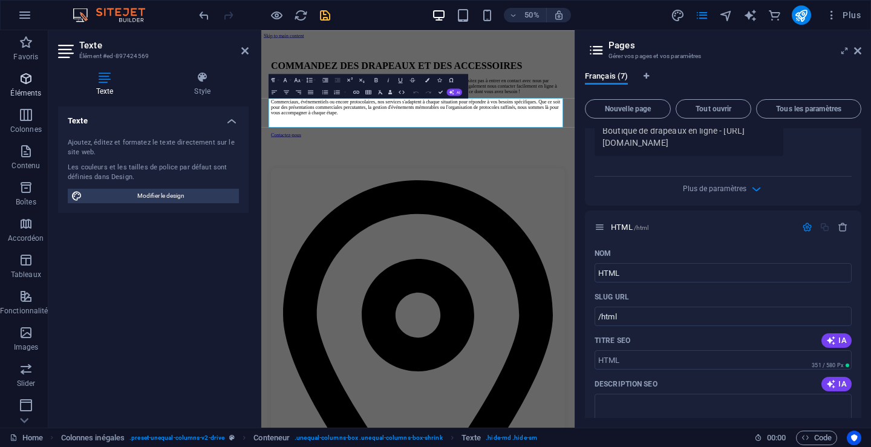
click at [31, 88] on p "Éléments" at bounding box center [25, 93] width 31 height 10
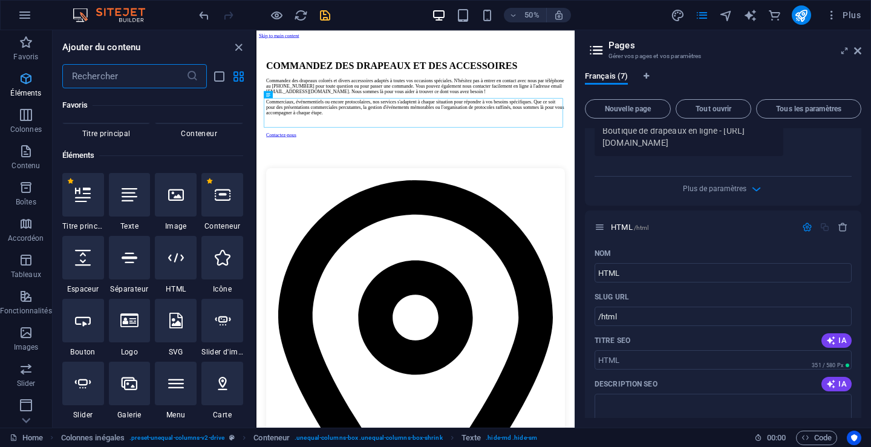
scroll to position [129, 0]
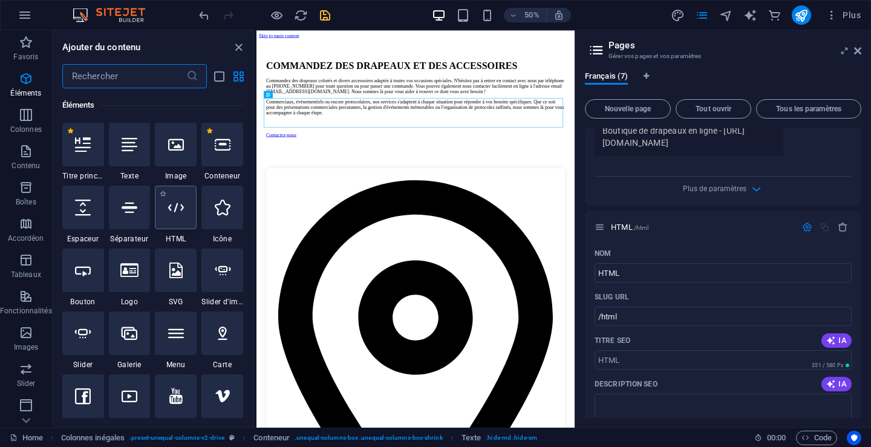
click at [175, 211] on icon at bounding box center [176, 208] width 16 height 16
click at [256, 211] on div "Formulaire de contact Zone de texte Formulaire Case à cocher E-mail Champ de sa…" at bounding box center [415, 228] width 318 height 397
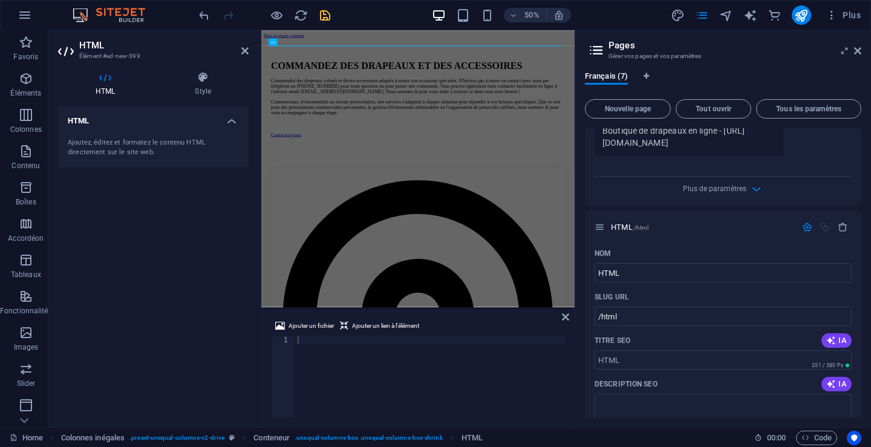
click at [104, 90] on h4 "HTML" at bounding box center [107, 83] width 99 height 25
click at [206, 89] on h4 "Style" at bounding box center [202, 83] width 91 height 25
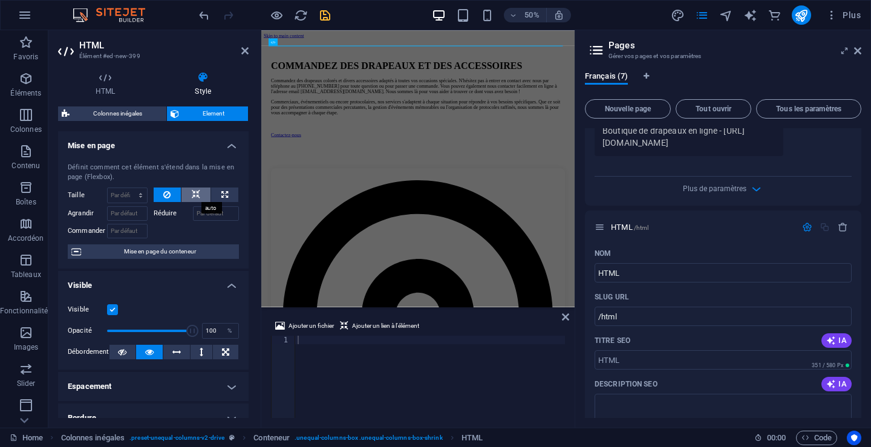
click at [195, 191] on icon at bounding box center [196, 195] width 8 height 15
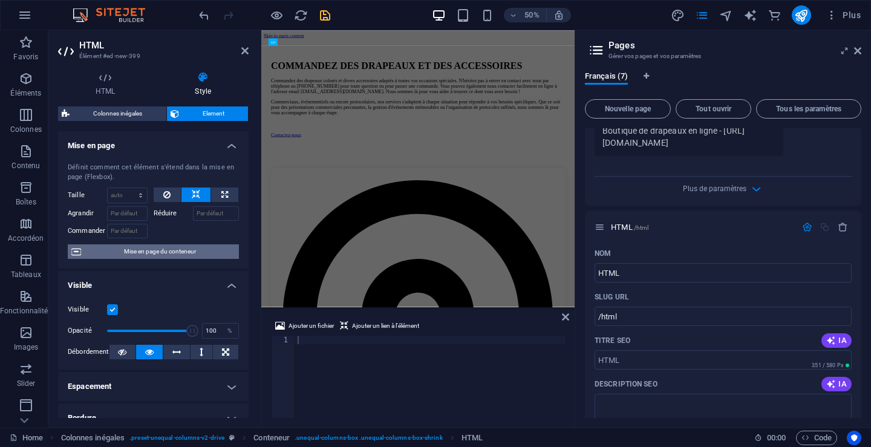
click at [157, 251] on span "Mise en page du conteneur" at bounding box center [160, 251] width 151 height 15
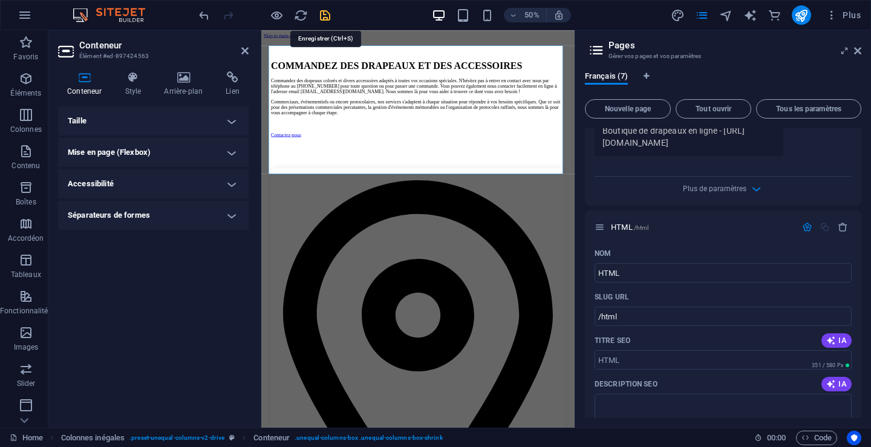
click at [325, 15] on icon "save" at bounding box center [325, 15] width 14 height 14
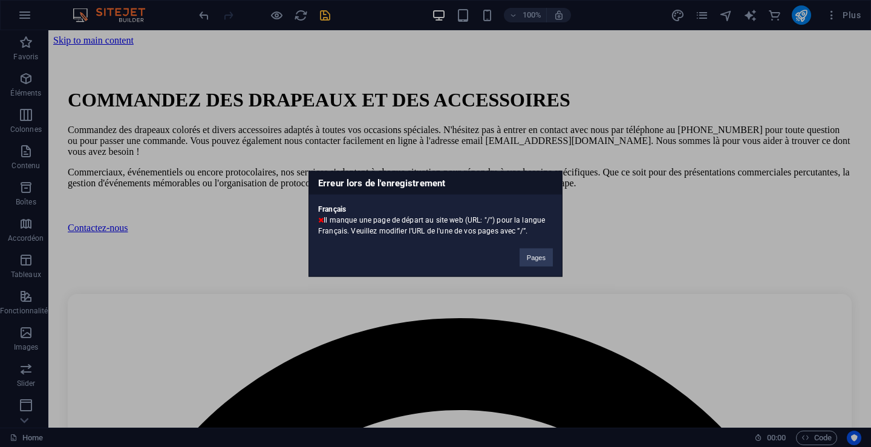
drag, startPoint x: 514, startPoint y: 228, endPoint x: 526, endPoint y: 231, distance: 13.1
click at [526, 231] on div "Français Il manque une page de départ au site web (URL: "/") pour la langue Fra…" at bounding box center [435, 215] width 253 height 42
copy div "”/”."
click at [536, 255] on button "Pages" at bounding box center [536, 257] width 33 height 18
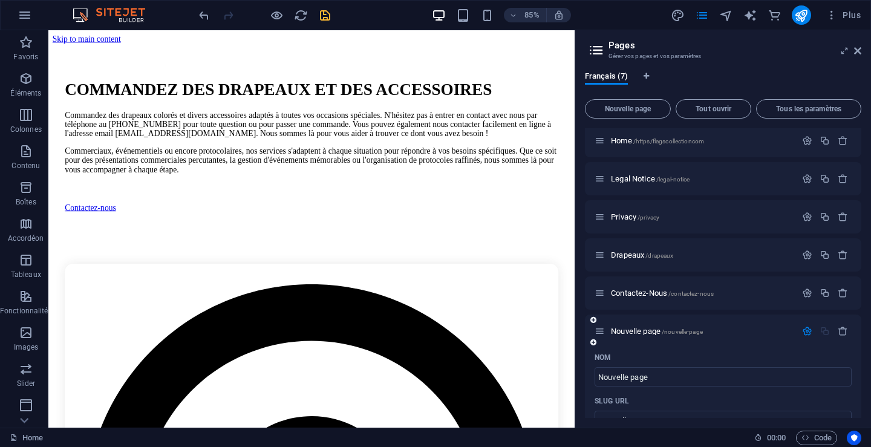
scroll to position [0, 0]
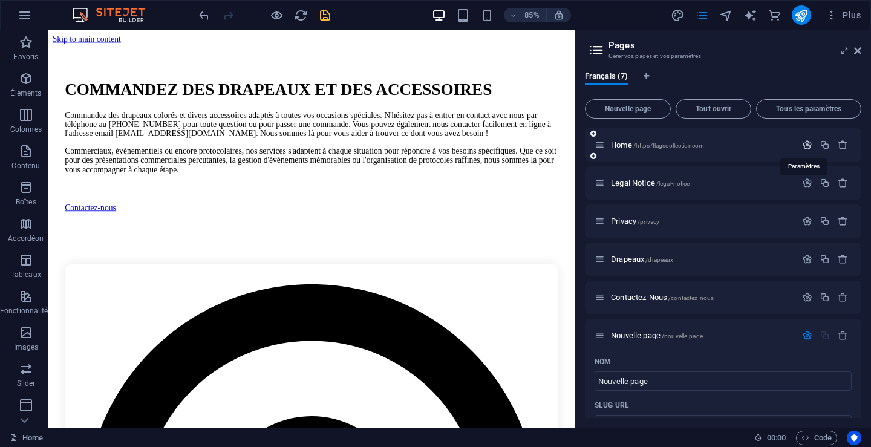
click at [808, 145] on icon "button" at bounding box center [807, 145] width 10 height 10
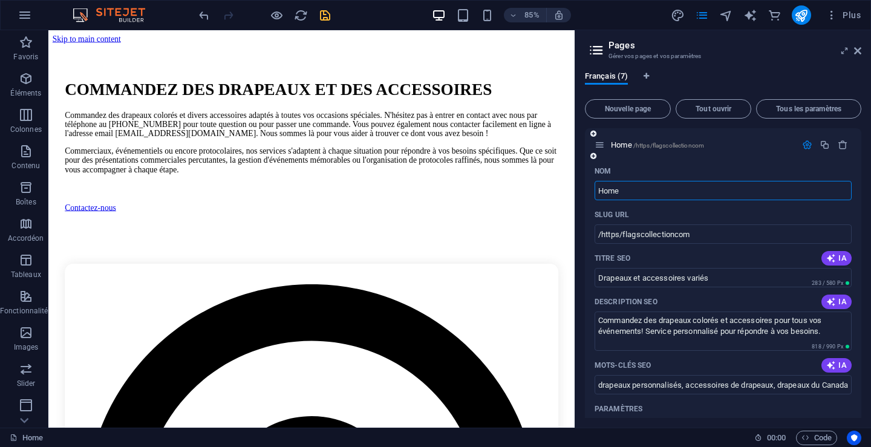
click at [647, 188] on input "Home" at bounding box center [723, 190] width 257 height 19
click at [27, 93] on p "Éléments" at bounding box center [25, 93] width 31 height 10
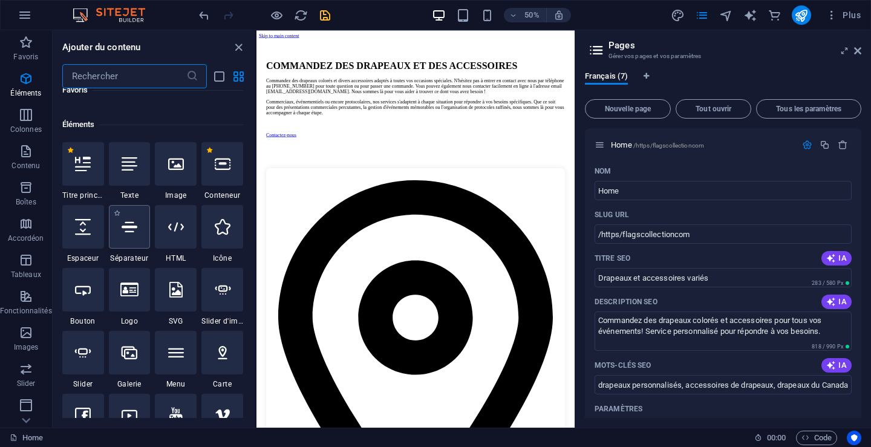
scroll to position [129, 0]
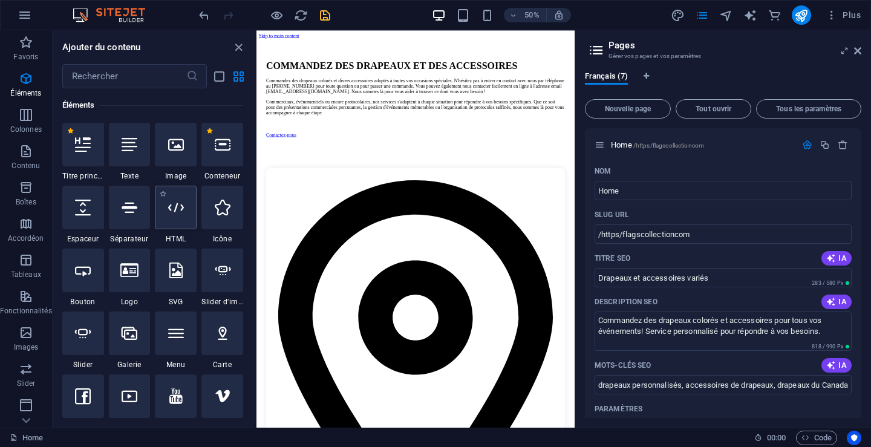
click at [174, 211] on icon at bounding box center [176, 208] width 16 height 16
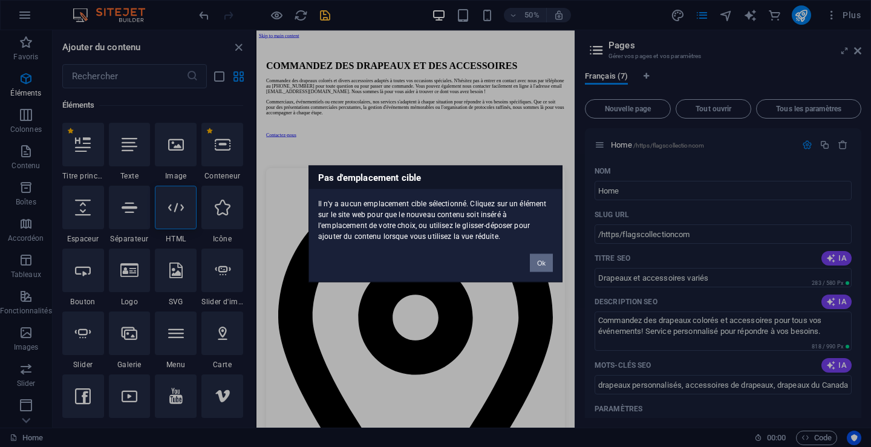
click at [544, 262] on button "Ok" at bounding box center [541, 262] width 23 height 18
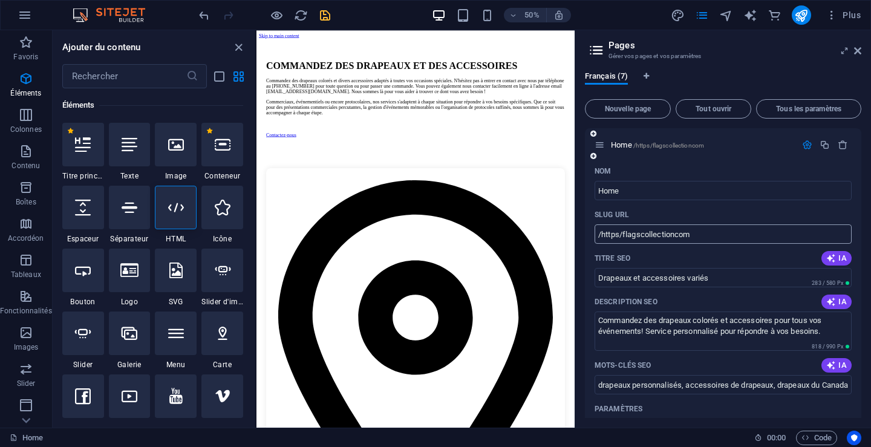
click at [786, 237] on input "/https/flagscollectioncom" at bounding box center [723, 233] width 257 height 19
click at [828, 253] on icon "button" at bounding box center [831, 258] width 10 height 10
click at [169, 211] on icon at bounding box center [176, 208] width 16 height 16
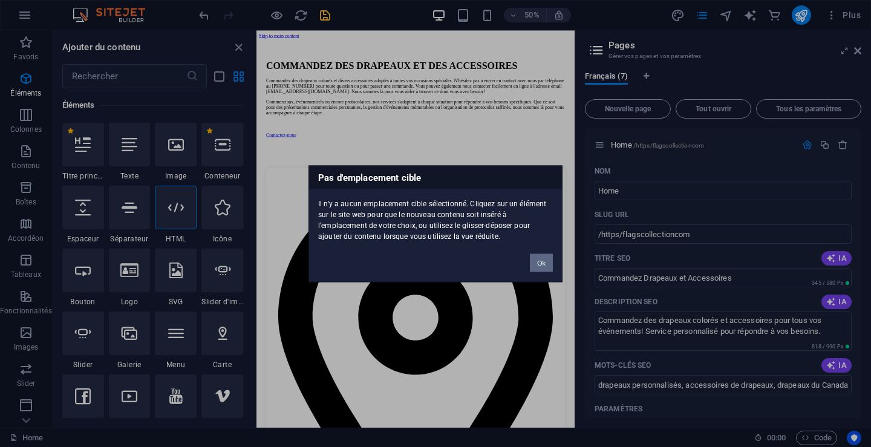
click at [537, 260] on button "Ok" at bounding box center [541, 262] width 23 height 18
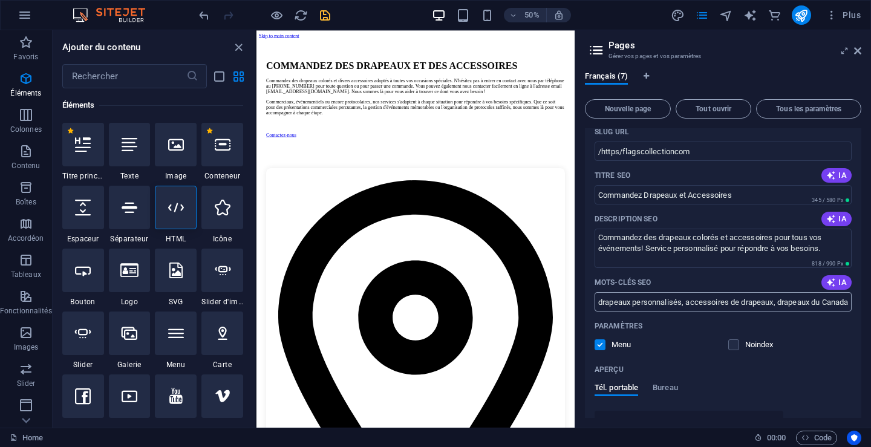
scroll to position [121, 0]
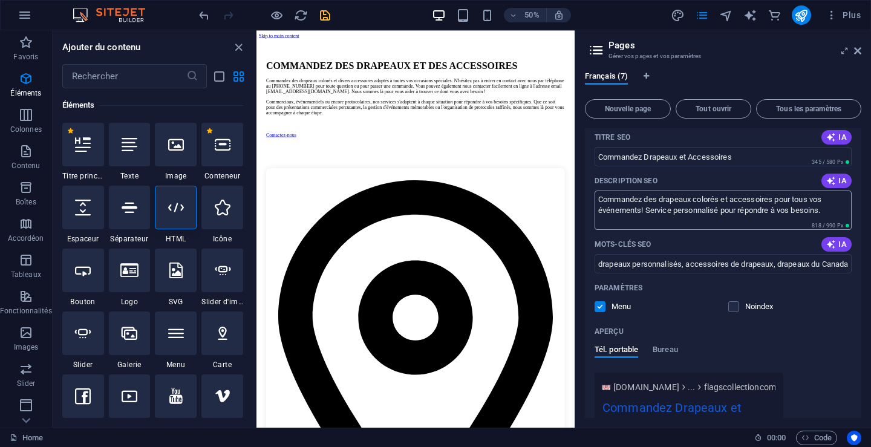
click at [595, 203] on textarea "Commandez des drapeaux colorés et accessoires pour tous vos événements! Service…" at bounding box center [723, 210] width 257 height 39
click at [180, 214] on icon at bounding box center [176, 208] width 16 height 16
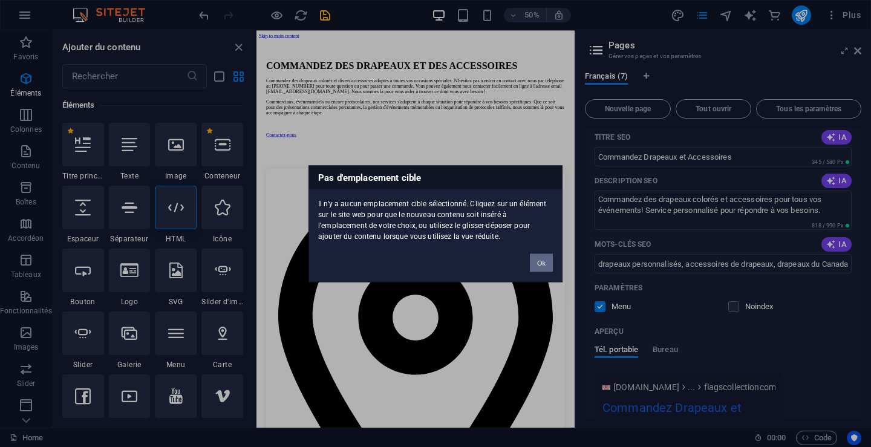
click at [536, 260] on button "Ok" at bounding box center [541, 262] width 23 height 18
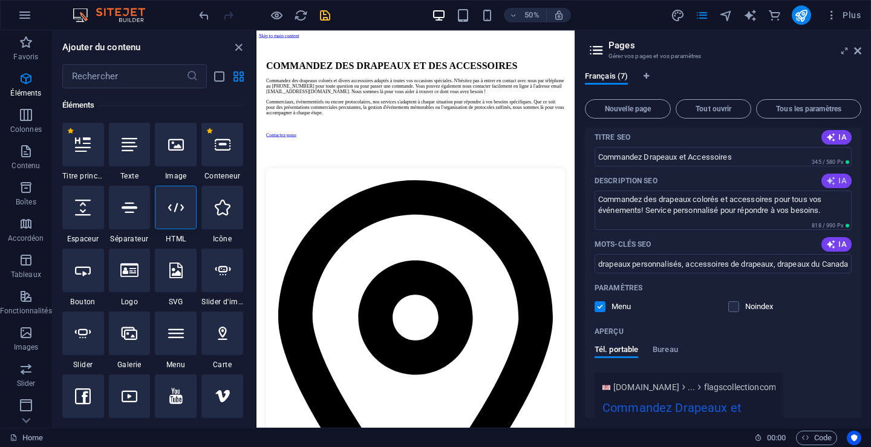
click at [838, 183] on span "IA" at bounding box center [836, 181] width 21 height 10
click at [791, 212] on textarea "Commandez des drapeaux et accessoires pour toutes vos occasions ! Contactez-nou…" at bounding box center [723, 210] width 257 height 39
click at [179, 214] on icon at bounding box center [176, 208] width 16 height 16
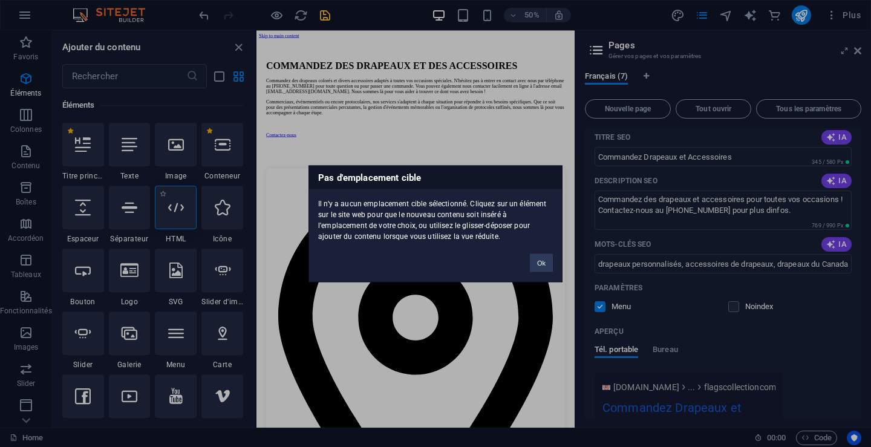
click at [179, 214] on div "Pas d'emplacement cible Il n'y a aucun emplacement cible sélectionné. Cliquez s…" at bounding box center [435, 223] width 871 height 447
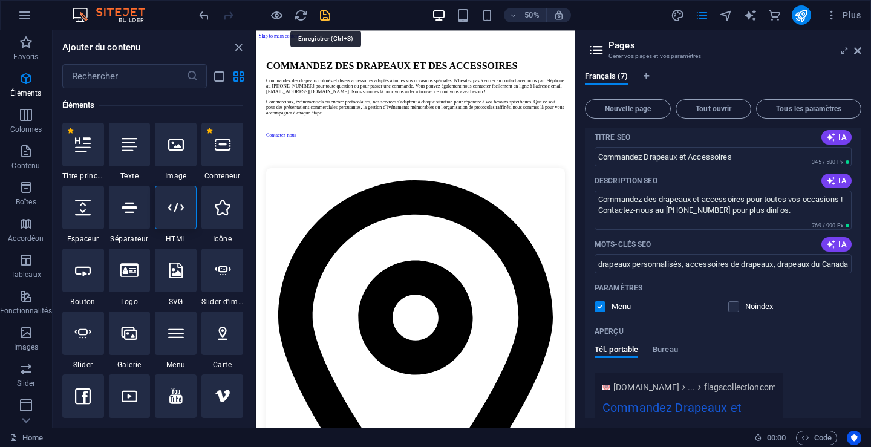
click at [327, 18] on icon "save" at bounding box center [325, 15] width 14 height 14
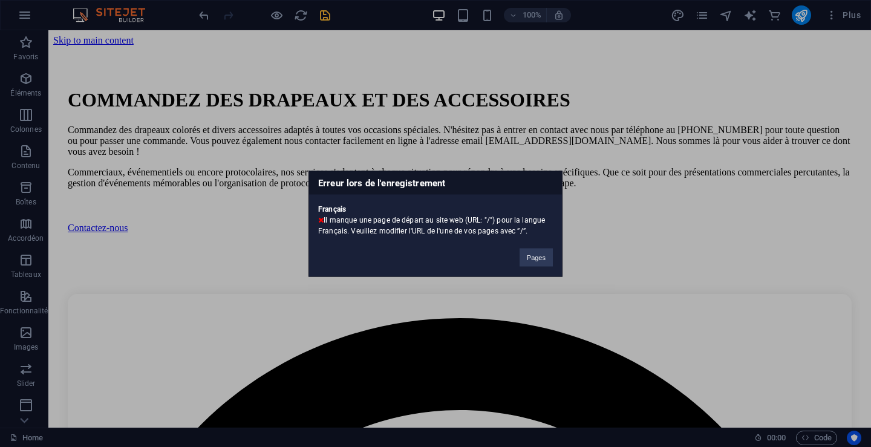
click at [526, 247] on div "Pages" at bounding box center [536, 251] width 51 height 31
click at [535, 255] on button "Pages" at bounding box center [536, 257] width 33 height 18
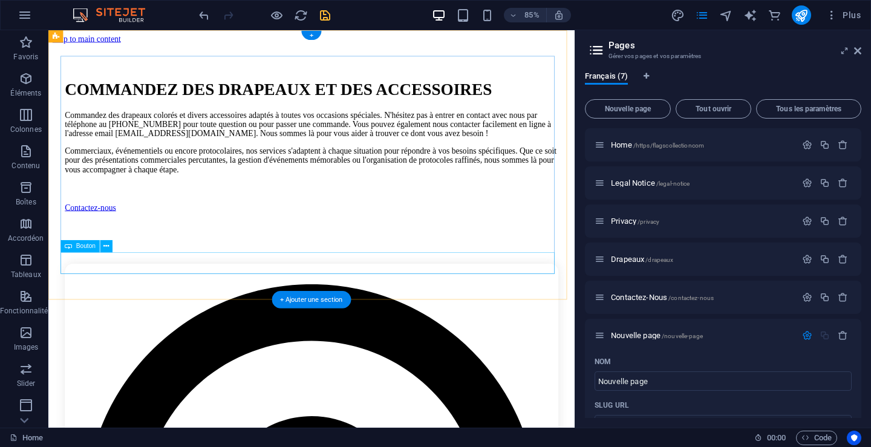
scroll to position [626, 0]
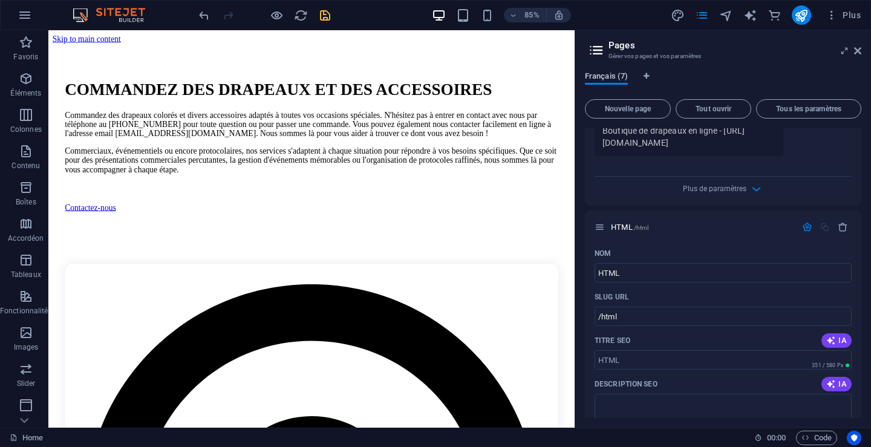
click at [594, 76] on span "Français (7)" at bounding box center [606, 77] width 43 height 17
click at [844, 53] on icon at bounding box center [844, 51] width 0 height 10
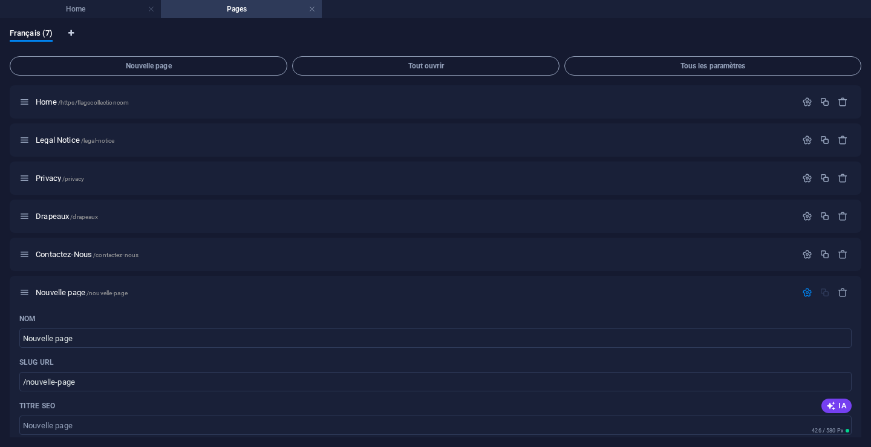
click at [70, 31] on icon "Onglets langues" at bounding box center [70, 33] width 5 height 7
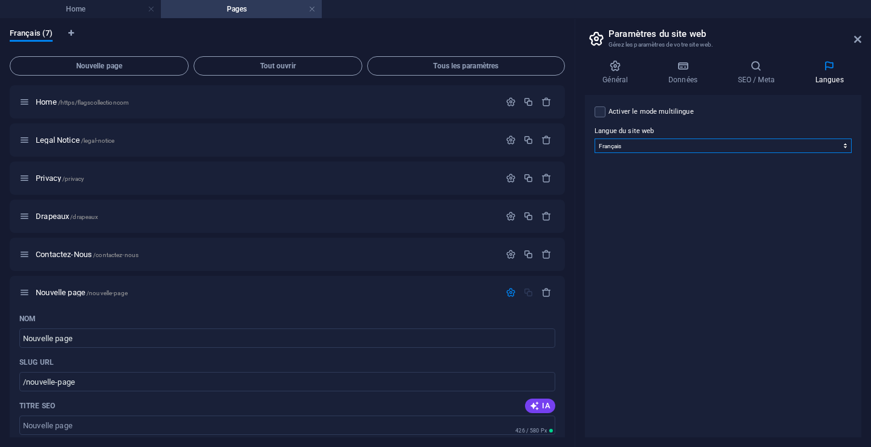
click at [842, 144] on select "Abkhazian Afar Afrikaans Akan Albanais Allemand Amharic Anglais Arabe Aragonese…" at bounding box center [723, 146] width 257 height 15
click at [595, 139] on select "Abkhazian Afar Afrikaans Akan Albanais Allemand Amharic Anglais Arabe Aragonese…" at bounding box center [723, 146] width 257 height 15
drag, startPoint x: 842, startPoint y: 151, endPoint x: 642, endPoint y: 314, distance: 257.9
click at [642, 315] on div "Activer le mode multilingue Pour désactiver plusieurs langues, supprimez-les ju…" at bounding box center [723, 266] width 276 height 342
click at [642, 147] on select "Abkhazian Afar Afrikaans Akan Albanais Allemand Amharic Anglais Arabe Aragonese…" at bounding box center [723, 146] width 257 height 15
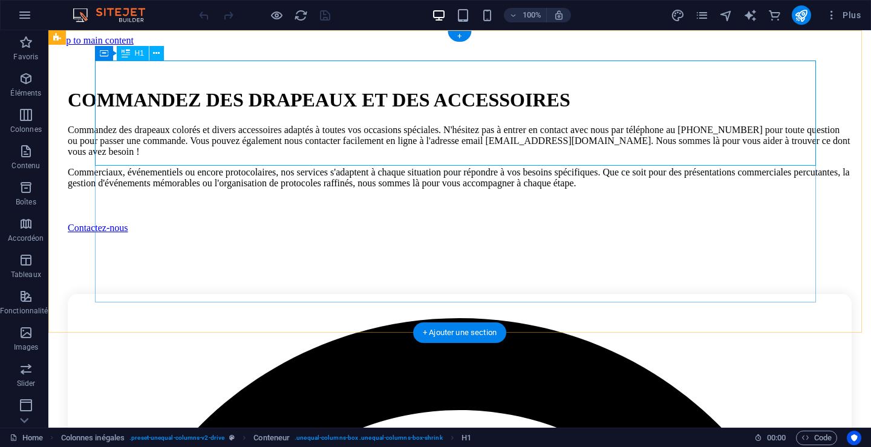
click at [122, 90] on div "COMMANDEZ DES DRAPEAUX ET DES ACCESSOIRES" at bounding box center [460, 100] width 784 height 22
click at [123, 92] on div "COMMANDEZ DES DRAPEAUX ET DES ACCESSOIRES" at bounding box center [460, 100] width 784 height 22
click at [133, 98] on div "COMMANDEZ DES DRAPEAUX ET DES ACCESSOIRES" at bounding box center [460, 100] width 784 height 22
click at [134, 98] on div "COMMANDEZ DES DRAPEAUX ET DES ACCESSOIRES" at bounding box center [460, 100] width 784 height 22
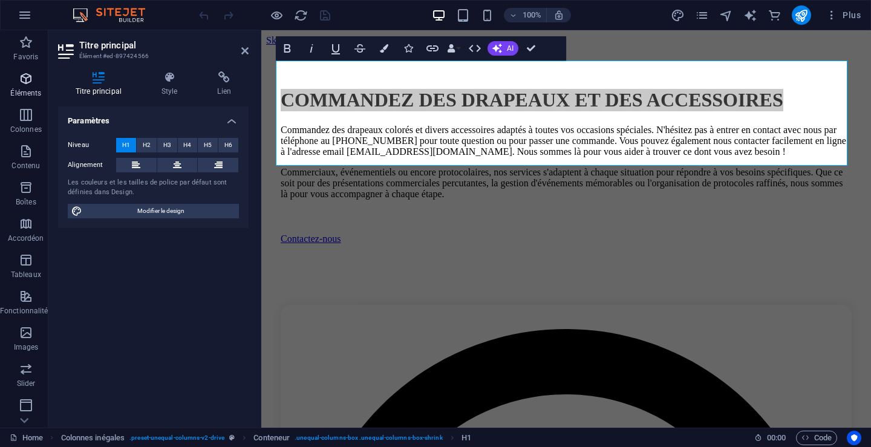
click at [22, 90] on p "Éléments" at bounding box center [25, 93] width 31 height 10
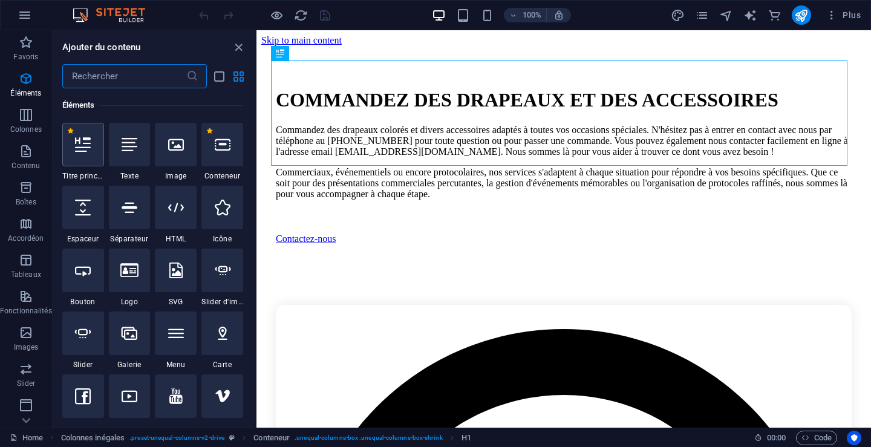
scroll to position [129, 0]
click at [174, 205] on icon at bounding box center [176, 208] width 16 height 16
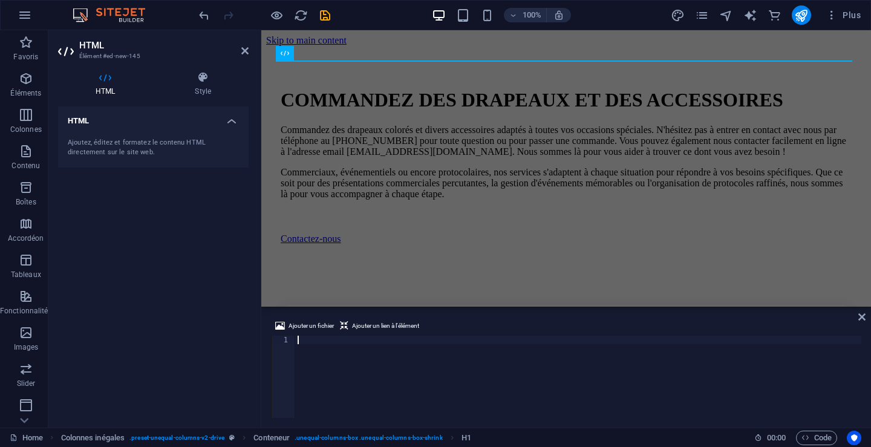
click at [174, 206] on div "HTML Ajoutez, éditez et formatez le contenu HTML directement sur le site web." at bounding box center [153, 262] width 191 height 312
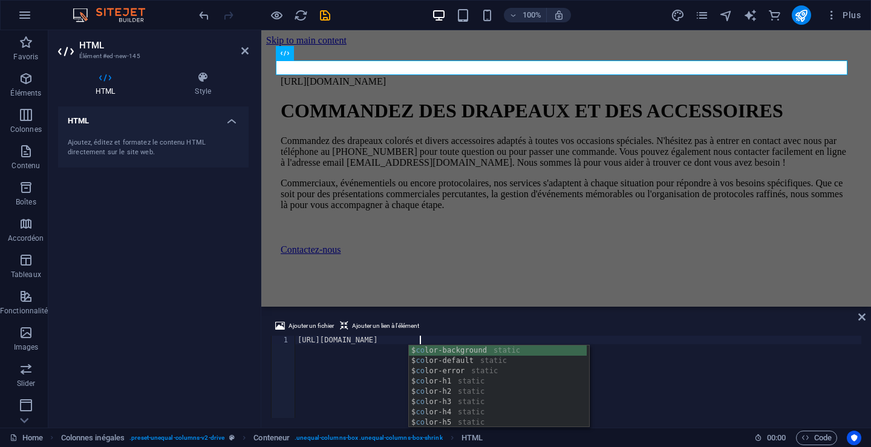
scroll to position [0, 10]
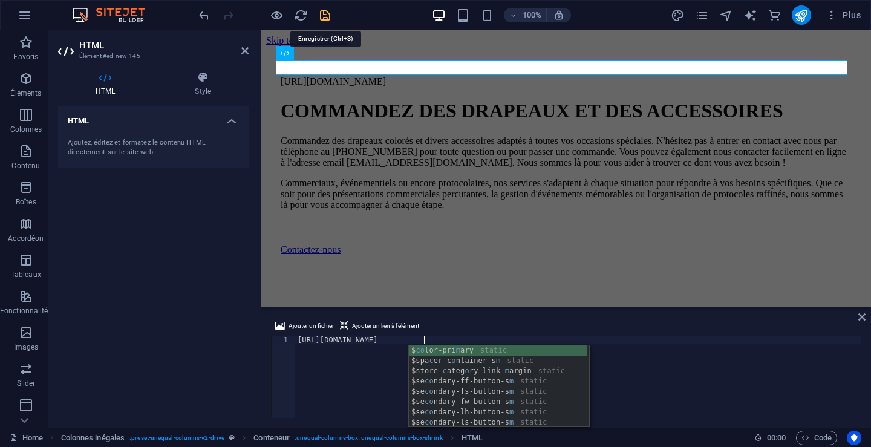
type textarea "[URL][DOMAIN_NAME]"
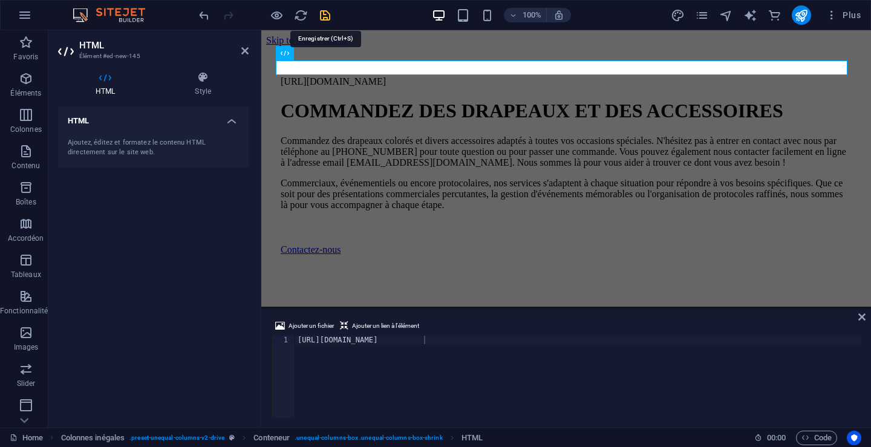
click at [324, 13] on icon "save" at bounding box center [325, 15] width 14 height 14
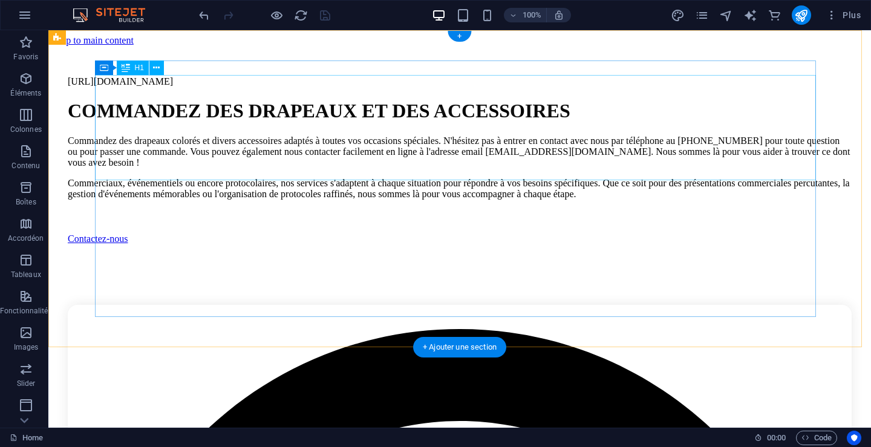
click at [365, 114] on div "COMMANDEZ DES DRAPEAUX ET DES ACCESSOIRES" at bounding box center [460, 111] width 784 height 22
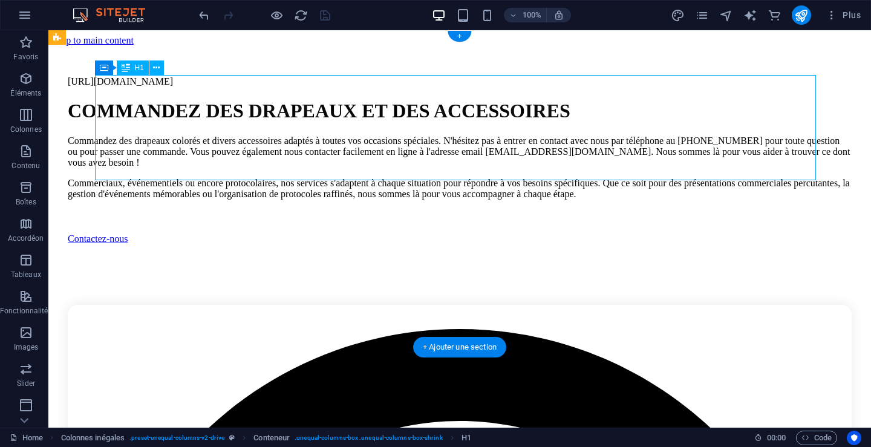
click at [365, 114] on div "COMMANDEZ DES DRAPEAUX ET DES ACCESSOIRES" at bounding box center [460, 111] width 784 height 22
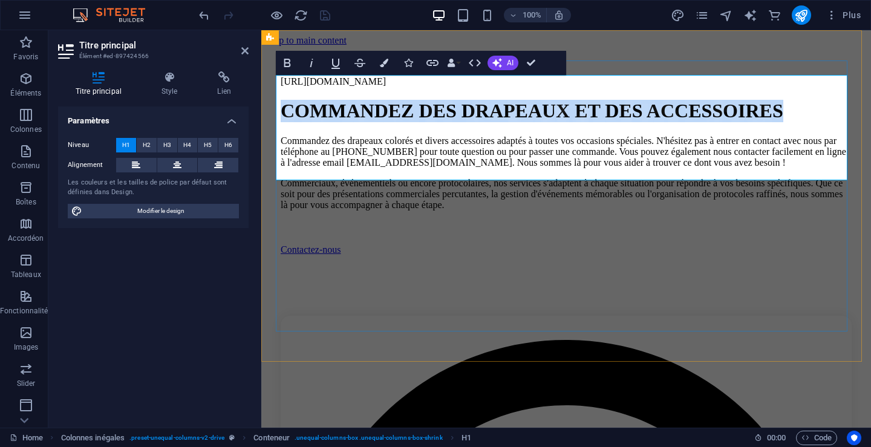
click at [514, 103] on h1 "COMMANDEZ DES DRAPEAUX ET DES ACCESSOIRES" at bounding box center [566, 111] width 571 height 22
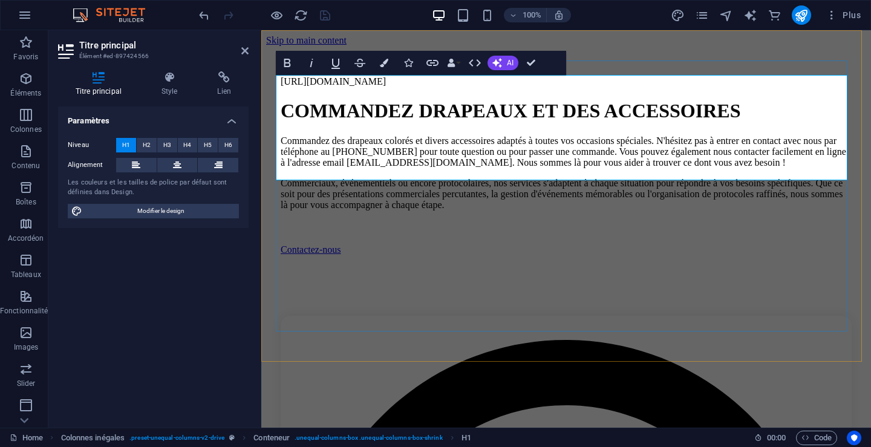
click at [759, 103] on h1 "COMMANDEZ DRAPEAUX ET DES ACCESSOIRES" at bounding box center [566, 111] width 571 height 22
click at [506, 59] on button "AI" at bounding box center [503, 63] width 31 height 15
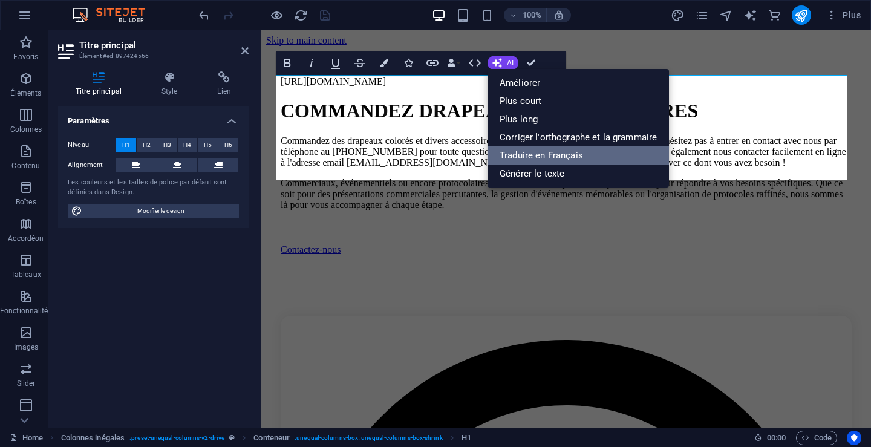
click at [548, 152] on link "Traduire en Français" at bounding box center [578, 155] width 181 height 18
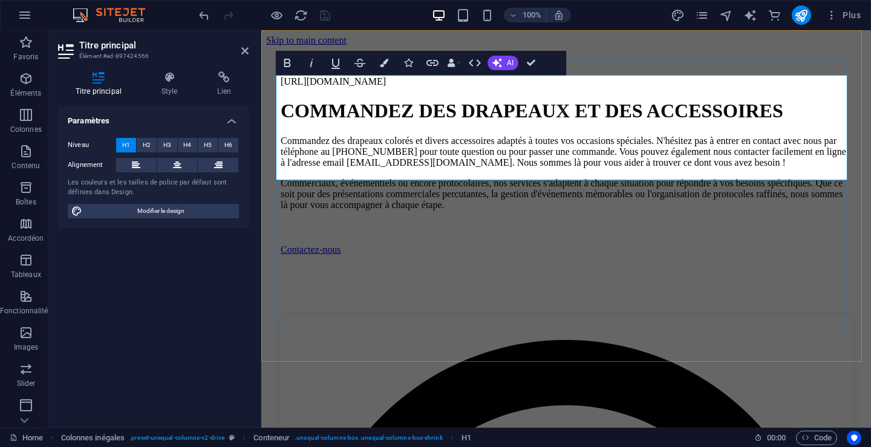
click at [511, 105] on h1 "COMMANDEZ DES DRAPEAUX ET DES ACCESSOIRES" at bounding box center [566, 111] width 571 height 22
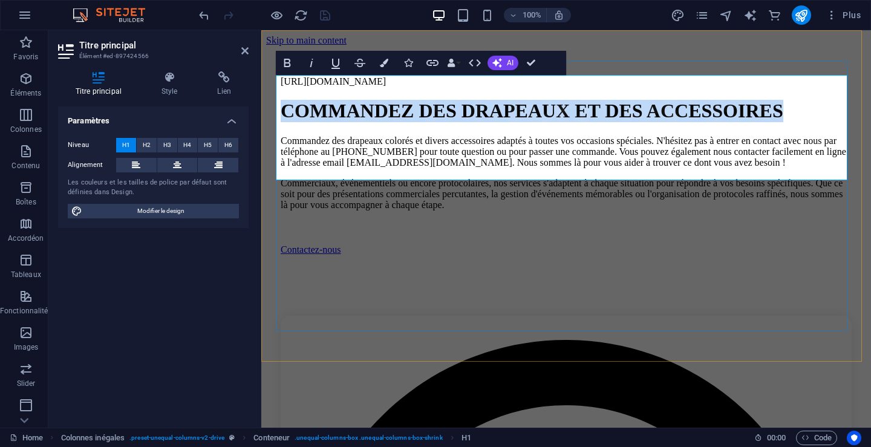
click at [515, 105] on h1 "COMMANDEZ DES DRAPEAUX ET DES ACCESSOIRES" at bounding box center [566, 111] width 571 height 22
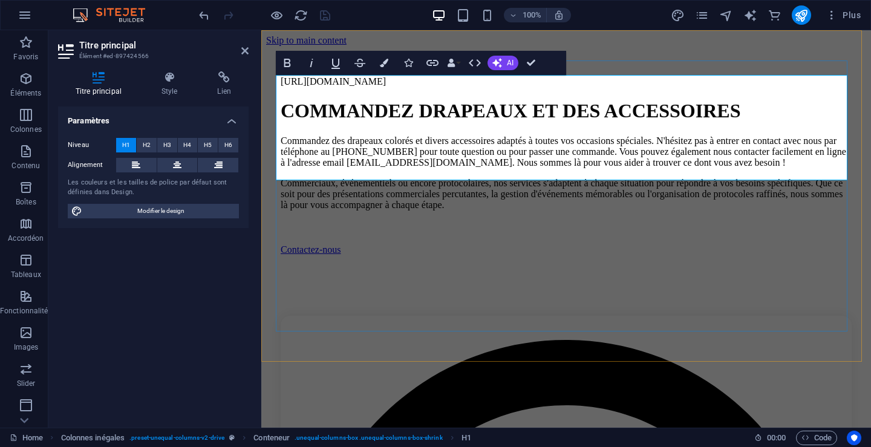
click at [756, 100] on h1 "COMMANDEZ DRAPEAUX ET DES ACCESSOIRES" at bounding box center [566, 111] width 571 height 22
click at [503, 54] on div "Bold Italic Underline Strikethrough Colors Icons Link Data Bindings Entreprise …" at bounding box center [409, 63] width 267 height 24
click at [507, 59] on span "AI" at bounding box center [510, 62] width 7 height 7
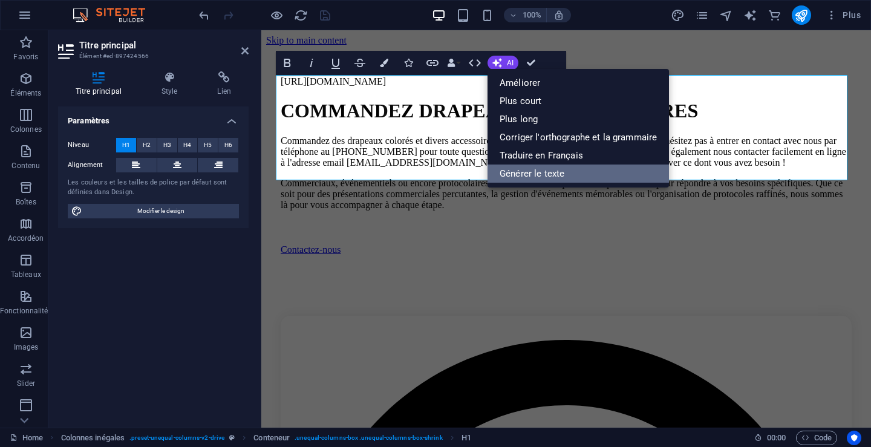
click at [531, 170] on link "Générer le texte" at bounding box center [578, 174] width 181 height 18
select select "English"
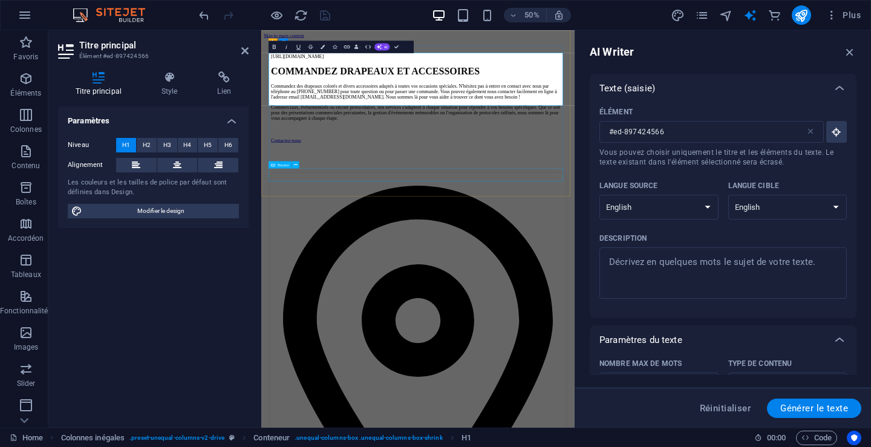
scroll to position [0, 0]
click at [223, 87] on h4 "Lien" at bounding box center [224, 83] width 48 height 25
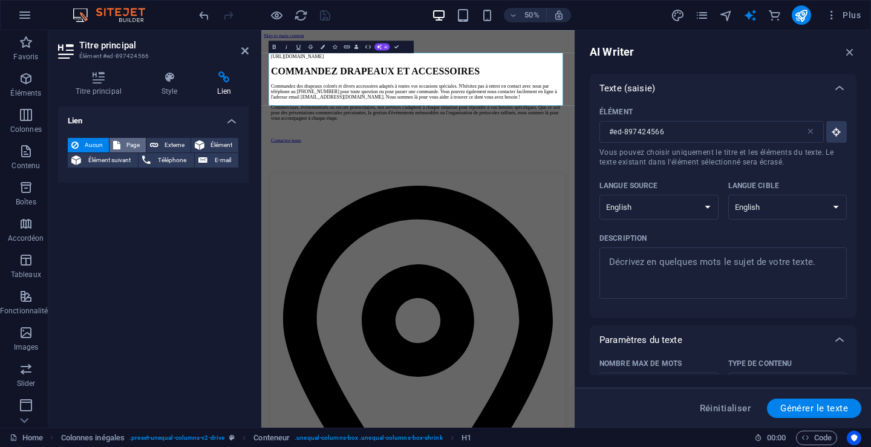
click at [125, 142] on span "Page" at bounding box center [133, 145] width 18 height 15
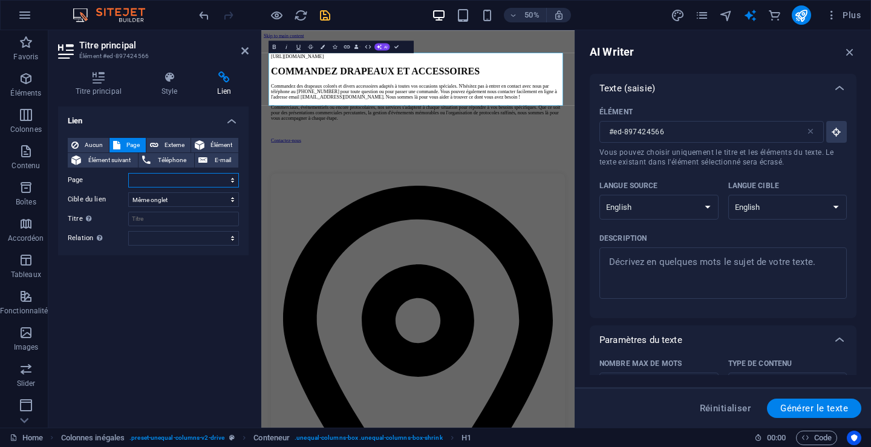
click at [163, 179] on select "Home Legal Notice Privacy Subpage Contactez-Nous" at bounding box center [183, 180] width 111 height 15
select select "3"
click at [128, 173] on select "Home Legal Notice Privacy Subpage Contactez-Nous" at bounding box center [183, 180] width 111 height 15
click at [143, 238] on select "alternate author bookmark external help license next nofollow noreferrer noopen…" at bounding box center [183, 238] width 111 height 15
select select "tag"
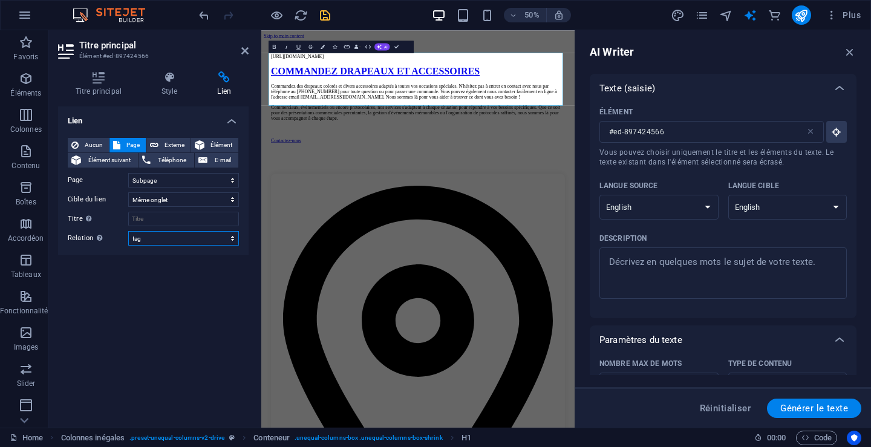
click at [128, 231] on select "alternate author bookmark external help license next nofollow noreferrer noopen…" at bounding box center [183, 238] width 111 height 15
click at [159, 217] on input "Titre Description supplémentaire du lien. Celle-ci doit être différente du text…" at bounding box center [183, 219] width 111 height 15
type input "Demandez soumission"
click at [165, 237] on select "alternate author bookmark external help license next nofollow noreferrer noopen…" at bounding box center [183, 238] width 111 height 15
click at [166, 235] on select "alternate author bookmark external help license next nofollow noreferrer noopen…" at bounding box center [183, 238] width 111 height 15
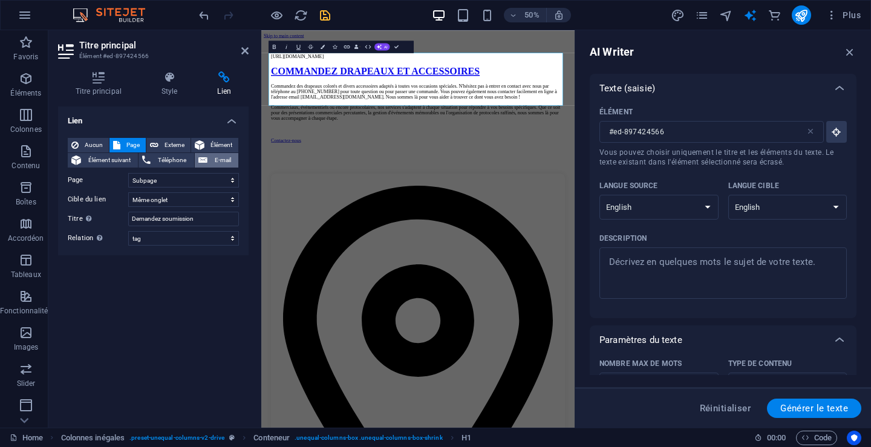
click at [221, 158] on span "E-mail" at bounding box center [223, 160] width 24 height 15
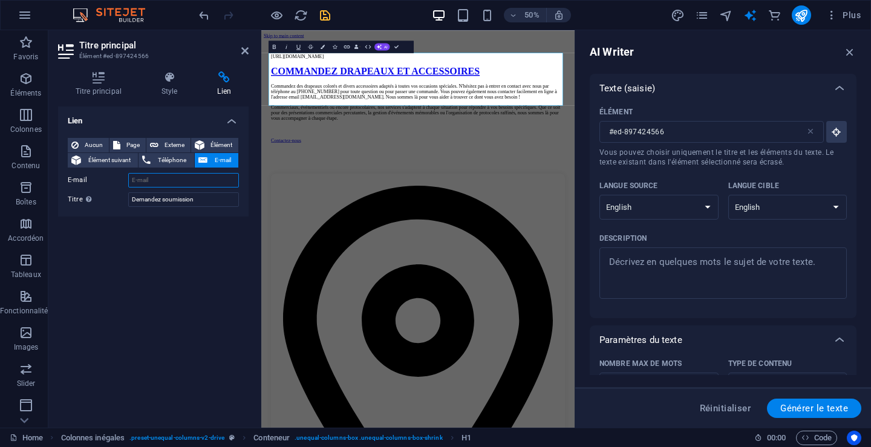
click at [173, 180] on input "E-mail" at bounding box center [183, 180] width 111 height 15
type input "[EMAIL_ADDRESS][DOMAIN_NAME]"
click at [171, 158] on span "Téléphone" at bounding box center [172, 160] width 36 height 15
click at [175, 181] on input "Téléphone" at bounding box center [183, 180] width 111 height 15
type input "[PHONE_NUMBER]"
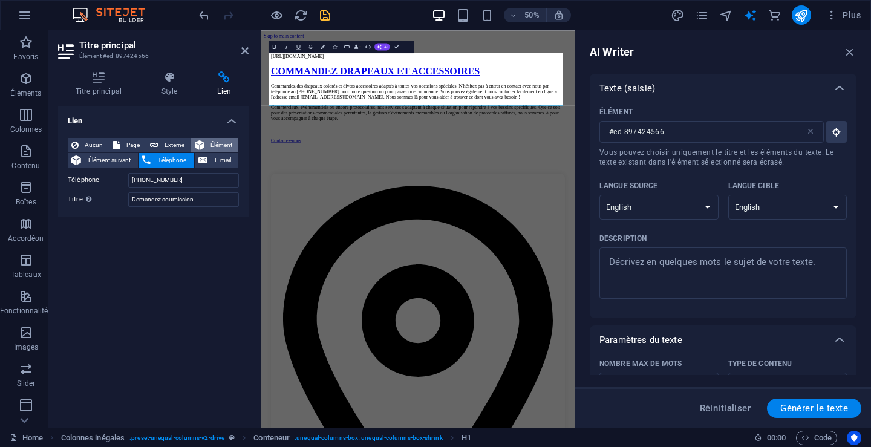
click at [211, 143] on span "Élément" at bounding box center [221, 145] width 27 height 15
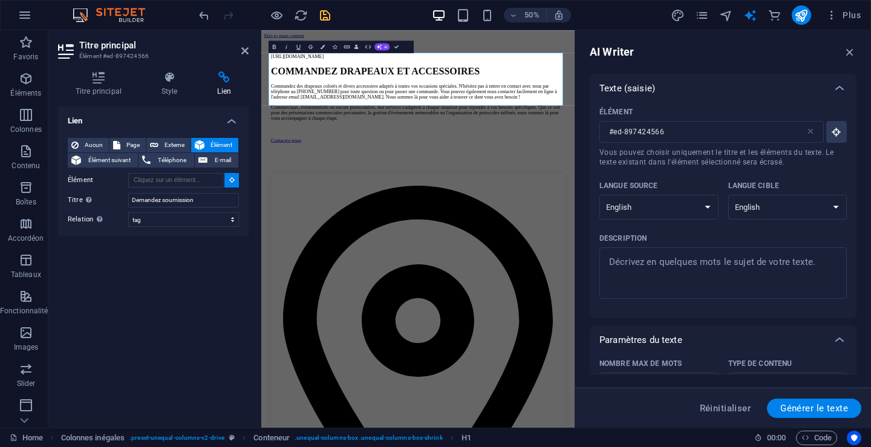
click at [230, 178] on icon at bounding box center [231, 180] width 5 height 6
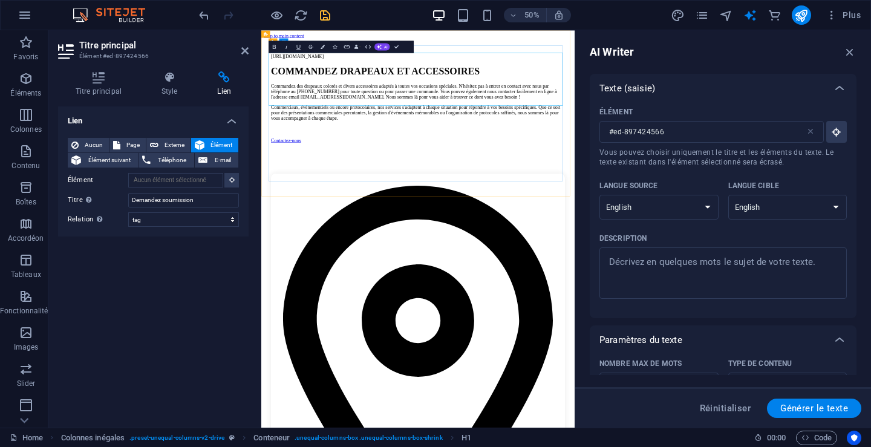
click at [444, 114] on h1 "COMMANDEZ DRAPEAUX ET ACCESSOIRES" at bounding box center [575, 111] width 588 height 22
click at [322, 18] on icon "save" at bounding box center [325, 15] width 14 height 14
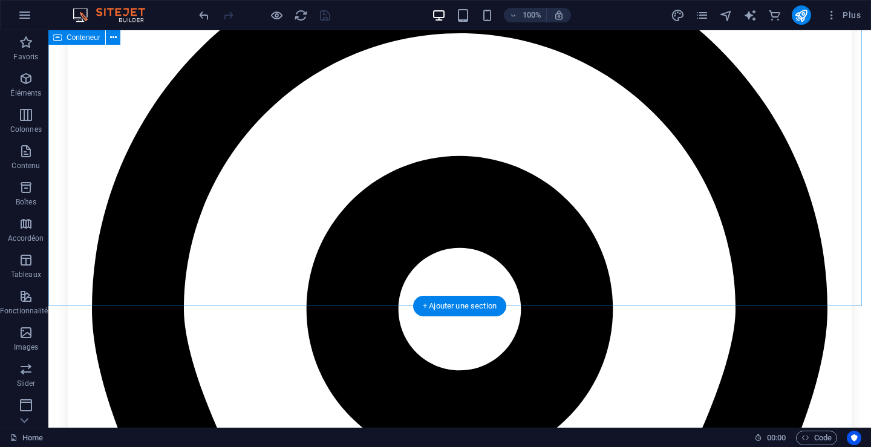
scroll to position [302, 0]
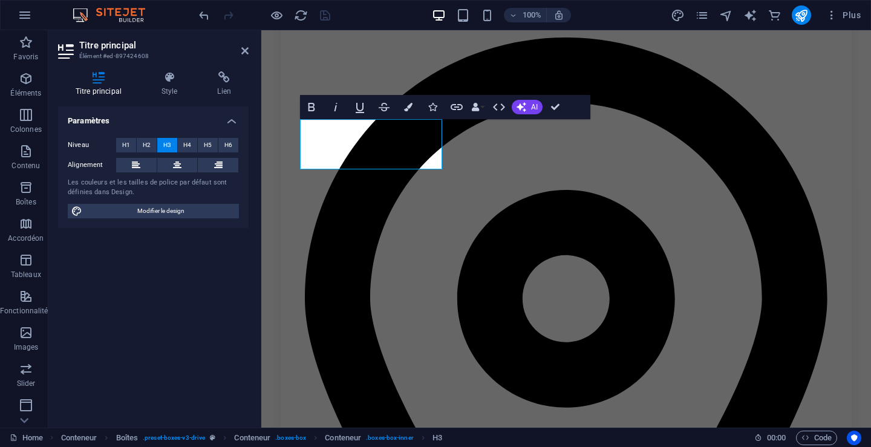
scroll to position [370, 0]
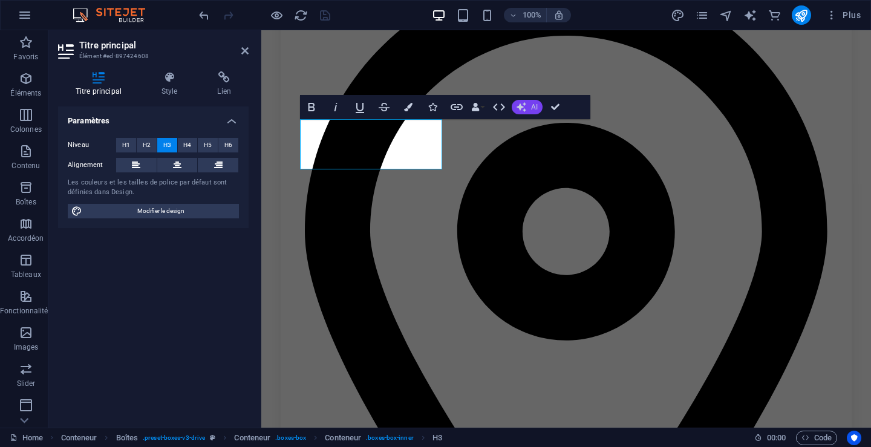
click at [527, 107] on button "AI" at bounding box center [527, 107] width 31 height 15
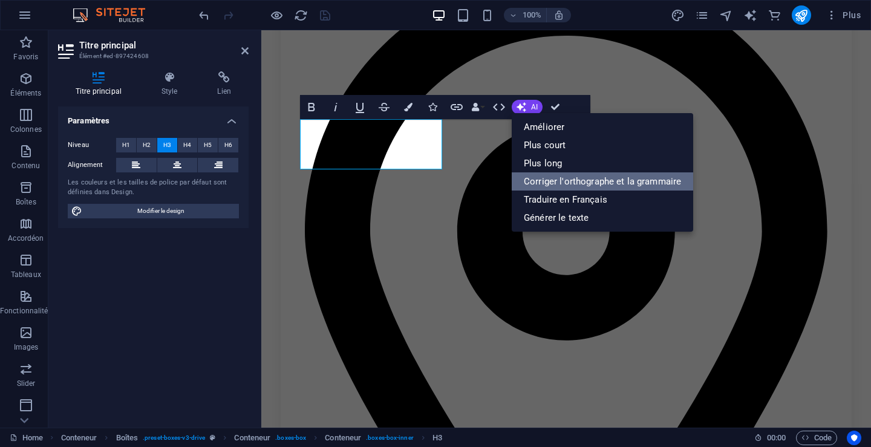
click at [552, 178] on link "Corriger l'orthographe et la grammaire" at bounding box center [602, 181] width 181 height 18
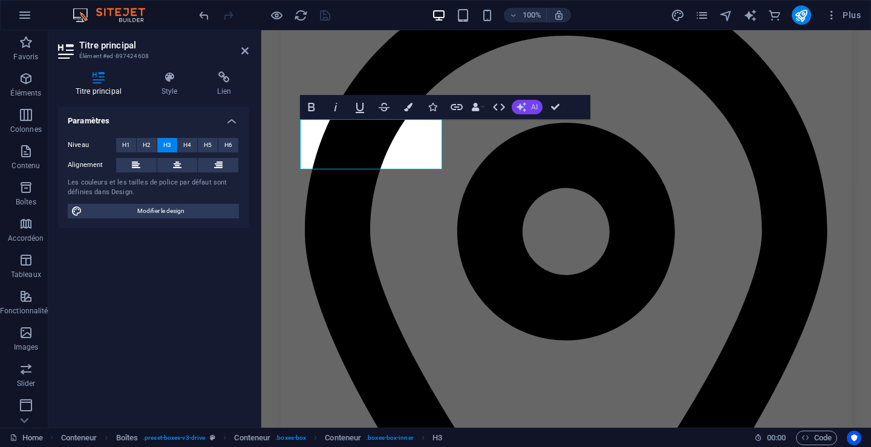
click at [521, 106] on icon "button" at bounding box center [522, 107] width 10 height 10
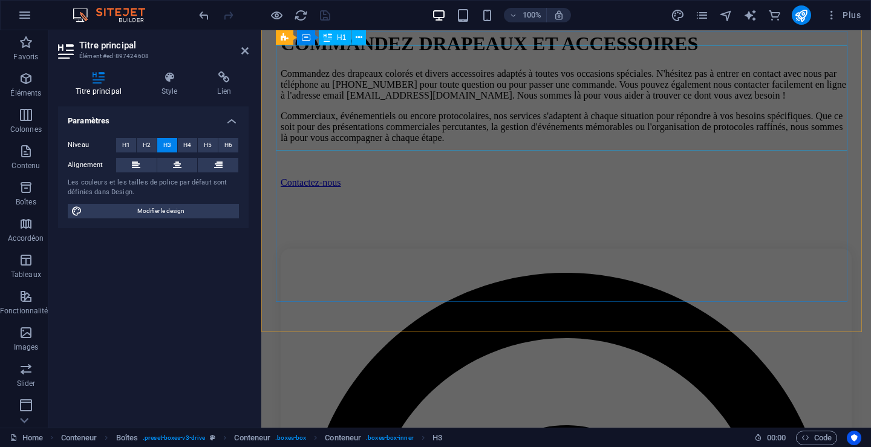
scroll to position [0, 0]
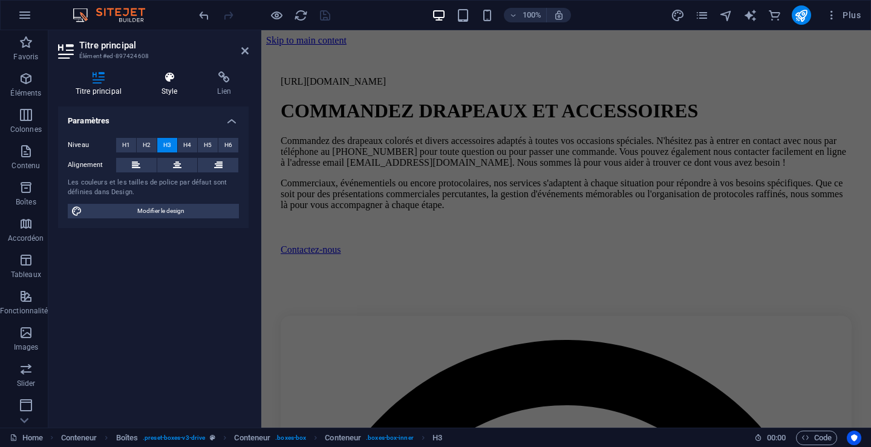
click at [164, 93] on h4 "Style" at bounding box center [172, 83] width 56 height 25
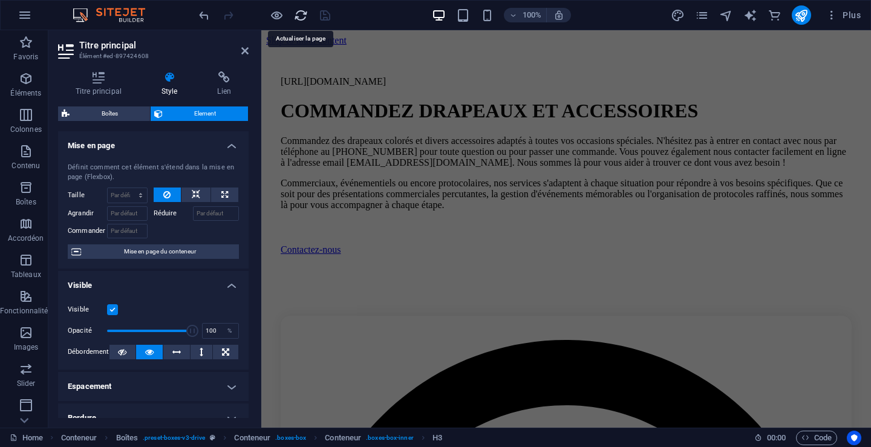
click at [299, 15] on icon "reload" at bounding box center [301, 15] width 14 height 14
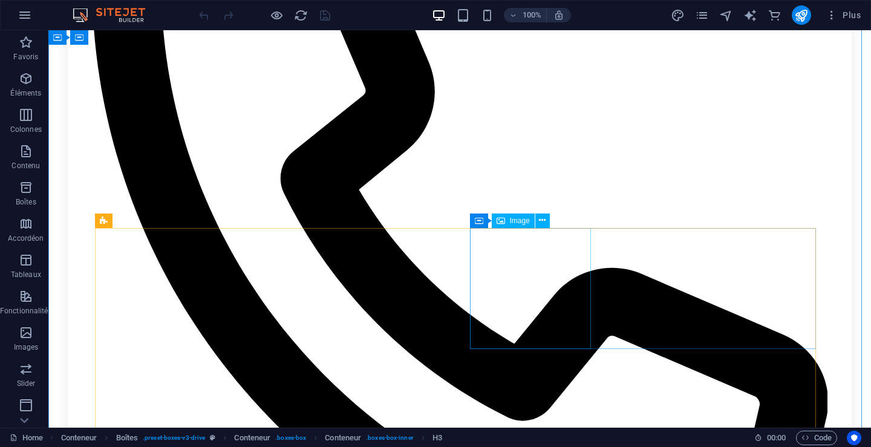
scroll to position [2299, 0]
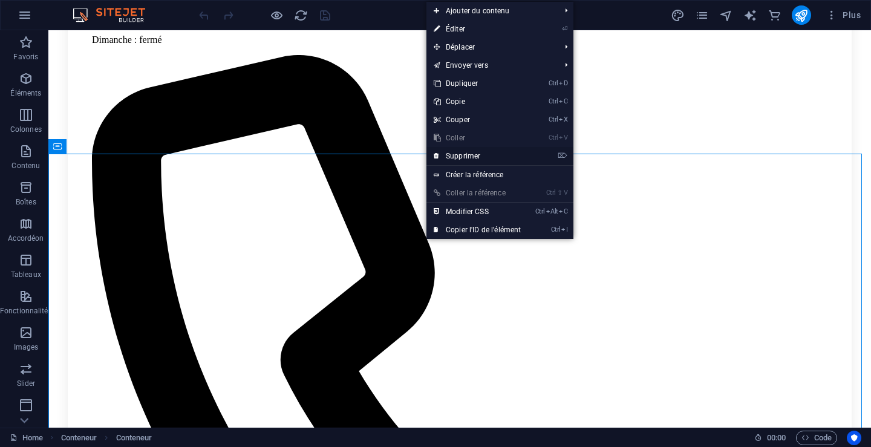
click at [471, 151] on link "⌦ Supprimer" at bounding box center [477, 156] width 102 height 18
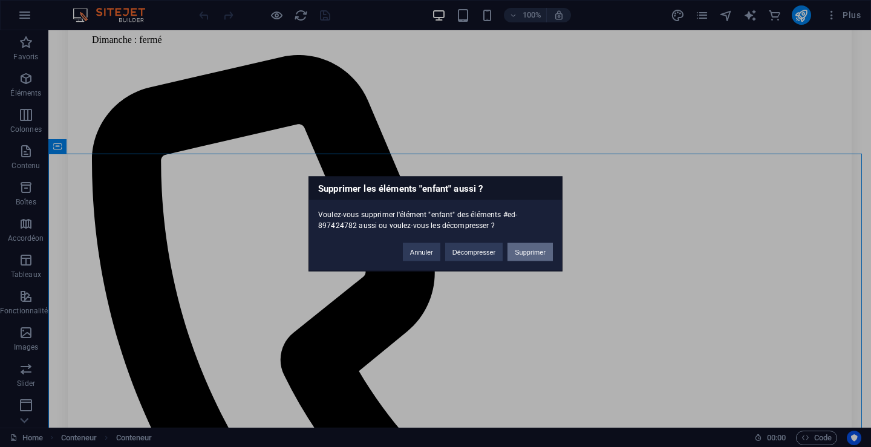
click at [522, 252] on button "Supprimer" at bounding box center [530, 252] width 45 height 18
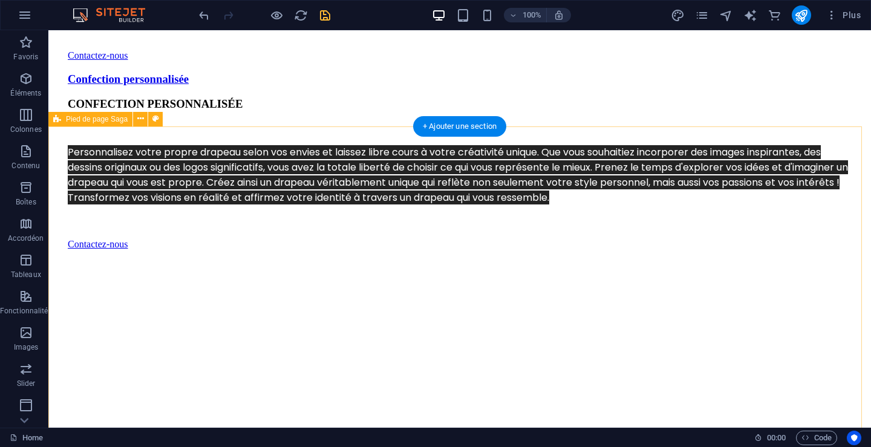
scroll to position [4463, 0]
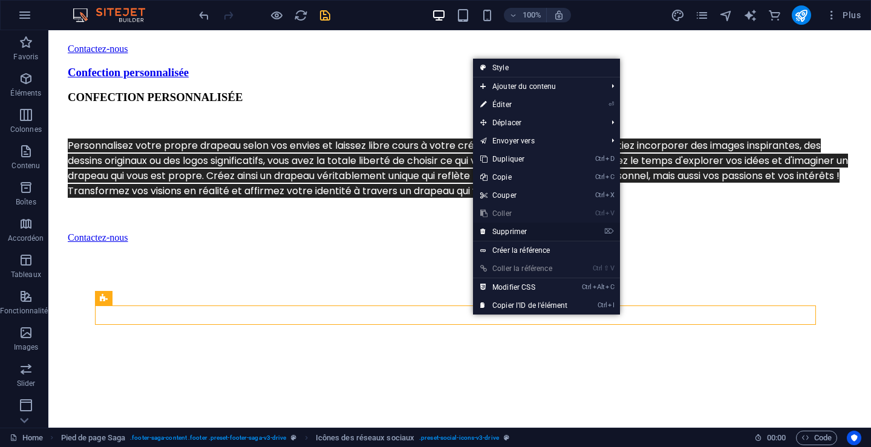
click at [520, 227] on link "⌦ Supprimer" at bounding box center [524, 232] width 102 height 18
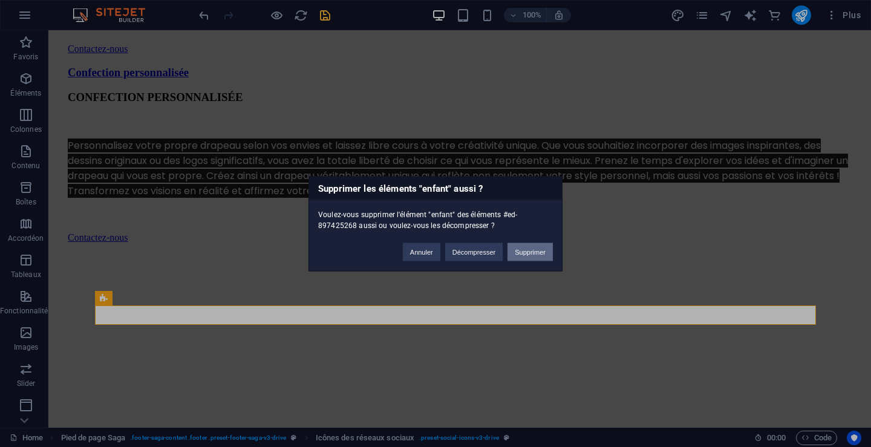
click at [535, 248] on button "Supprimer" at bounding box center [530, 252] width 45 height 18
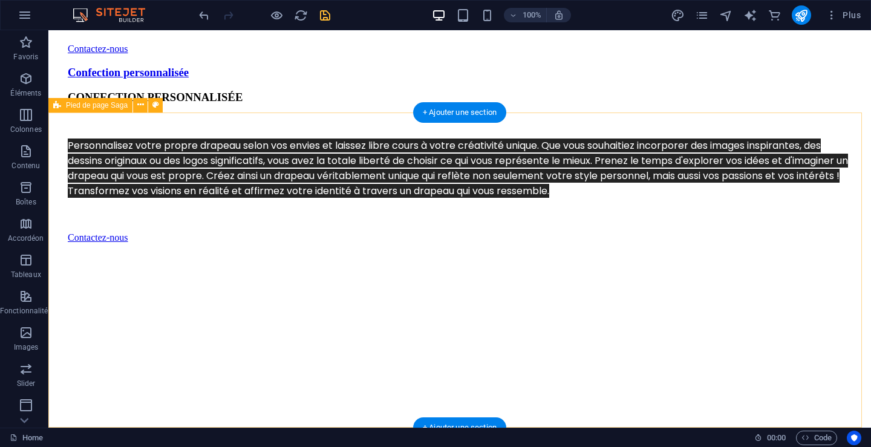
scroll to position [4443, 0]
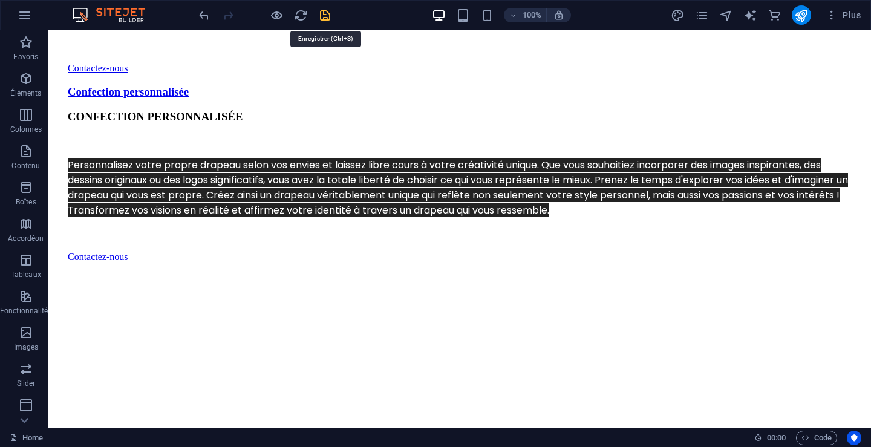
click at [324, 14] on icon "save" at bounding box center [325, 15] width 14 height 14
